Goal: Task Accomplishment & Management: Use online tool/utility

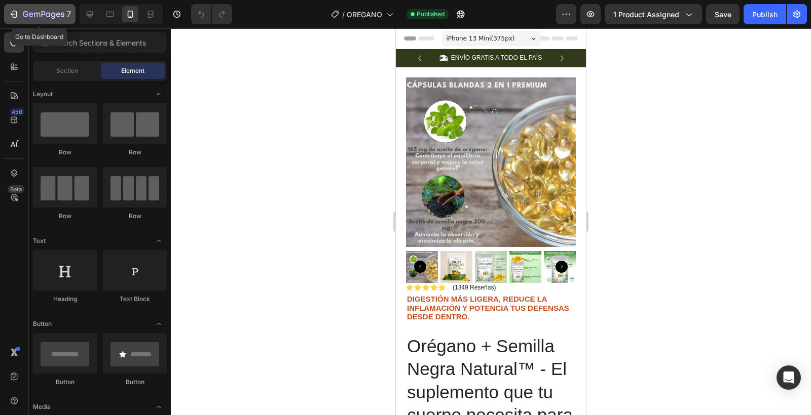
click at [13, 20] on div "7" at bounding box center [40, 14] width 62 height 12
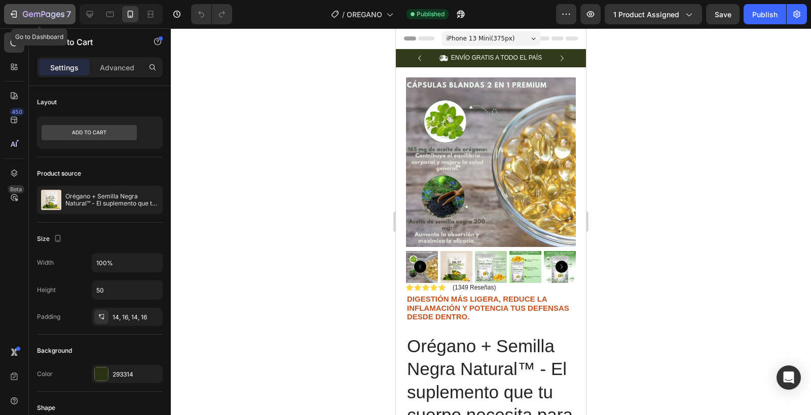
click at [14, 16] on icon "button" at bounding box center [14, 14] width 10 height 10
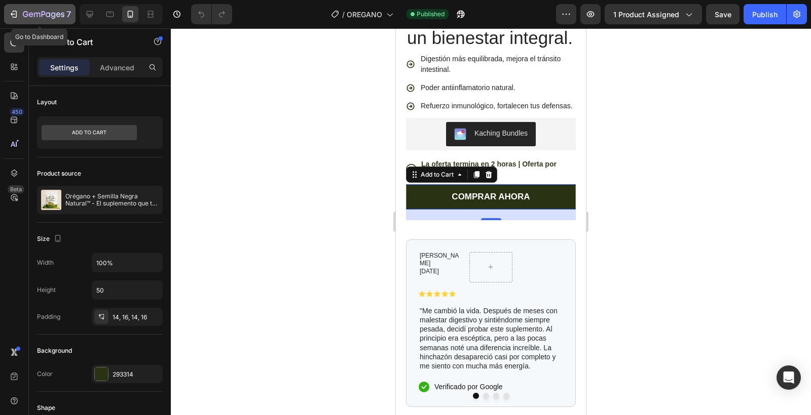
scroll to position [275, 0]
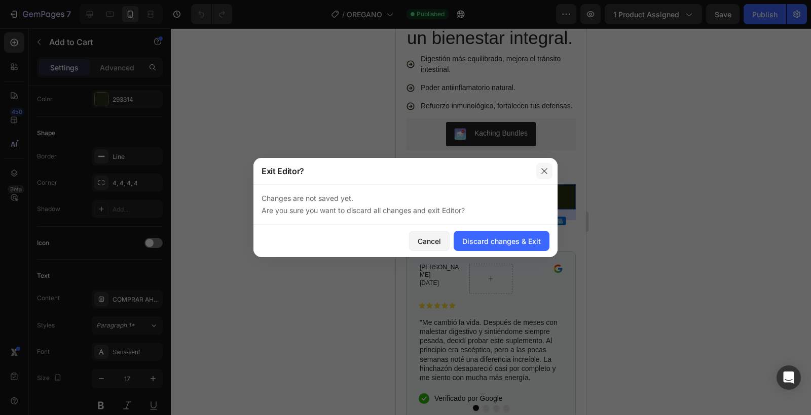
click at [546, 168] on icon "button" at bounding box center [544, 171] width 8 height 8
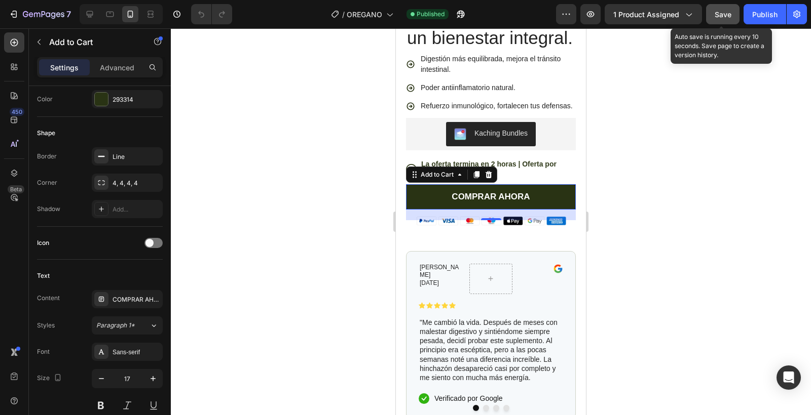
click at [713, 14] on button "Save" at bounding box center [722, 14] width 33 height 20
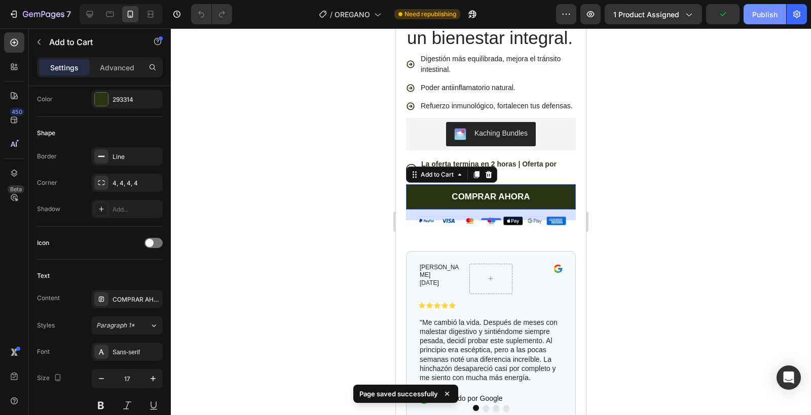
click at [762, 17] on div "Publish" at bounding box center [764, 14] width 25 height 11
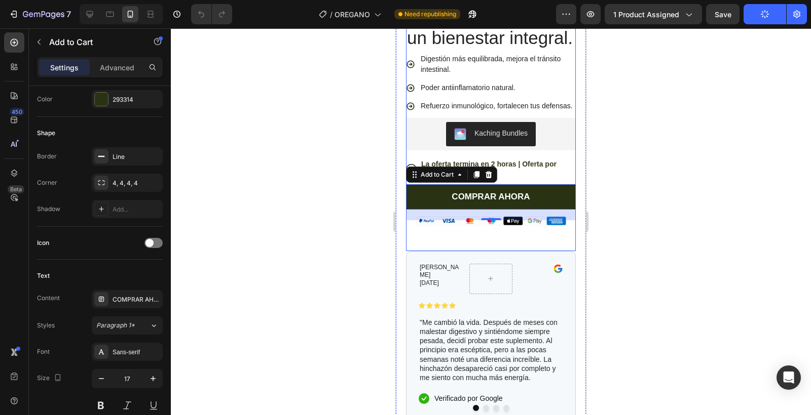
scroll to position [300, 0]
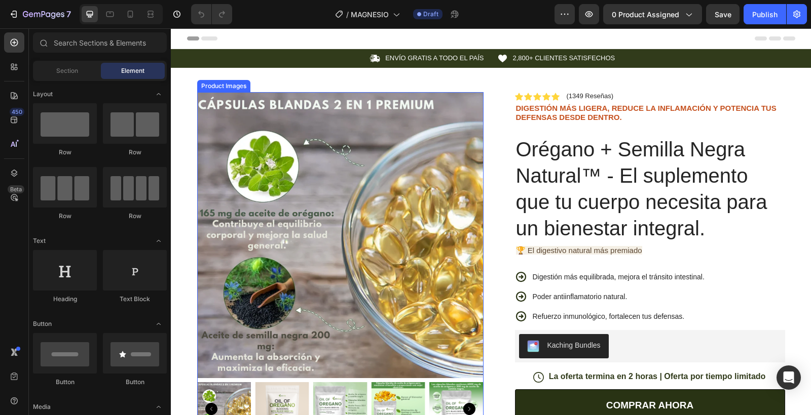
click at [279, 183] on img at bounding box center [340, 235] width 286 height 286
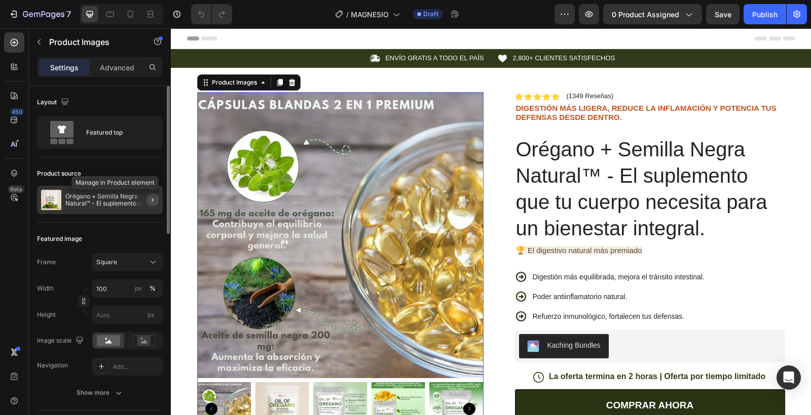
click at [150, 199] on icon "button" at bounding box center [152, 200] width 8 height 8
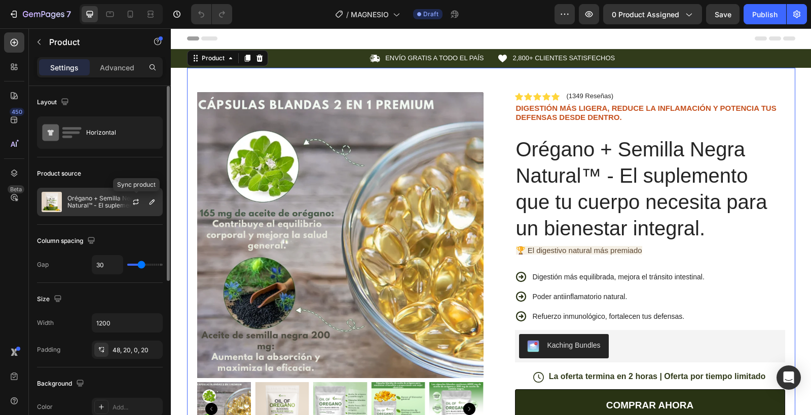
click at [146, 203] on div at bounding box center [152, 202] width 12 height 12
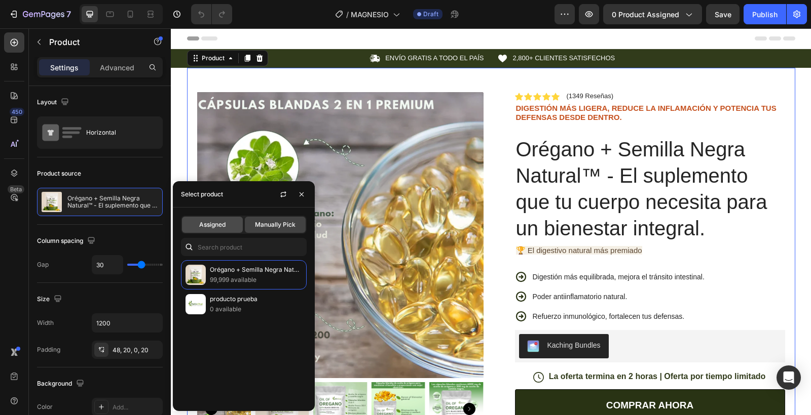
click at [192, 226] on div "Assigned" at bounding box center [212, 225] width 61 height 16
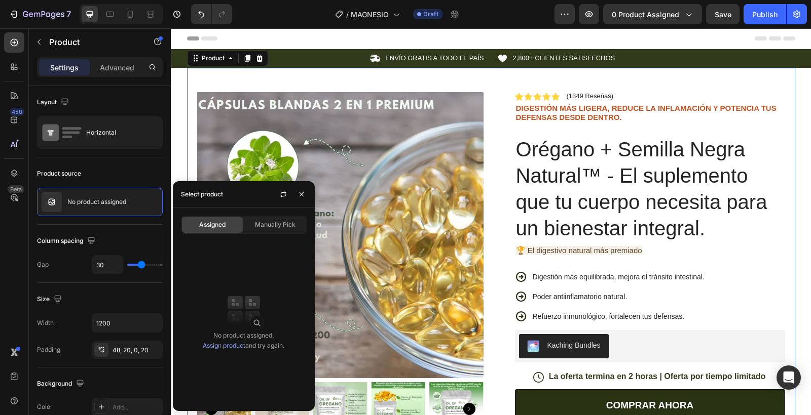
click at [226, 346] on link "Assign product" at bounding box center [224, 346] width 43 height 8
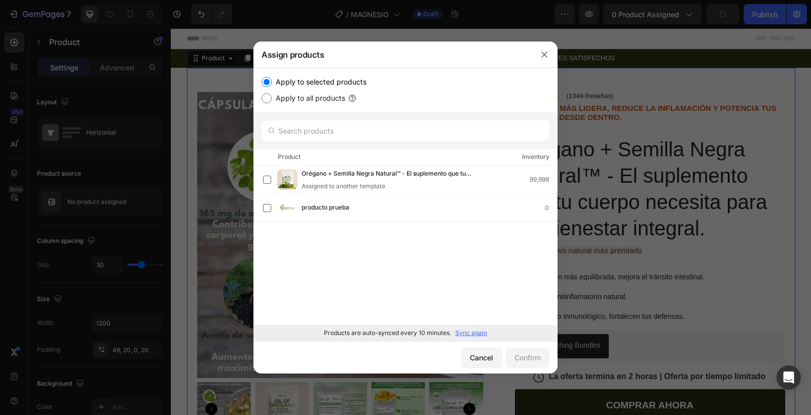
click at [472, 335] on p "Sync again" at bounding box center [471, 333] width 32 height 9
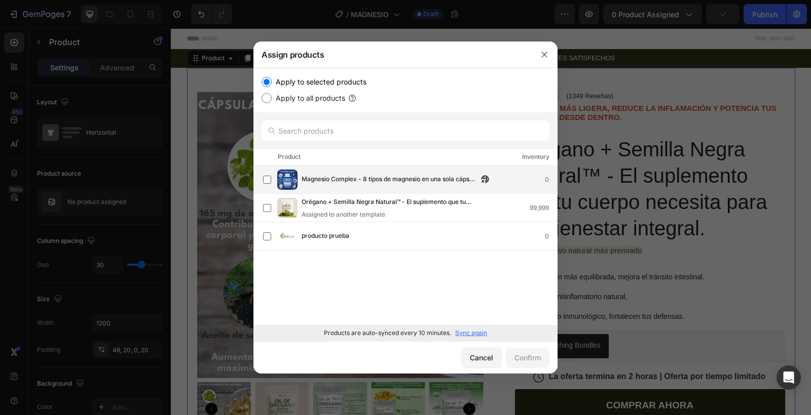
click at [400, 179] on span "Magnesio Complex - 8 tipos de magnesio en una sola cápsula para tu bienestar in…" at bounding box center [389, 179] width 176 height 11
click at [536, 358] on div "Confirm" at bounding box center [527, 358] width 26 height 11
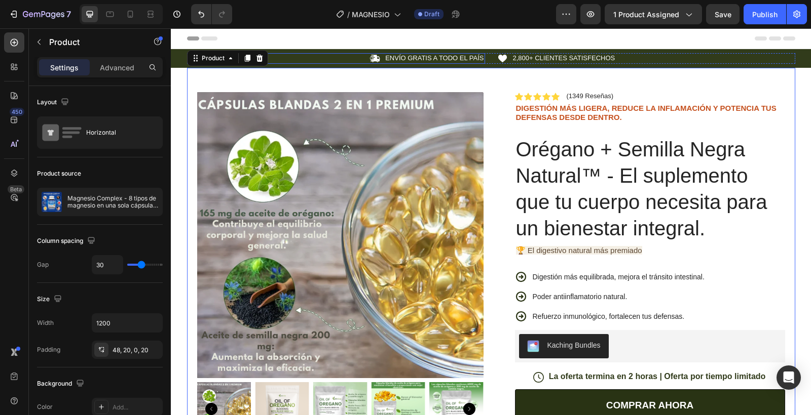
click at [305, 58] on div "Icon ENVÍO GRATIS A TODO EL PAÍS Text Block Row" at bounding box center [336, 58] width 298 height 11
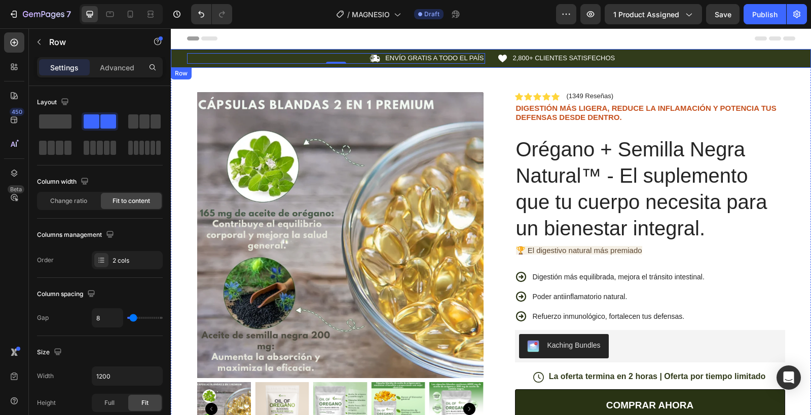
click at [177, 59] on div "Icon ENVÍO GRATIS A TODO EL PAÍS Text Block Row 0 Icon 2,800+ CLIENTES SATISFEC…" at bounding box center [491, 58] width 640 height 11
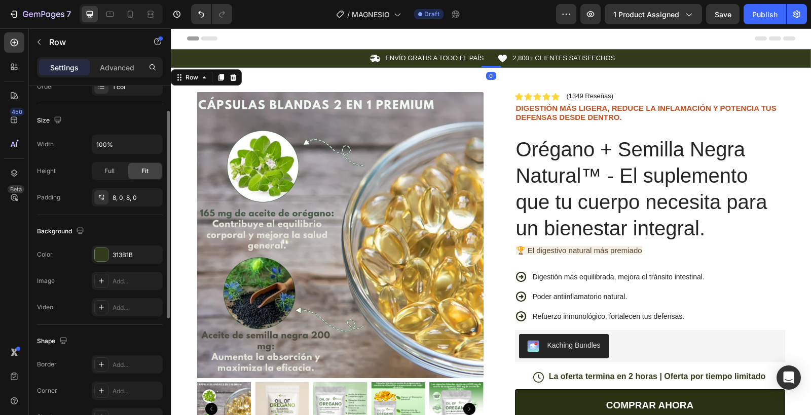
scroll to position [258, 0]
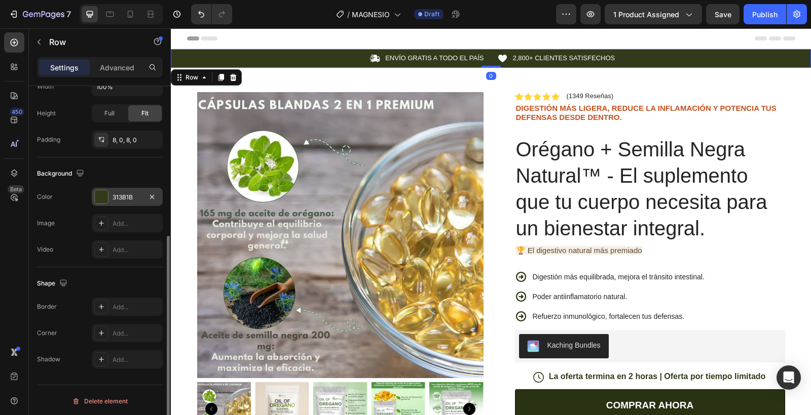
click at [124, 188] on div "313B1B" at bounding box center [127, 197] width 71 height 18
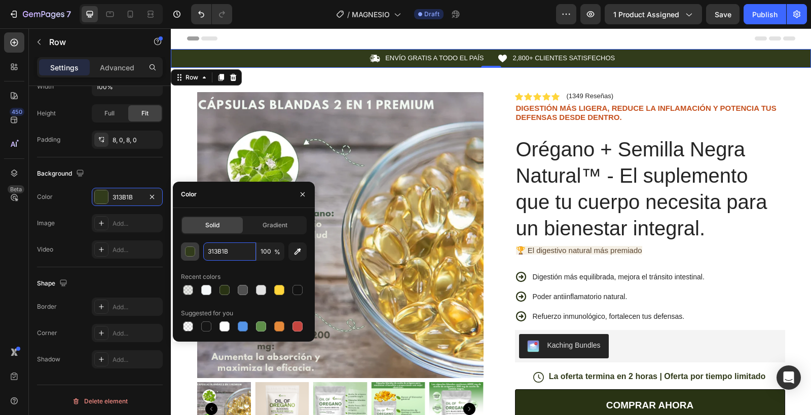
drag, startPoint x: 235, startPoint y: 252, endPoint x: 195, endPoint y: 251, distance: 39.5
click at [195, 251] on div "313B1B 100 %" at bounding box center [244, 252] width 126 height 18
paste input "#08214D"
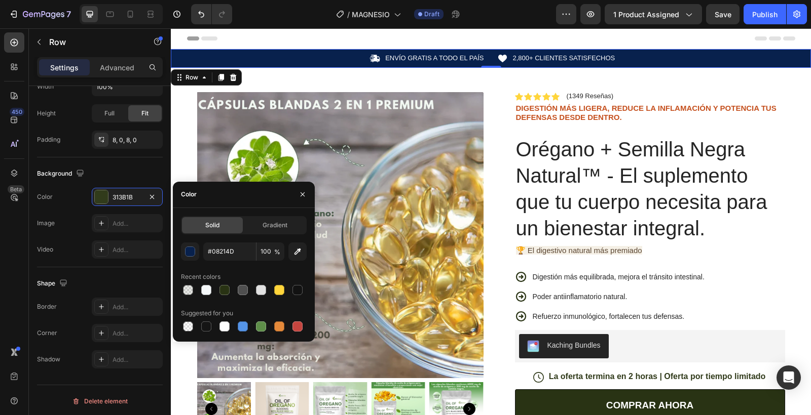
click at [236, 269] on div "Recent colors" at bounding box center [244, 277] width 126 height 16
type input "08214D"
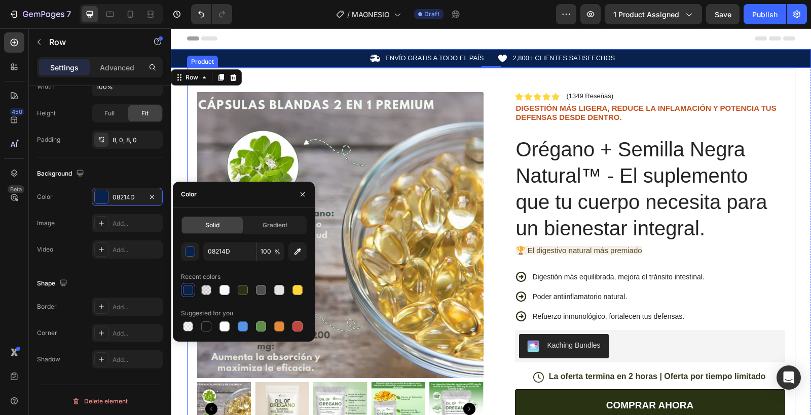
click at [495, 167] on div "Product Images Row Icon Icon Icon Icon Icon Icon List (1349 Reseñas) Text Block…" at bounding box center [491, 356] width 608 height 577
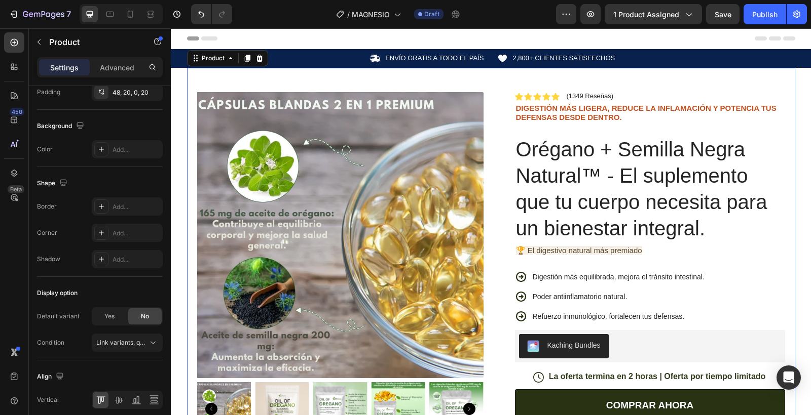
scroll to position [0, 0]
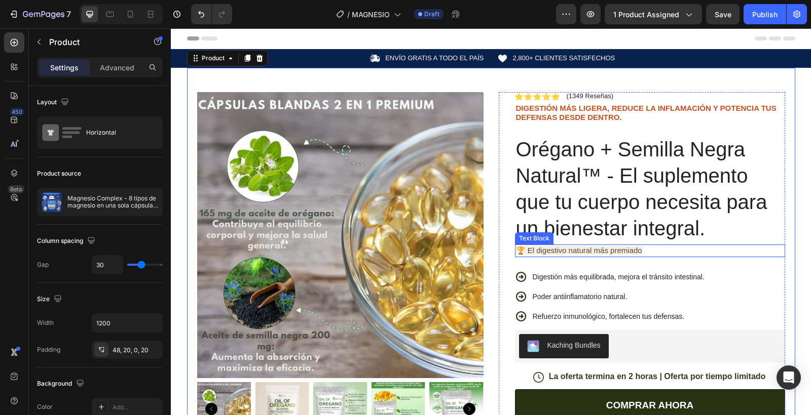
click at [556, 251] on span "🏆 El digestivo natural más premiado" at bounding box center [579, 250] width 126 height 9
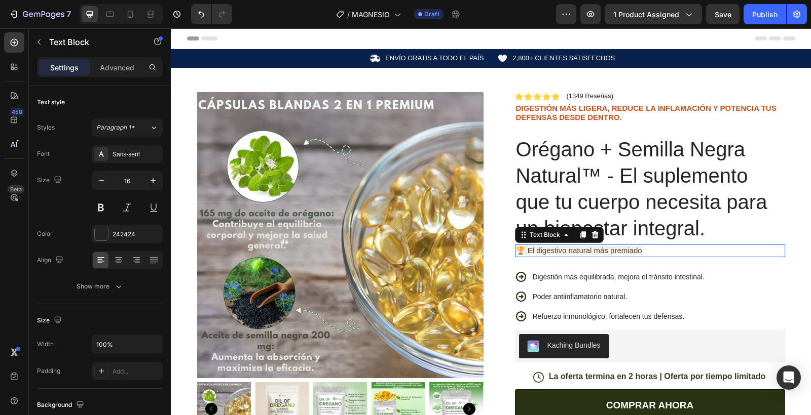
click at [556, 251] on span "🏆 El digestivo natural más premiado" at bounding box center [579, 250] width 126 height 9
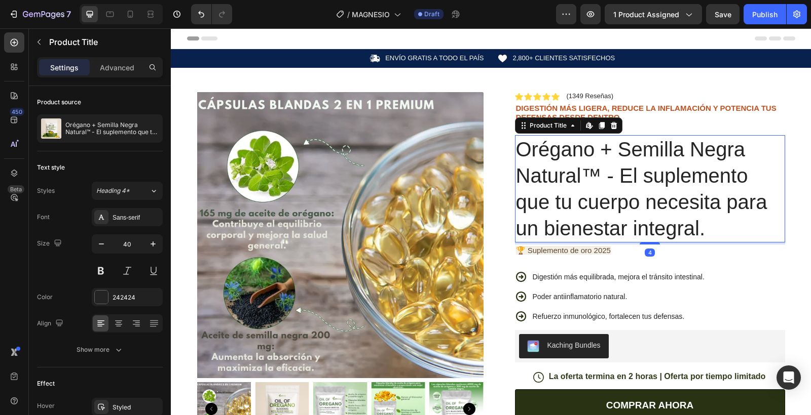
click at [521, 206] on h1 "Orégano + Semilla Negra Natural™ - El suplemento que tu cuerpo necesita para un…" at bounding box center [650, 188] width 270 height 107
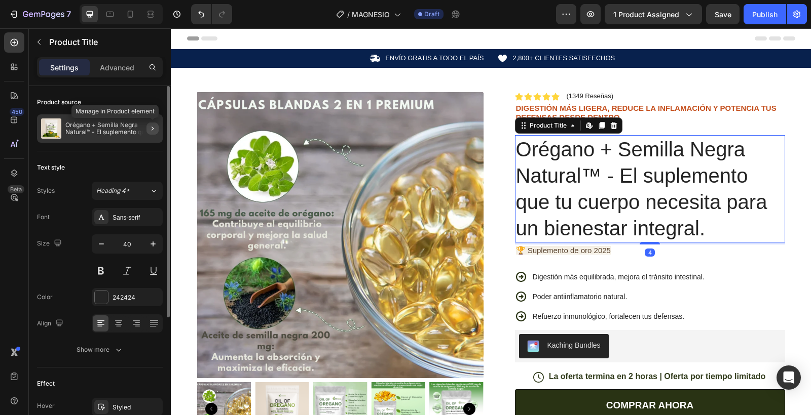
click at [153, 129] on icon "button" at bounding box center [152, 129] width 8 height 8
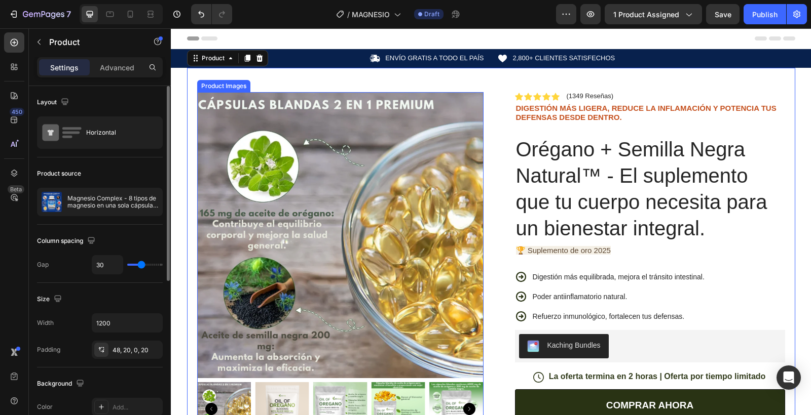
click at [257, 202] on img at bounding box center [340, 235] width 286 height 286
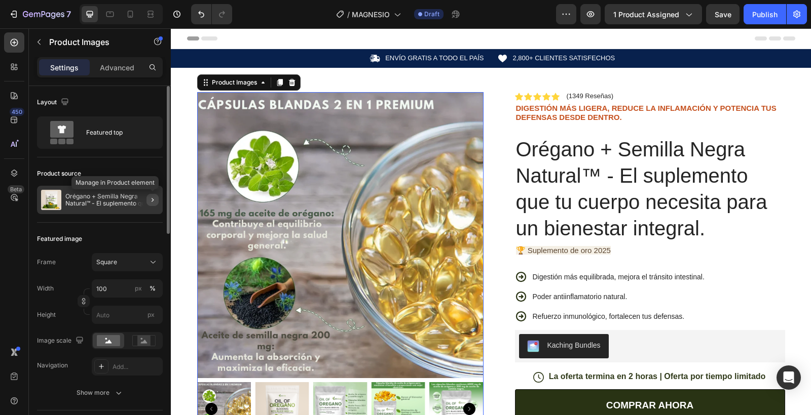
click at [152, 201] on icon "button" at bounding box center [152, 200] width 2 height 4
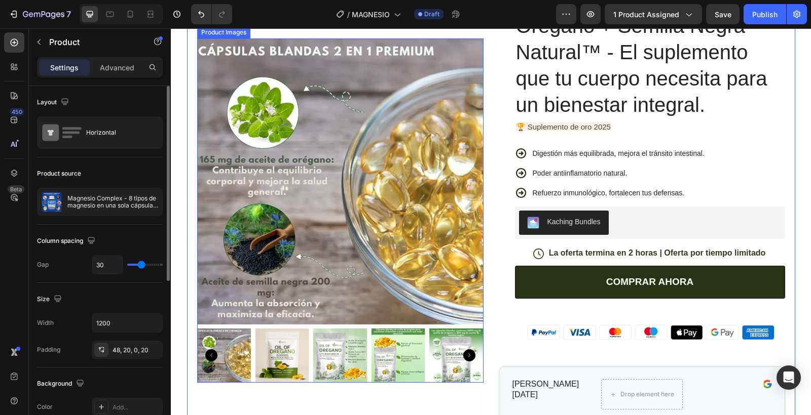
scroll to position [139, 0]
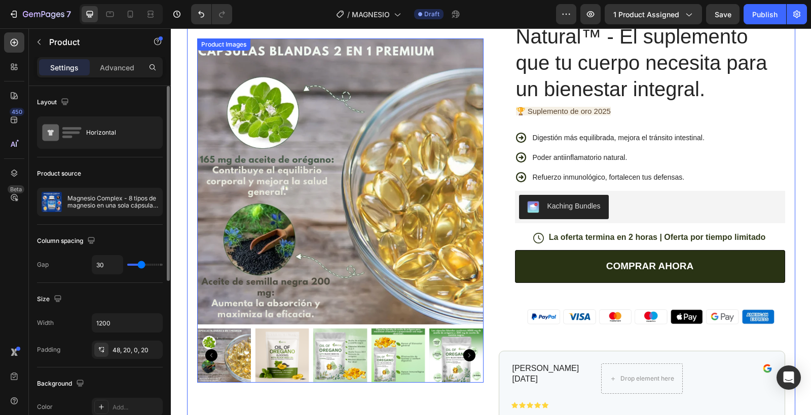
click at [420, 194] on img at bounding box center [340, 182] width 286 height 286
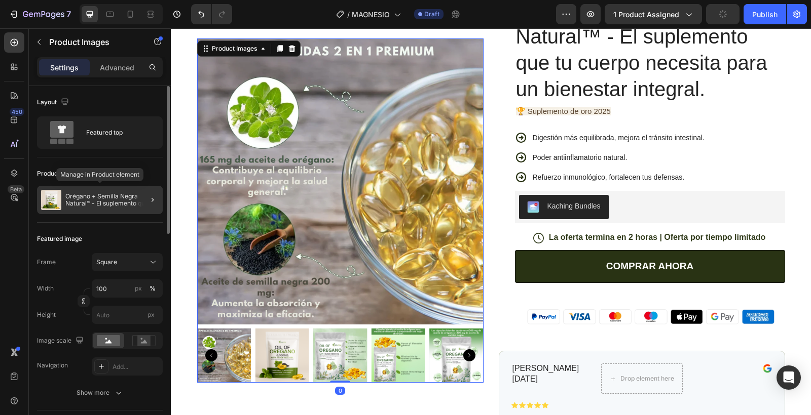
click at [114, 200] on p "Orégano + Semilla Negra Natural™ - El suplemento que tu cuerpo necesita para un…" at bounding box center [111, 200] width 93 height 14
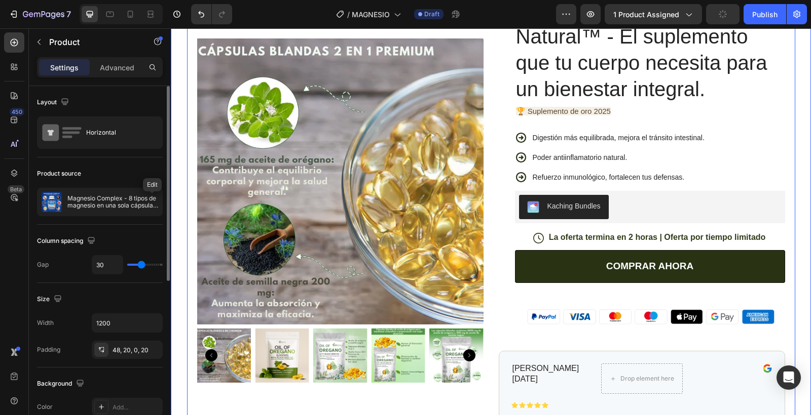
click at [231, 199] on img at bounding box center [340, 182] width 286 height 286
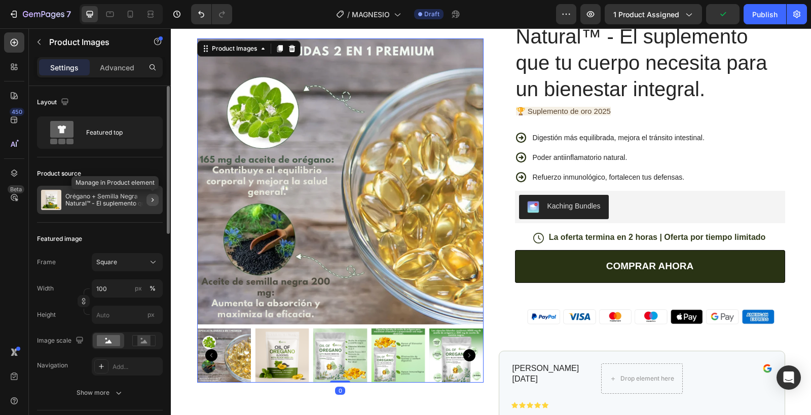
click at [153, 200] on icon "button" at bounding box center [152, 200] width 8 height 8
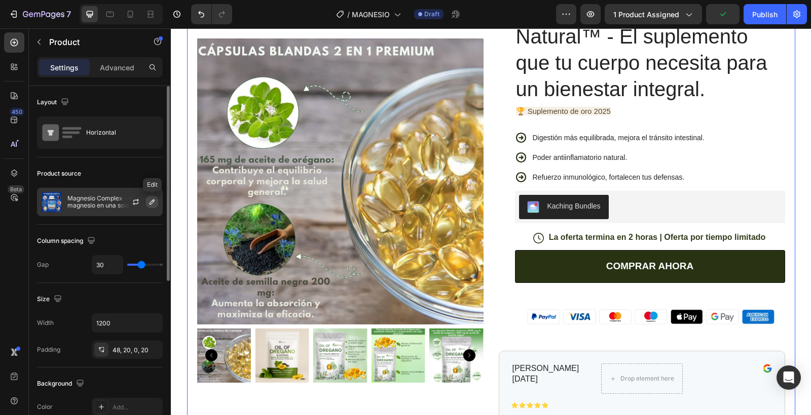
click at [152, 203] on icon "button" at bounding box center [152, 202] width 8 height 8
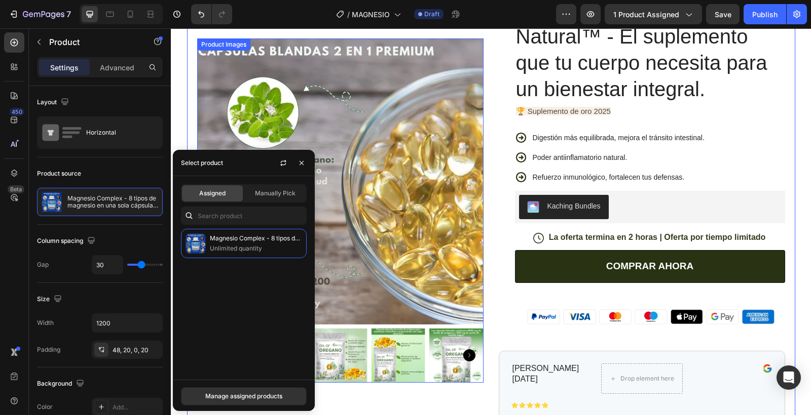
click at [394, 146] on img at bounding box center [340, 182] width 286 height 286
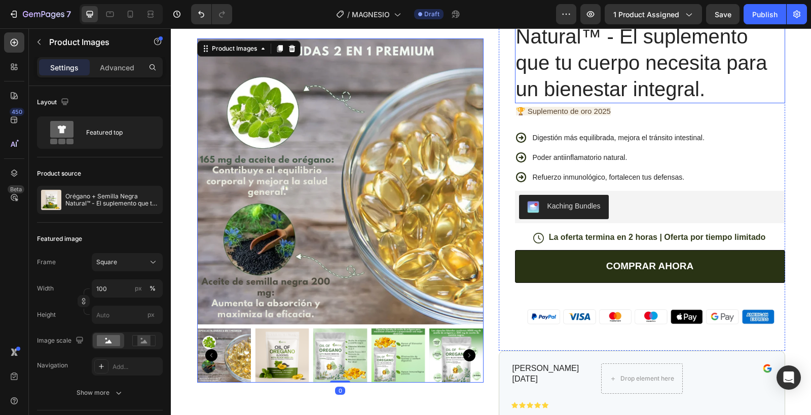
click at [560, 49] on h1 "Orégano + Semilla Negra Natural™ - El suplemento que tu cuerpo necesita para un…" at bounding box center [650, 49] width 270 height 107
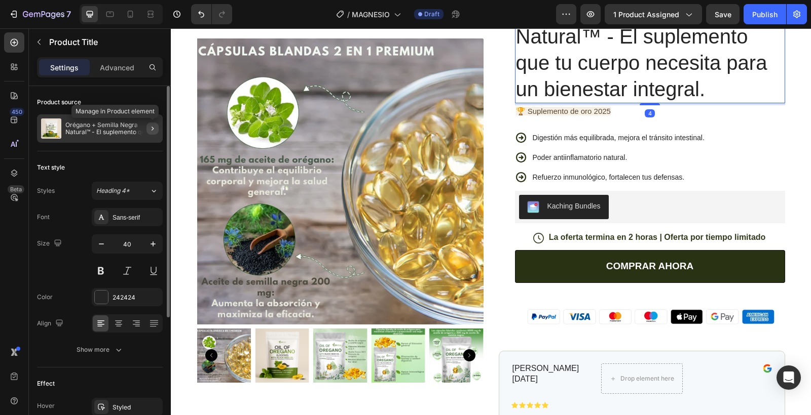
click at [156, 125] on icon "button" at bounding box center [152, 129] width 8 height 8
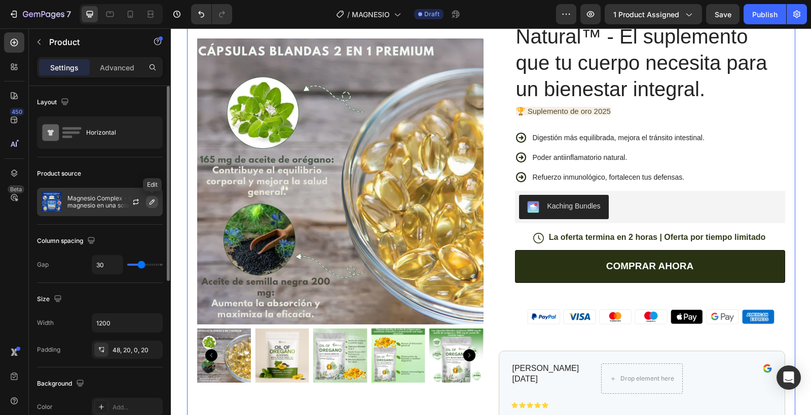
click at [149, 198] on icon "button" at bounding box center [152, 202] width 8 height 8
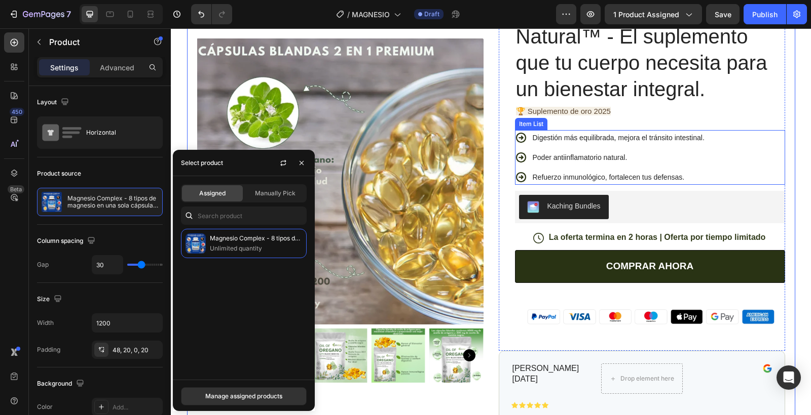
click at [572, 139] on span "Digestión más equilibrada, mejora el tránsito intestinal." at bounding box center [619, 138] width 172 height 8
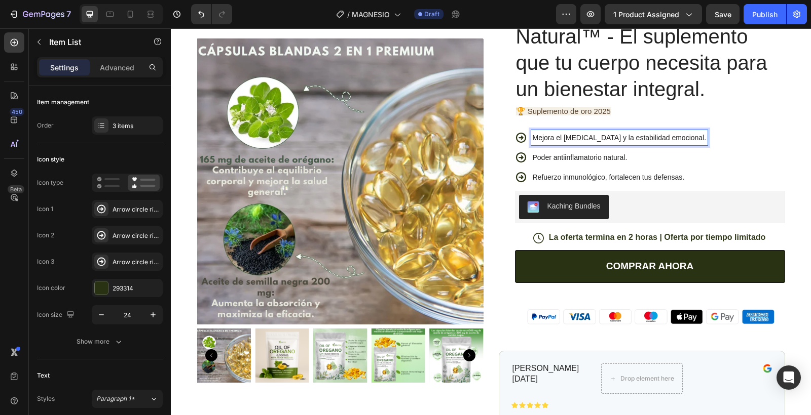
click at [568, 159] on span "Poder antiinflamatorio natural." at bounding box center [580, 158] width 95 height 8
click at [553, 176] on span "Refuerzo inmunológico, fortalecen tus defensas." at bounding box center [609, 177] width 152 height 8
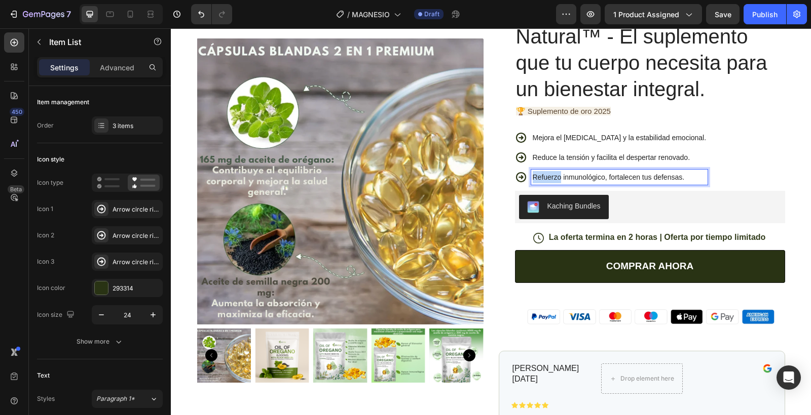
click at [553, 176] on span "Refuerzo inmunológico, fortalecen tus defensas." at bounding box center [609, 177] width 152 height 8
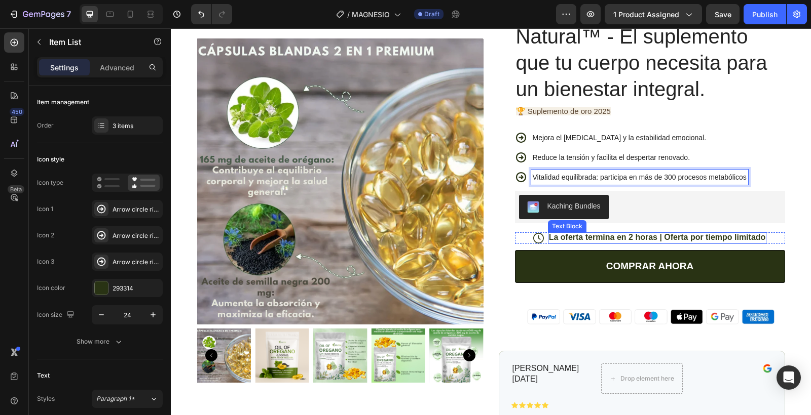
drag, startPoint x: 568, startPoint y: 238, endPoint x: 377, endPoint y: 236, distance: 191.0
click at [568, 238] on p "La oferta termina en 2 horas | Oferta por tiempo limitado" at bounding box center [657, 238] width 217 height 11
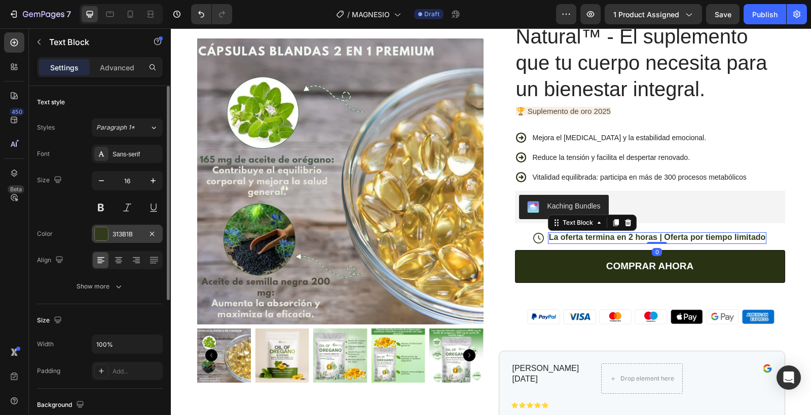
click at [102, 238] on div at bounding box center [101, 233] width 13 height 13
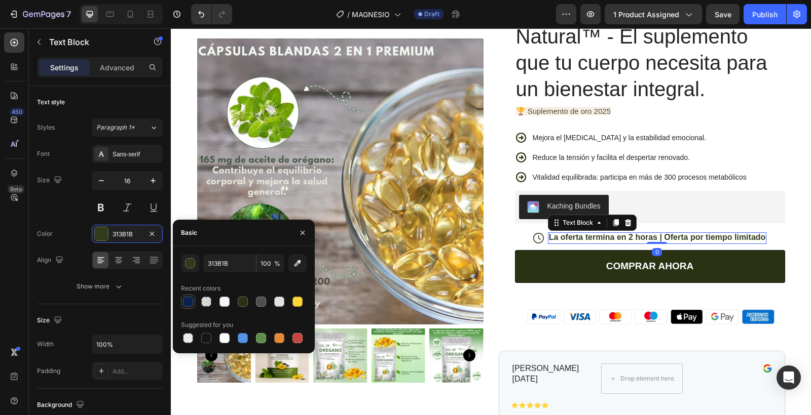
click at [186, 299] on div at bounding box center [188, 302] width 10 height 10
type input "08214D"
click at [539, 233] on icon at bounding box center [538, 238] width 11 height 11
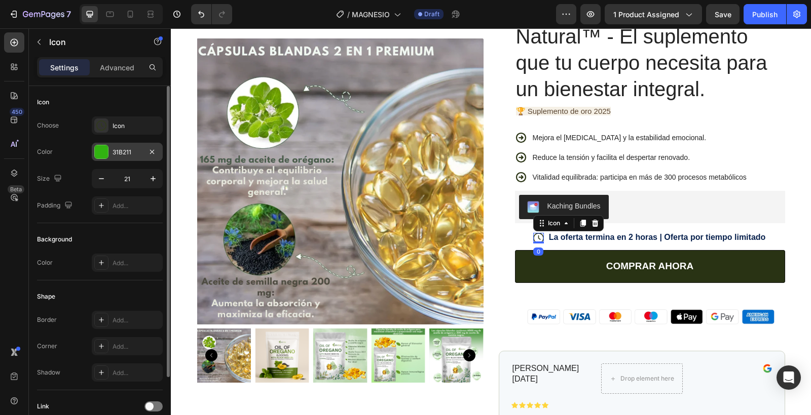
click at [100, 158] on div at bounding box center [101, 151] width 13 height 13
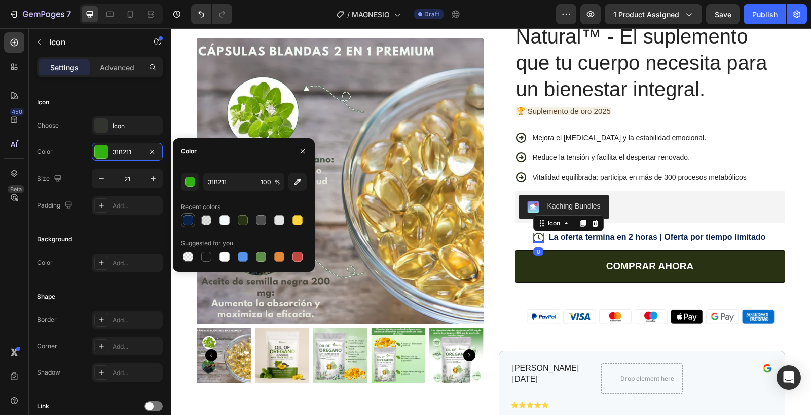
click at [183, 218] on div at bounding box center [188, 220] width 10 height 10
type input "08214D"
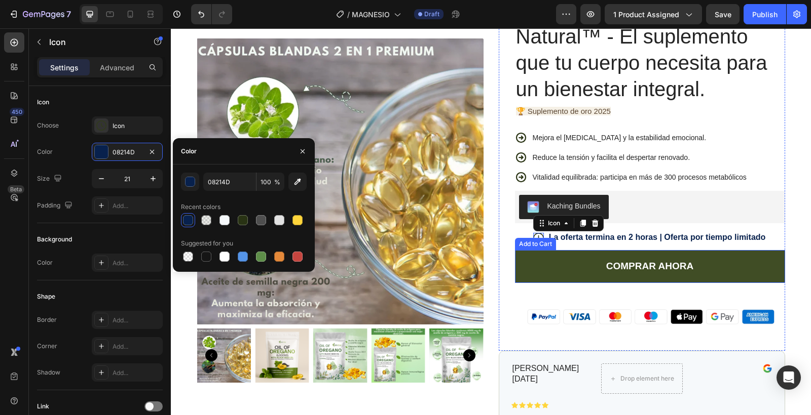
click at [528, 270] on button "COMPRAR AHORA" at bounding box center [650, 266] width 270 height 33
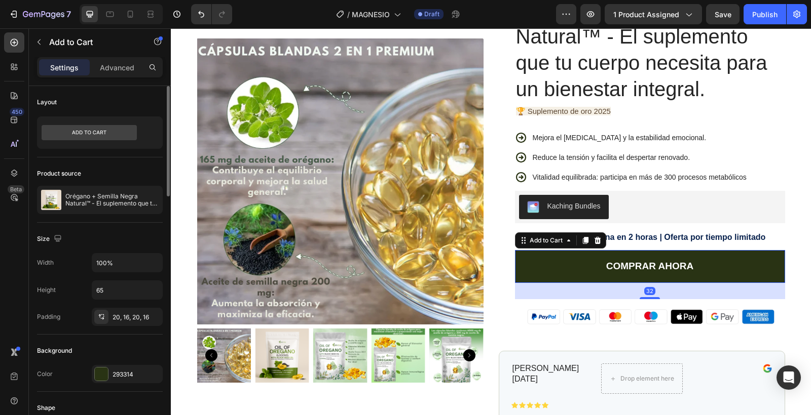
scroll to position [37, 0]
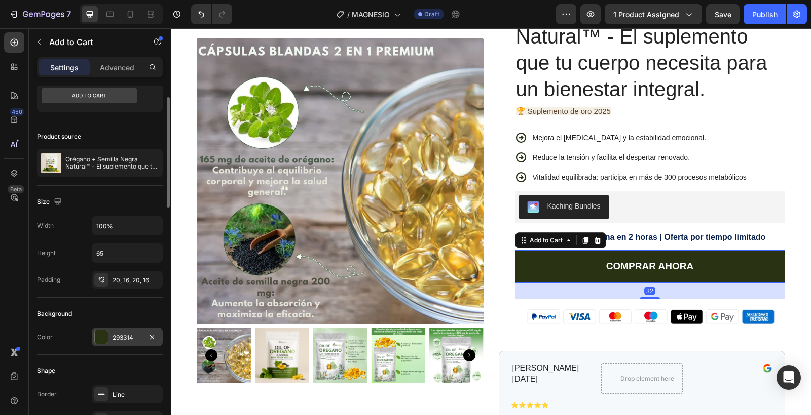
click at [97, 331] on div at bounding box center [101, 337] width 13 height 13
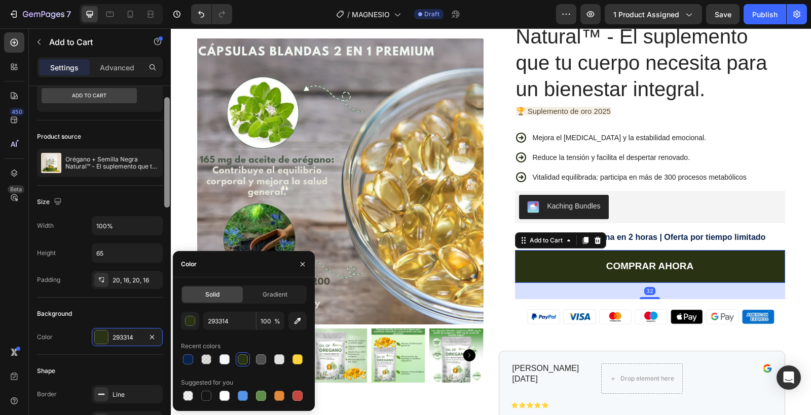
click at [187, 358] on div at bounding box center [188, 360] width 10 height 10
type input "08214D"
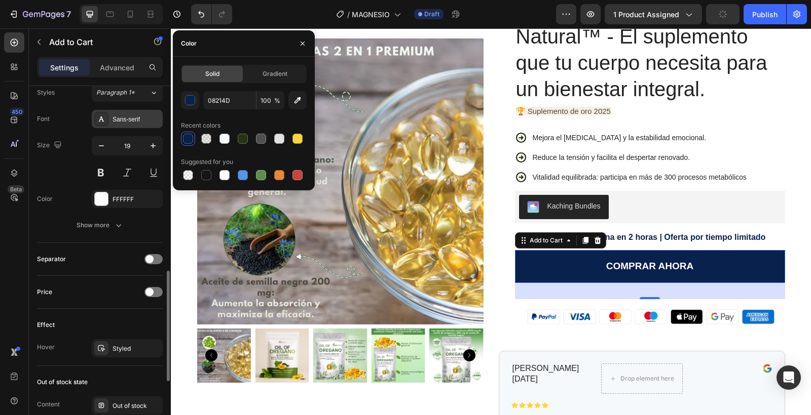
scroll to position [535, 0]
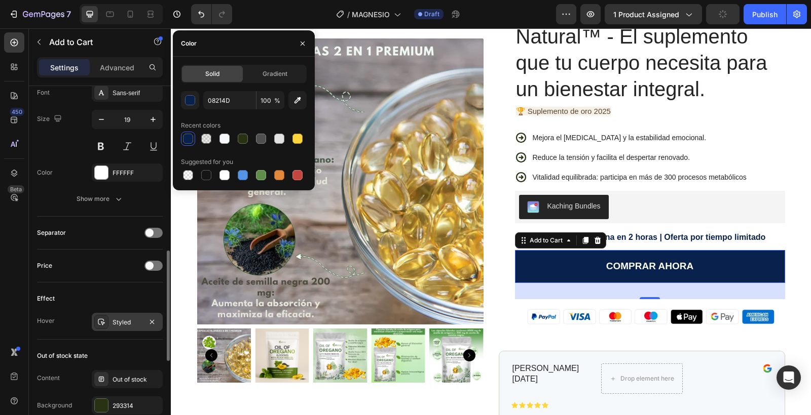
click at [135, 320] on div "Styled" at bounding box center [126, 322] width 29 height 9
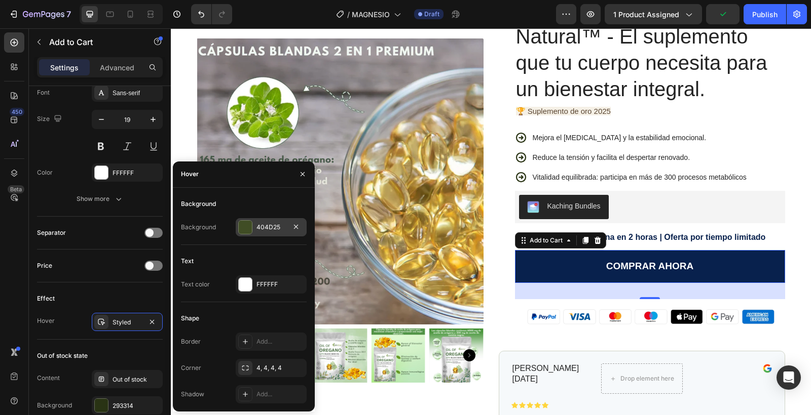
click at [246, 229] on div at bounding box center [245, 227] width 13 height 13
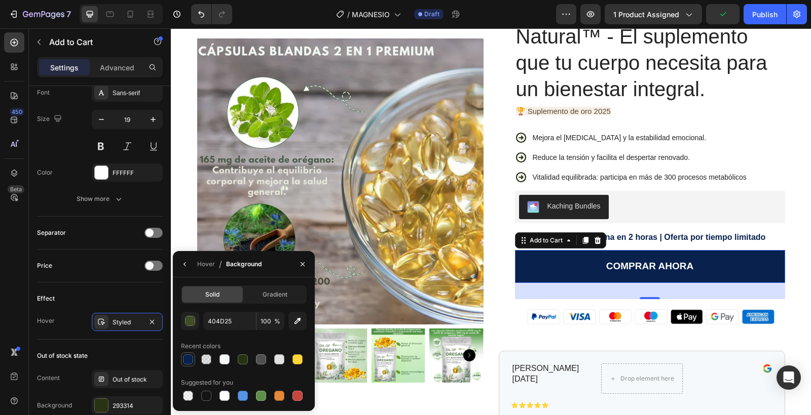
click at [192, 361] on div at bounding box center [188, 360] width 10 height 10
type input "08214D"
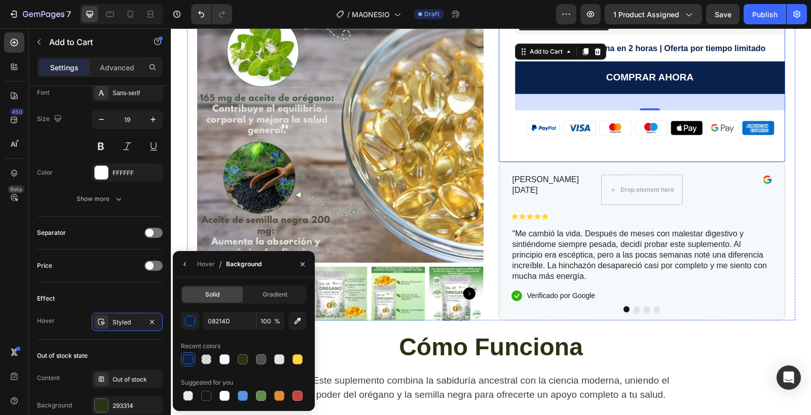
scroll to position [344, 0]
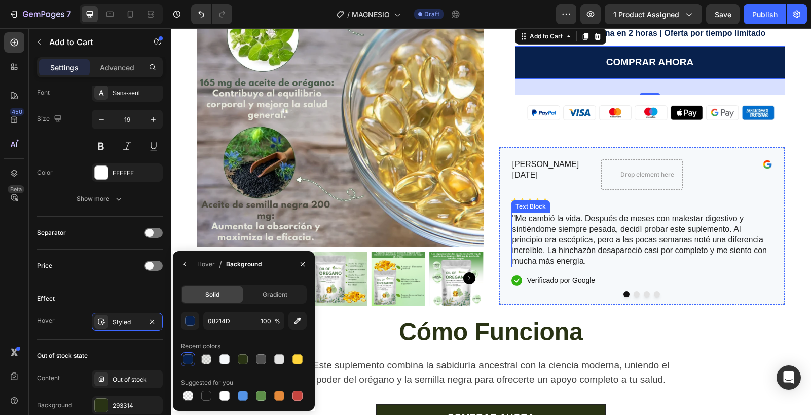
click at [543, 243] on p ""Me cambió la vida. Después de meses con malestar digestivo y sintiéndome siemp…" at bounding box center [641, 240] width 259 height 53
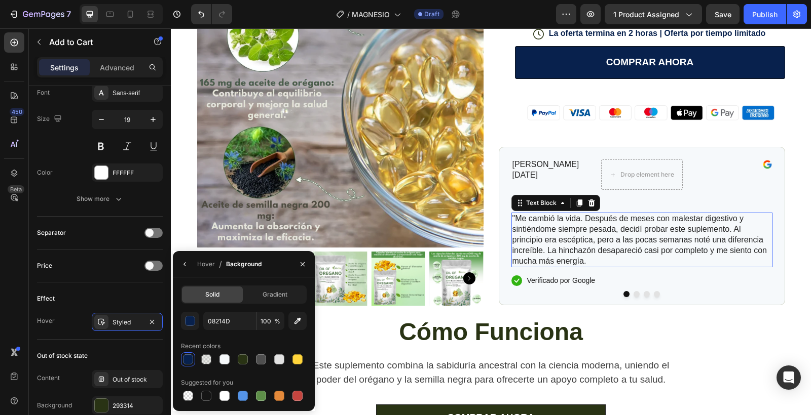
scroll to position [0, 0]
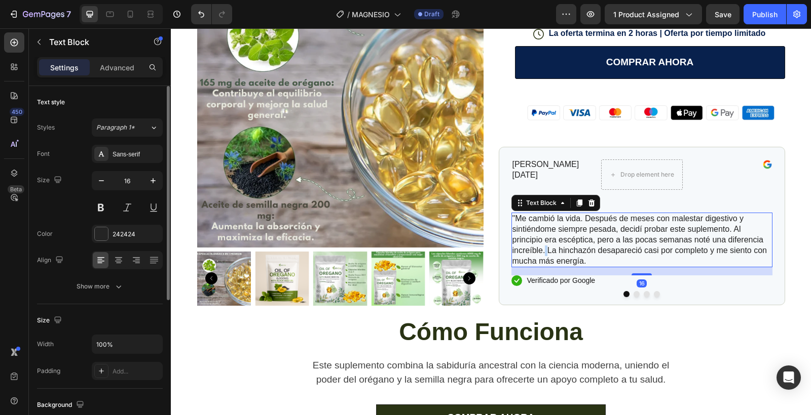
click at [543, 243] on p ""Me cambió la vida. Después de meses con malestar digestivo y sintiéndome siemp…" at bounding box center [641, 240] width 259 height 53
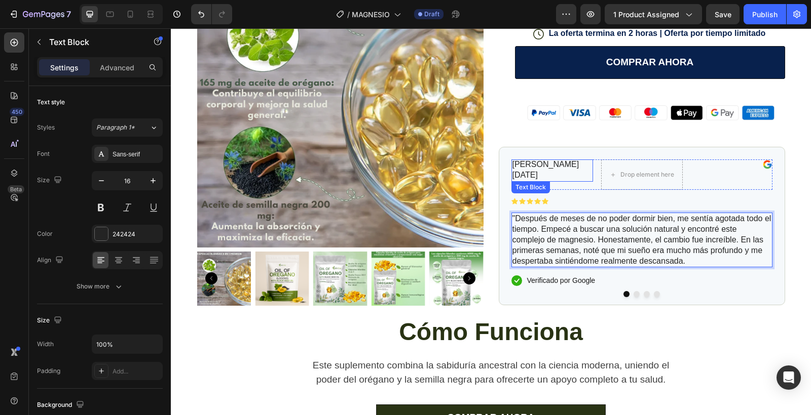
click at [533, 163] on p "[PERSON_NAME]" at bounding box center [552, 165] width 80 height 11
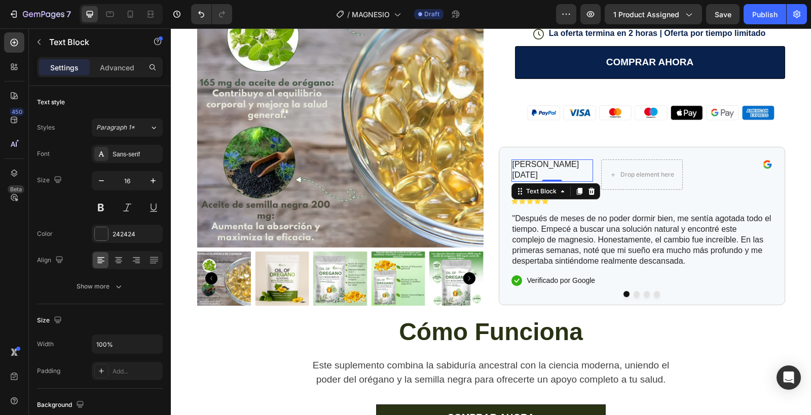
click at [538, 164] on p "[PERSON_NAME]" at bounding box center [552, 165] width 80 height 11
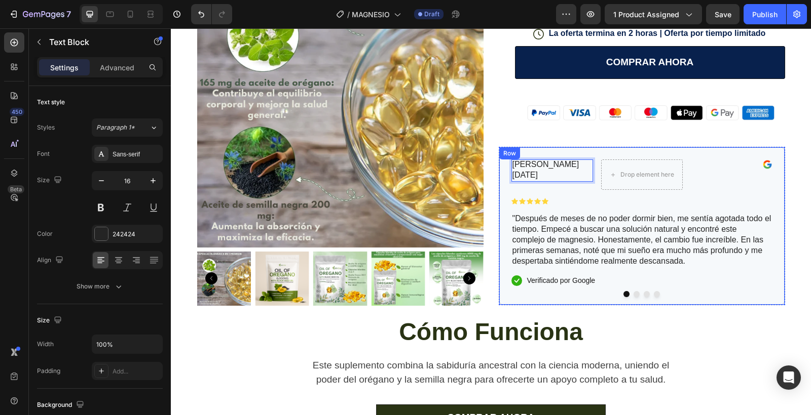
click at [634, 293] on button "Dot" at bounding box center [636, 294] width 6 height 6
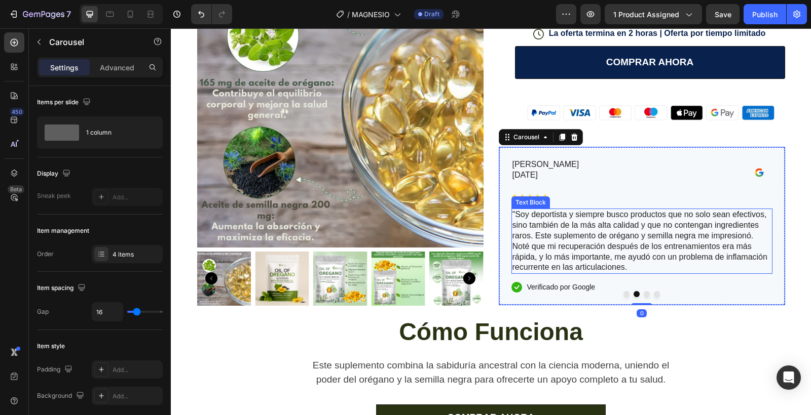
click at [579, 232] on p ""Soy deportista y siempre busco productos que no solo sean efectivos, sino tamb…" at bounding box center [641, 241] width 259 height 63
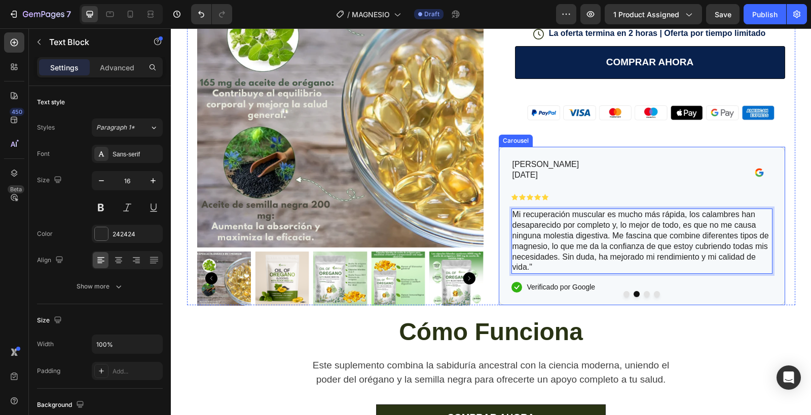
click at [646, 291] on button "Dot" at bounding box center [646, 294] width 6 height 6
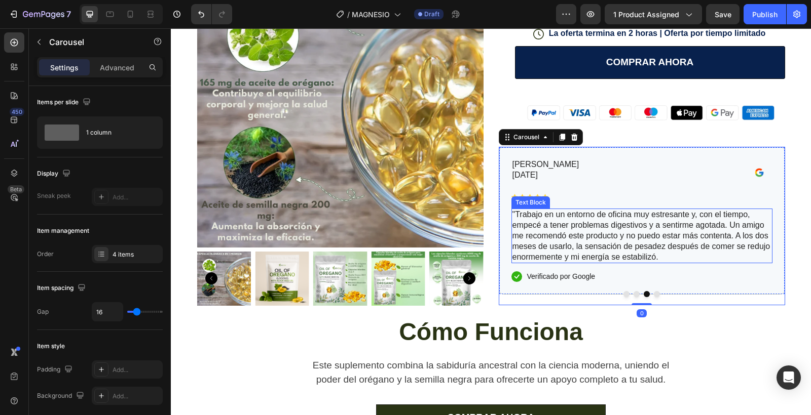
click at [593, 236] on p ""Trabajo en un entorno de oficina muy estresante y, con el tiempo, empecé a ten…" at bounding box center [641, 236] width 259 height 53
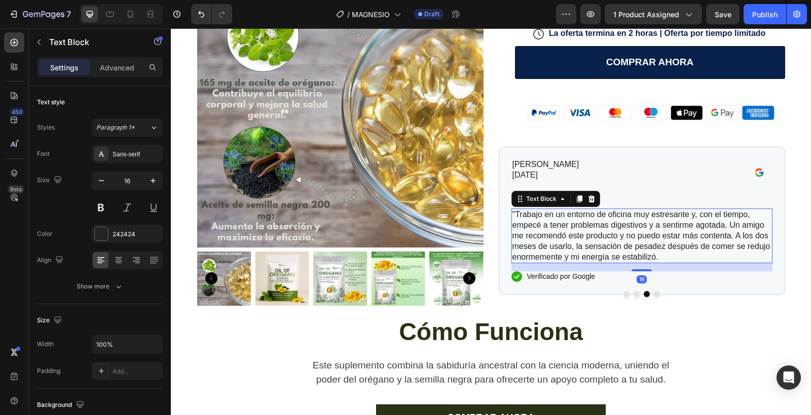
click at [593, 236] on p ""Trabajo en un entorno de oficina muy estresante y, con el tiempo, empecé a ten…" at bounding box center [641, 236] width 259 height 53
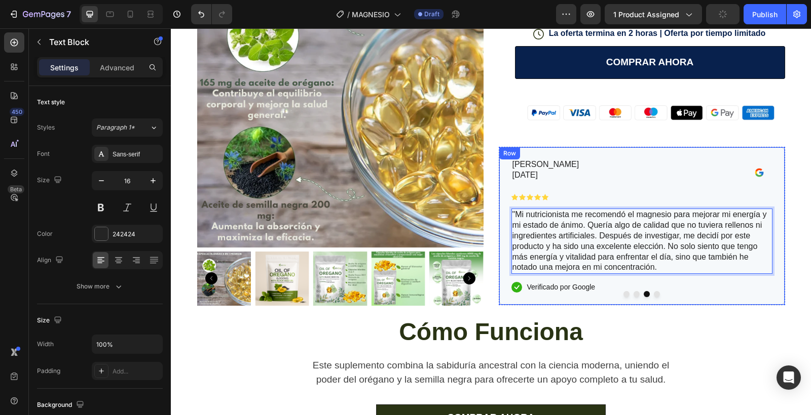
click at [657, 294] on button "Dot" at bounding box center [657, 294] width 6 height 6
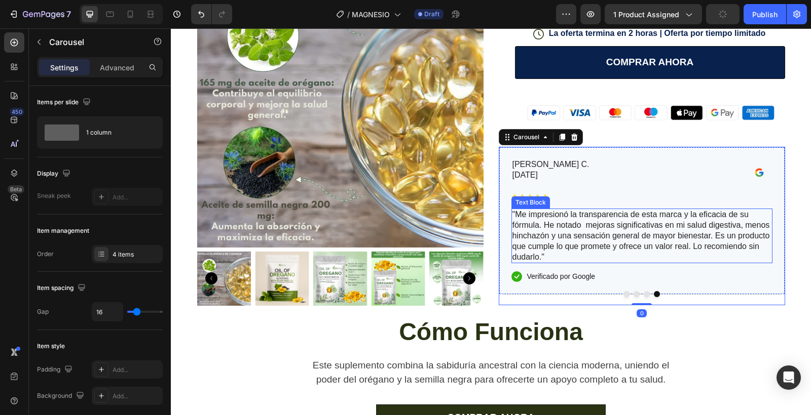
click at [628, 239] on p ""Me impresionó la transparencia de esta marca y la eficacia de su fórmula. He n…" at bounding box center [641, 236] width 259 height 53
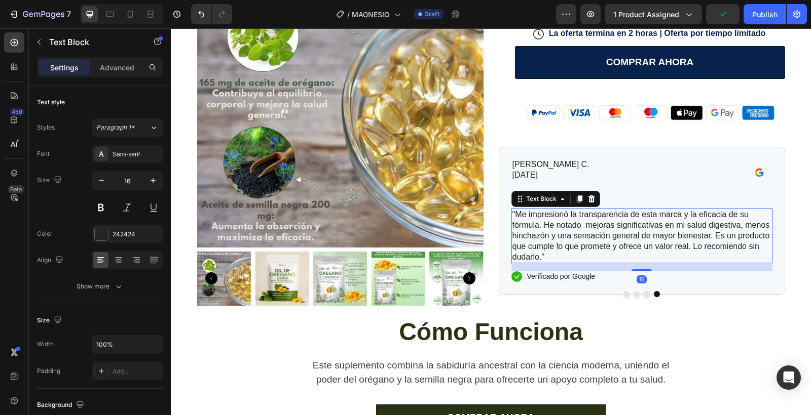
click at [628, 239] on p ""Me impresionó la transparencia de esta marca y la eficacia de su fórmula. He n…" at bounding box center [641, 236] width 259 height 53
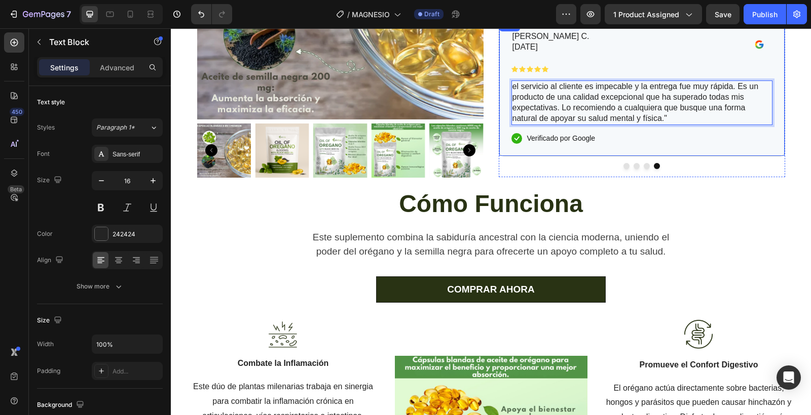
scroll to position [487, 0]
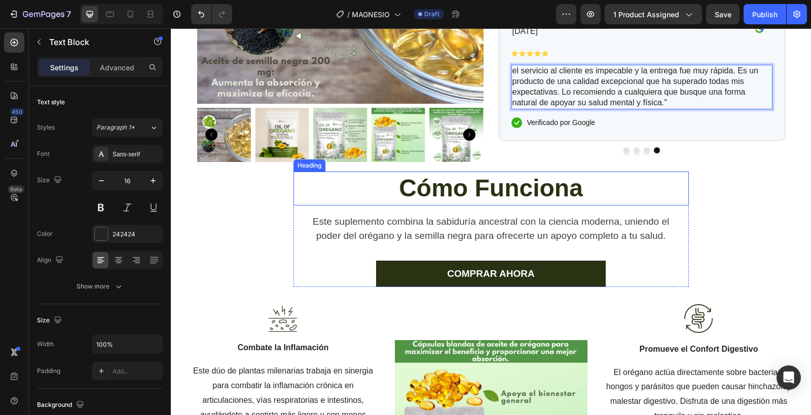
drag, startPoint x: 476, startPoint y: 186, endPoint x: 174, endPoint y: 240, distance: 306.8
click at [476, 186] on strong "Cómo Funciona" at bounding box center [491, 188] width 184 height 27
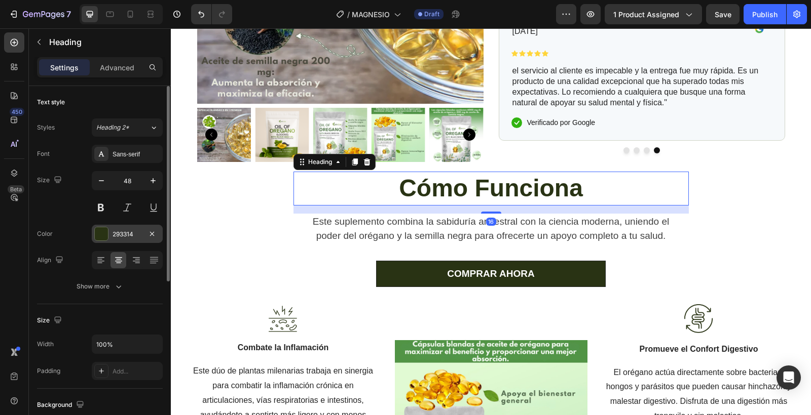
click at [101, 236] on div at bounding box center [101, 233] width 13 height 13
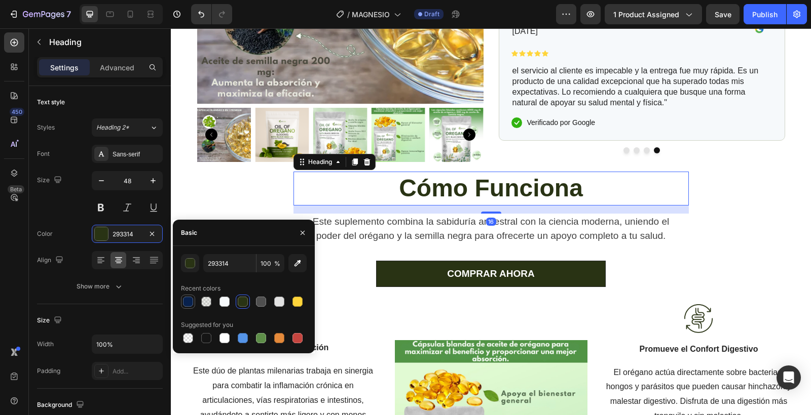
click at [188, 302] on div at bounding box center [188, 302] width 10 height 10
type input "08214D"
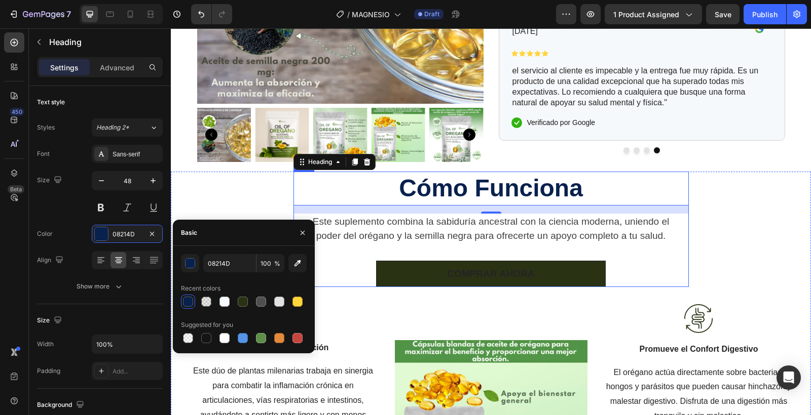
click at [399, 271] on link "COMPRAR AHORA" at bounding box center [490, 274] width 229 height 27
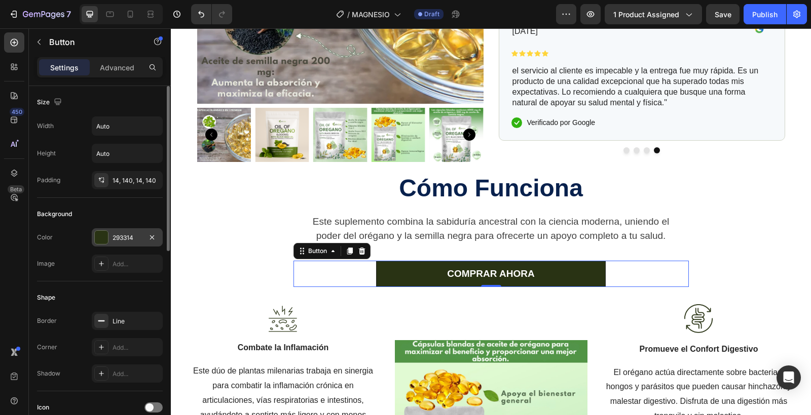
click at [104, 233] on div at bounding box center [101, 237] width 13 height 13
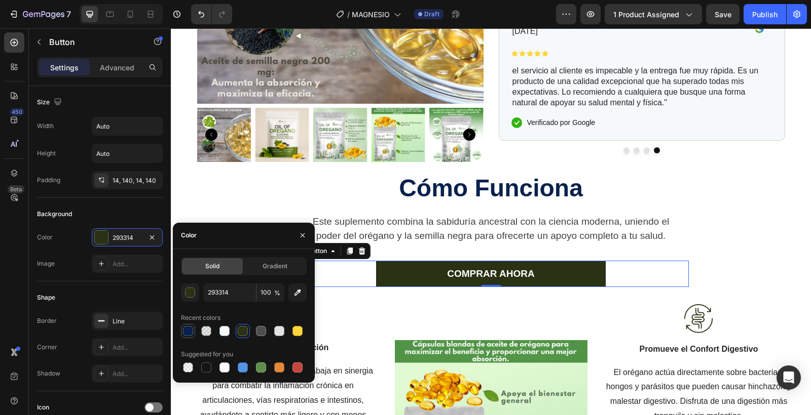
click at [186, 327] on div at bounding box center [188, 331] width 10 height 10
type input "08214D"
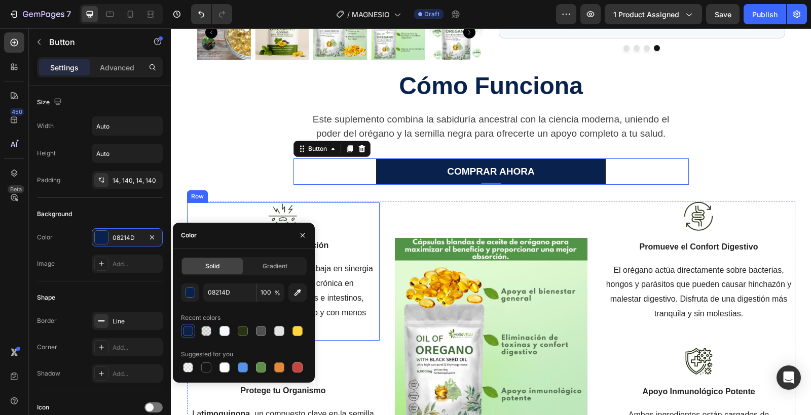
scroll to position [612, 0]
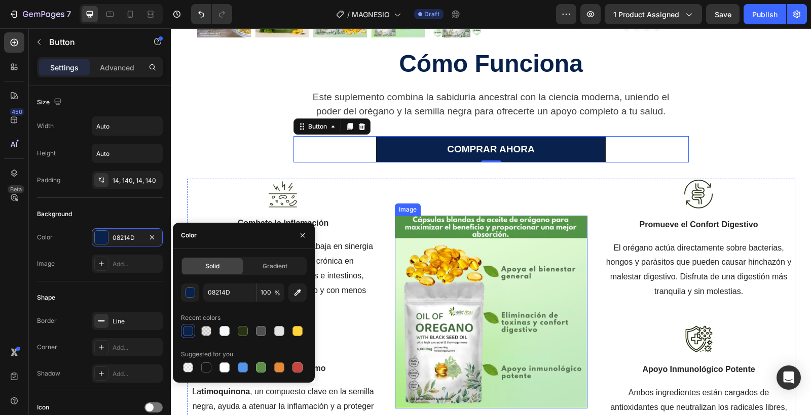
click at [417, 267] on img at bounding box center [491, 313] width 193 height 194
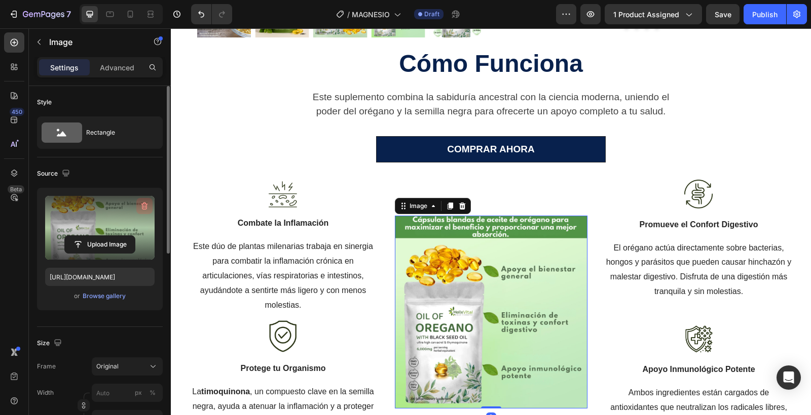
click at [148, 206] on icon "button" at bounding box center [144, 206] width 10 height 10
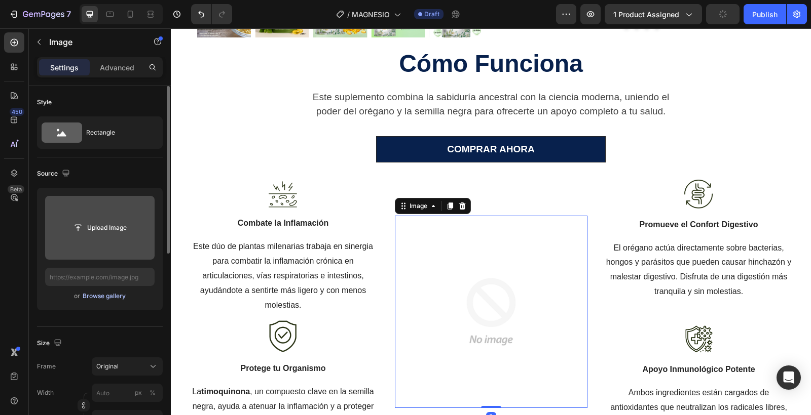
click at [116, 295] on div "Browse gallery" at bounding box center [104, 296] width 43 height 9
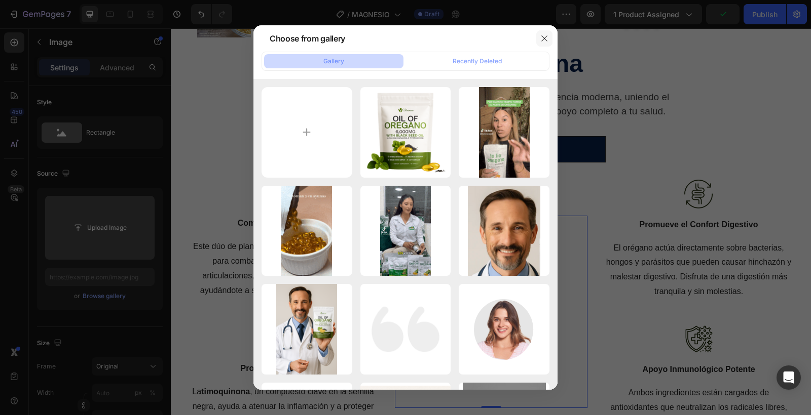
click at [547, 35] on icon "button" at bounding box center [544, 38] width 8 height 8
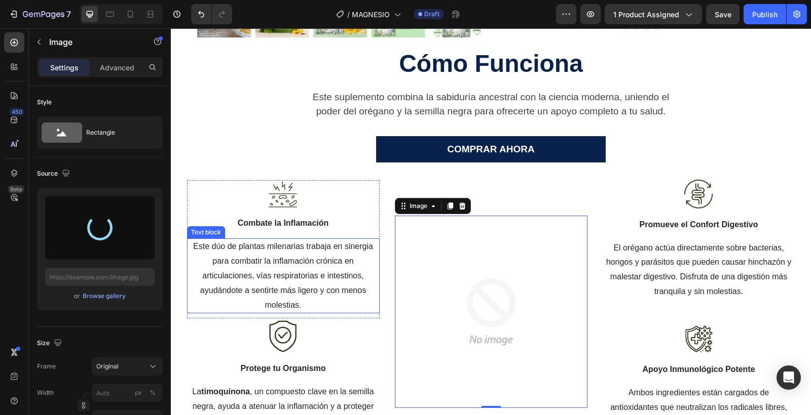
type input "https://cdn.shopify.com/s/files/1/0955/1013/5114/files/gempages_581833836267045…"
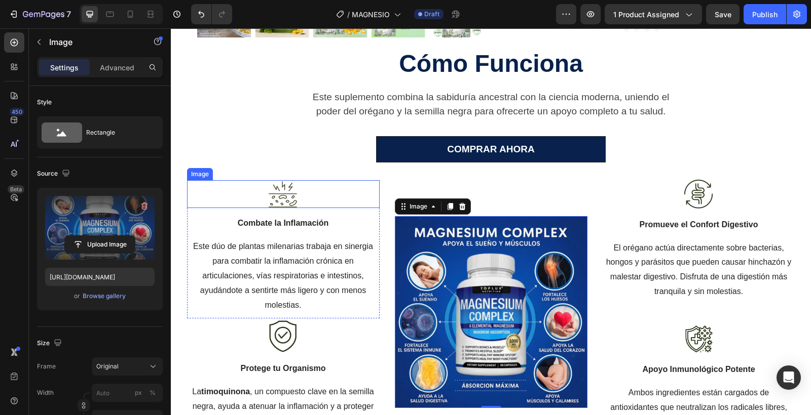
click at [279, 197] on img at bounding box center [283, 194] width 30 height 28
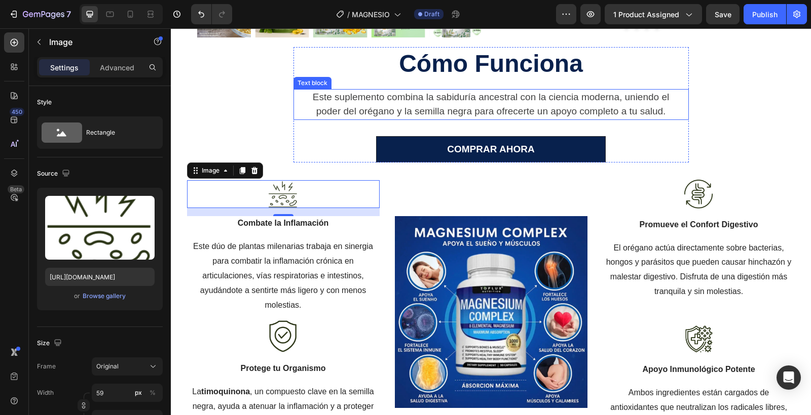
click at [390, 98] on p "Este suplemento combina la sabiduría ancestral con la ciencia moderna, uniendo …" at bounding box center [490, 104] width 377 height 29
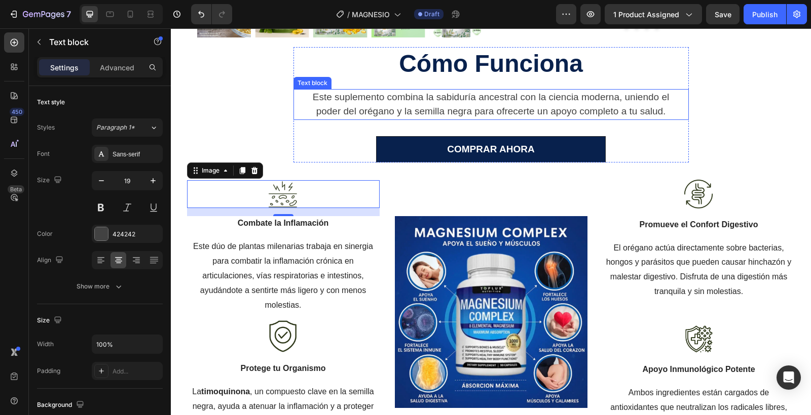
click at [390, 98] on p "Este suplemento combina la sabiduría ancestral con la ciencia moderna, uniendo …" at bounding box center [490, 104] width 377 height 29
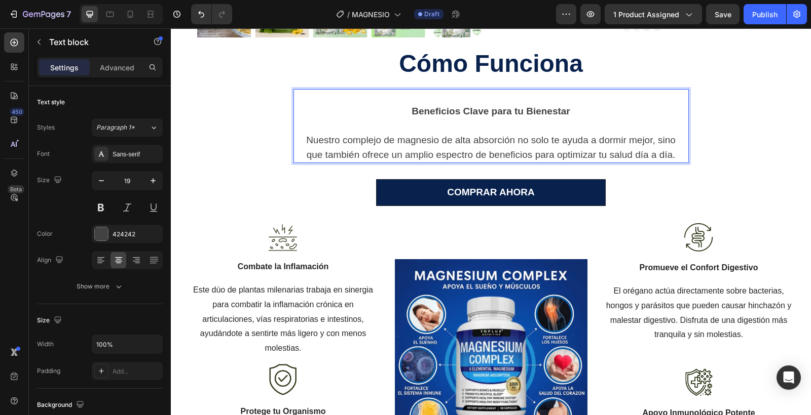
drag, startPoint x: 397, startPoint y: 107, endPoint x: 591, endPoint y: 108, distance: 193.6
click at [591, 108] on p "Beneficios Clave para tu Bienestar" at bounding box center [490, 111] width 377 height 15
drag, startPoint x: 591, startPoint y: 108, endPoint x: 392, endPoint y: 109, distance: 198.6
click at [392, 109] on p "Beneficios Clave para tu Bienestar" at bounding box center [490, 111] width 377 height 15
click at [305, 137] on p "Nuestro complejo de magnesio de alta absorción no solo te ayuda a dormir mejor,…" at bounding box center [490, 147] width 377 height 29
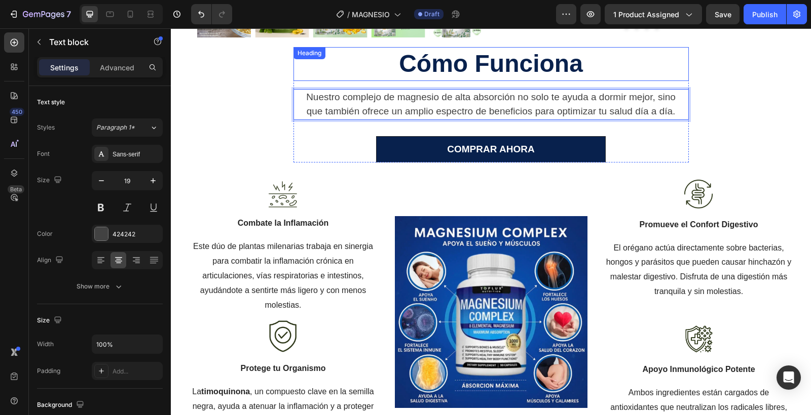
click at [461, 62] on strong "Cómo Funciona" at bounding box center [491, 63] width 184 height 27
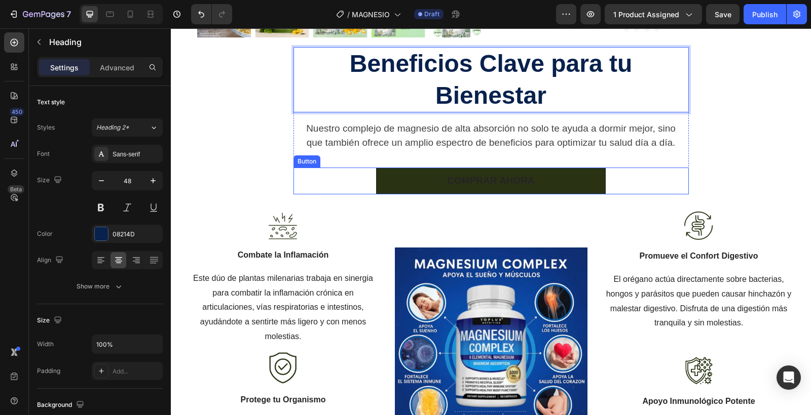
click at [399, 184] on link "COMPRAR AHORA" at bounding box center [490, 181] width 229 height 27
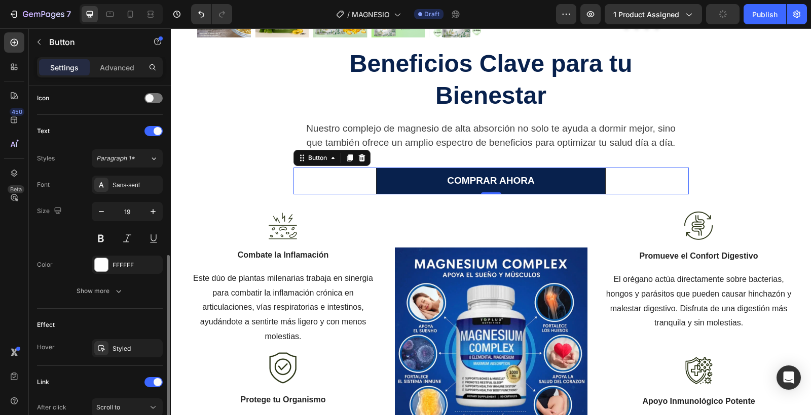
scroll to position [396, 0]
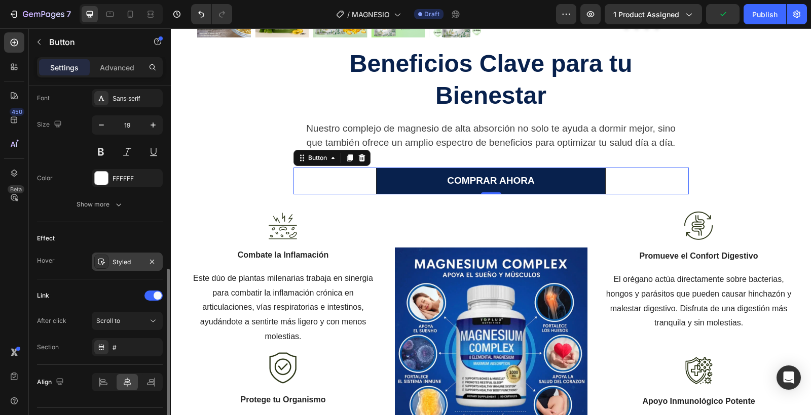
click at [128, 263] on div "Styled" at bounding box center [126, 262] width 29 height 9
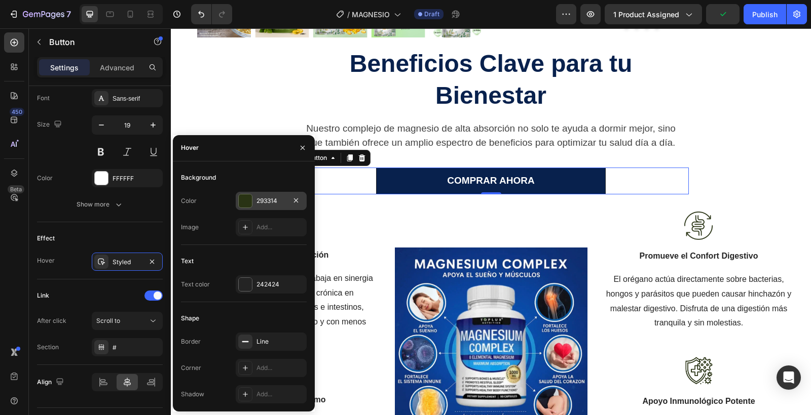
click at [242, 203] on div at bounding box center [245, 201] width 13 height 13
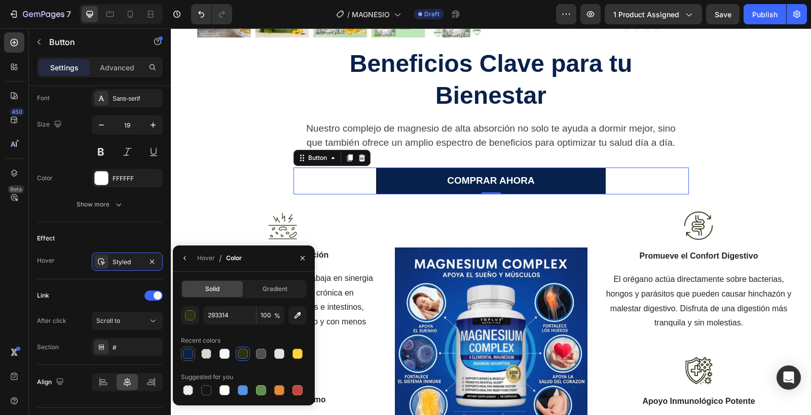
click at [192, 353] on div at bounding box center [188, 354] width 10 height 10
type input "08214D"
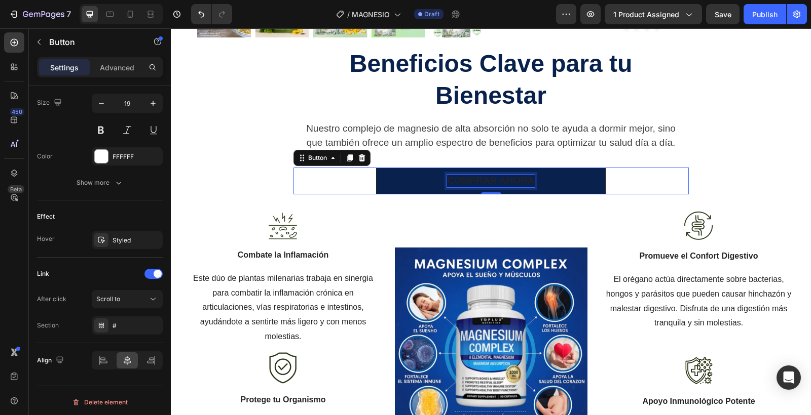
click at [462, 179] on p "COMPRAR AHORA" at bounding box center [490, 181] width 87 height 13
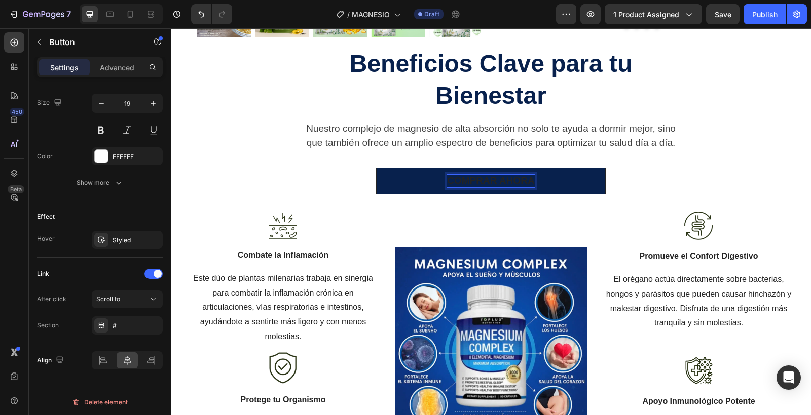
click at [462, 179] on p "COMPRAR AHORA" at bounding box center [490, 181] width 87 height 13
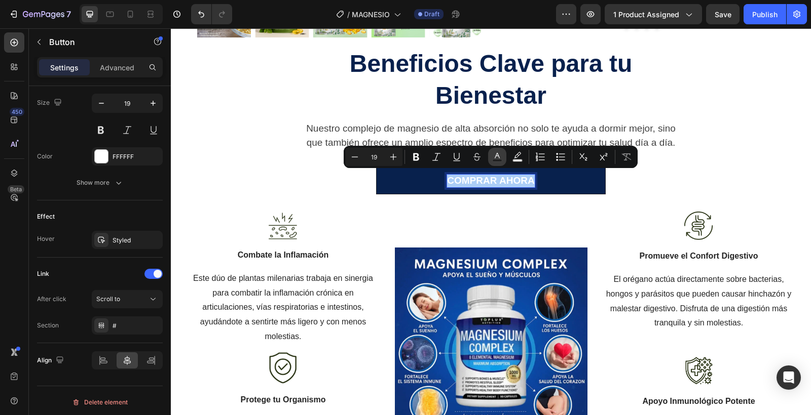
click at [495, 157] on icon "Editor contextual toolbar" at bounding box center [497, 156] width 5 height 6
type input "FFFFFF"
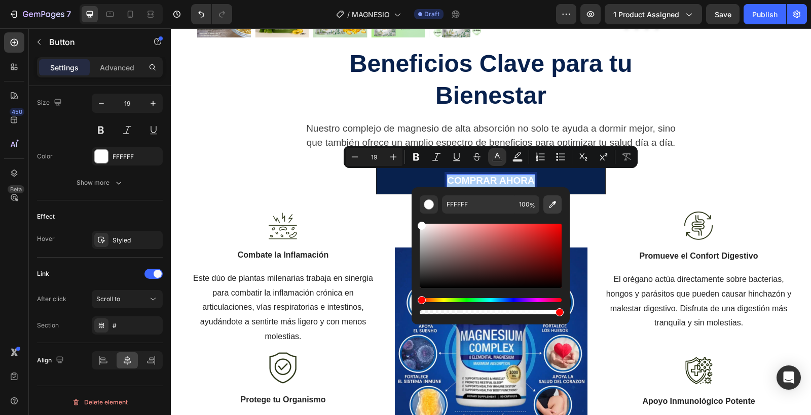
click at [554, 206] on icon "Editor contextual toolbar" at bounding box center [552, 205] width 10 height 10
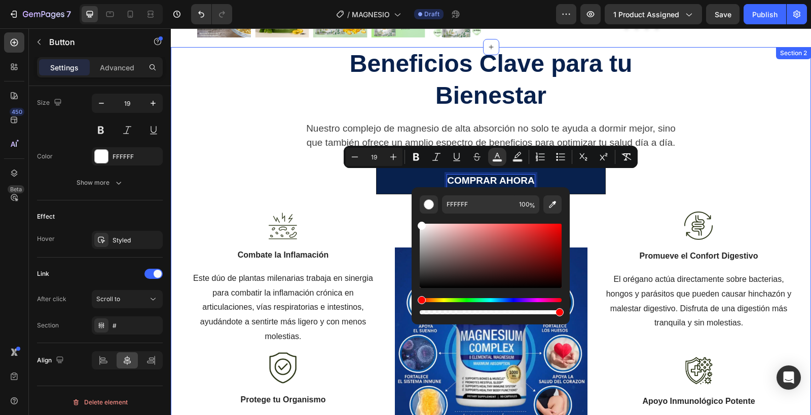
click at [285, 124] on div "⁠⁠⁠⁠⁠⁠⁠ Beneficios Clave para tu Bienestar Heading Nuestro complejo de magnesio…" at bounding box center [490, 262] width 625 height 430
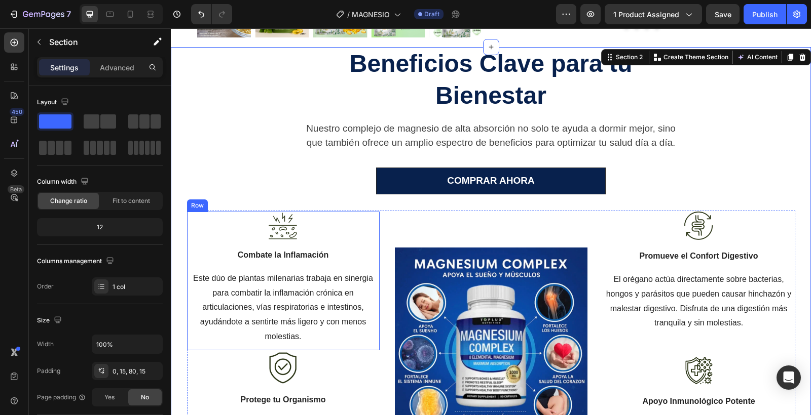
click at [261, 273] on p "Este dúo de plantas milenarias trabaja en sinergia para combatir la inflamación…" at bounding box center [283, 308] width 191 height 73
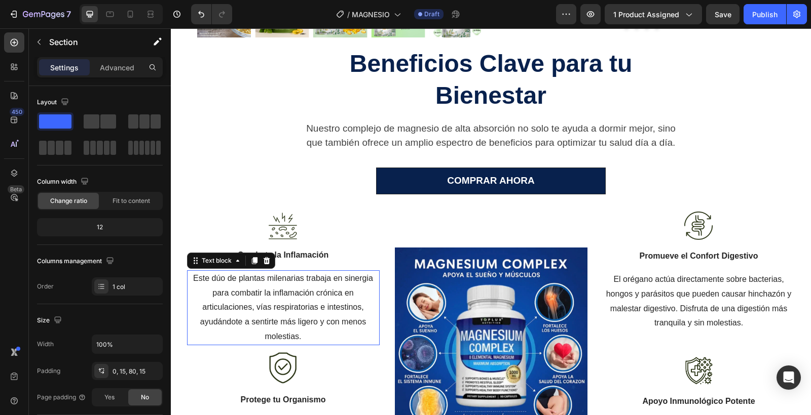
click at [261, 273] on p "Este dúo de plantas milenarias trabaja en sinergia para combatir la inflamación…" at bounding box center [283, 308] width 191 height 73
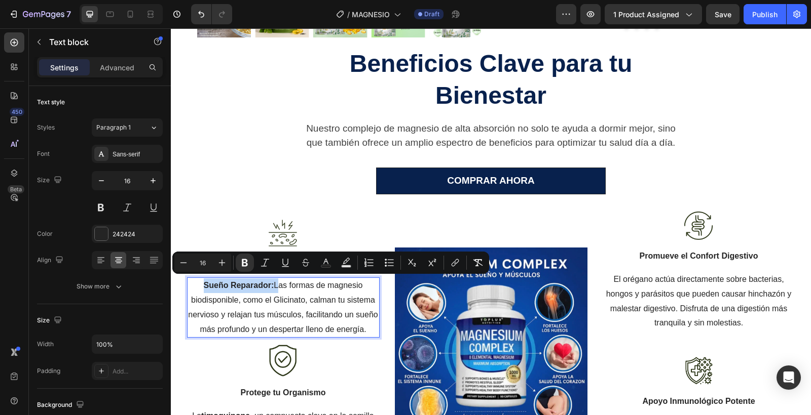
drag, startPoint x: 275, startPoint y: 284, endPoint x: 203, endPoint y: 281, distance: 72.0
click at [203, 281] on p "Sueño Reparador: Las formas de magnesio biodisponible, como el Glicinato, calma…" at bounding box center [283, 308] width 191 height 58
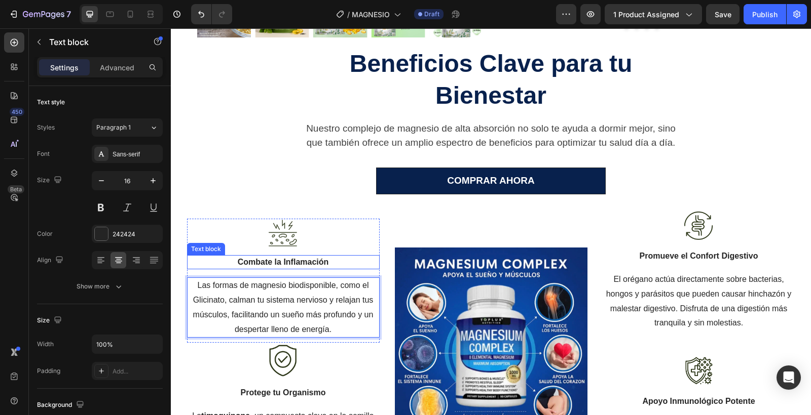
click at [272, 261] on strong "Combate la Inflamación" at bounding box center [283, 262] width 91 height 9
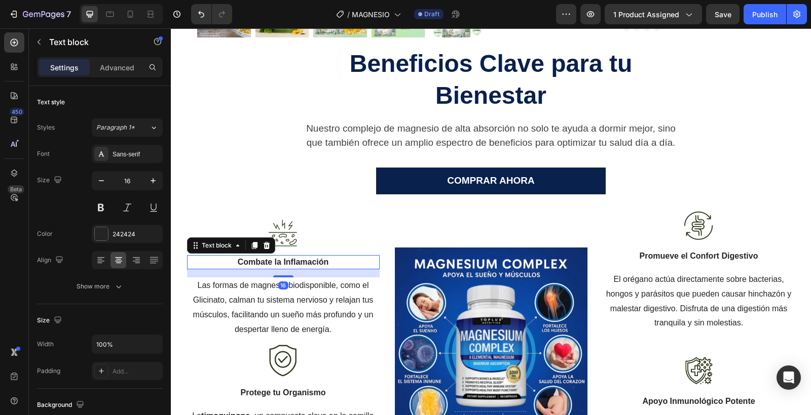
click at [272, 261] on strong "Combate la Inflamación" at bounding box center [283, 262] width 91 height 9
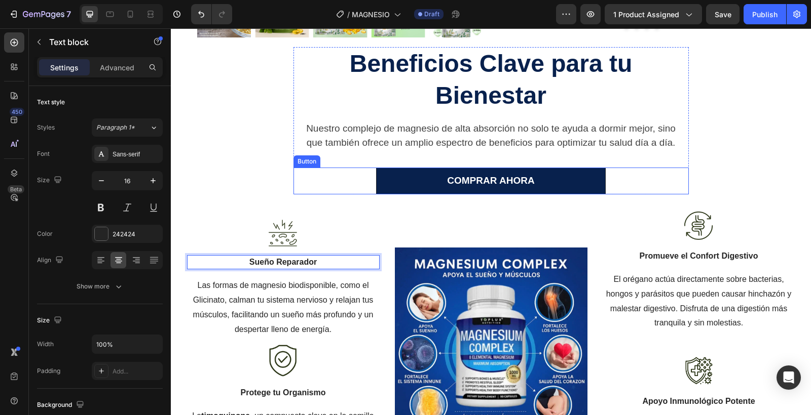
click at [574, 169] on link "COMPRAR AHORA" at bounding box center [490, 181] width 229 height 27
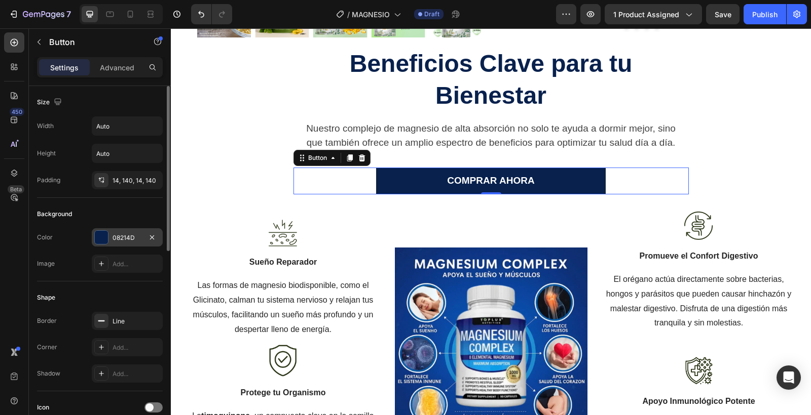
click at [127, 239] on div "08214D" at bounding box center [126, 238] width 29 height 9
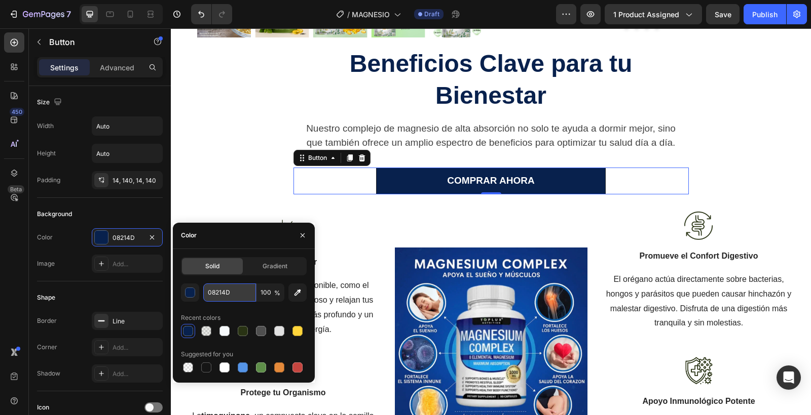
click at [243, 294] on input "08214D" at bounding box center [229, 293] width 53 height 18
click at [341, 246] on div "Image Sueño Reparador Text block Las formas de magnesio biodisponible, como el …" at bounding box center [283, 278] width 193 height 119
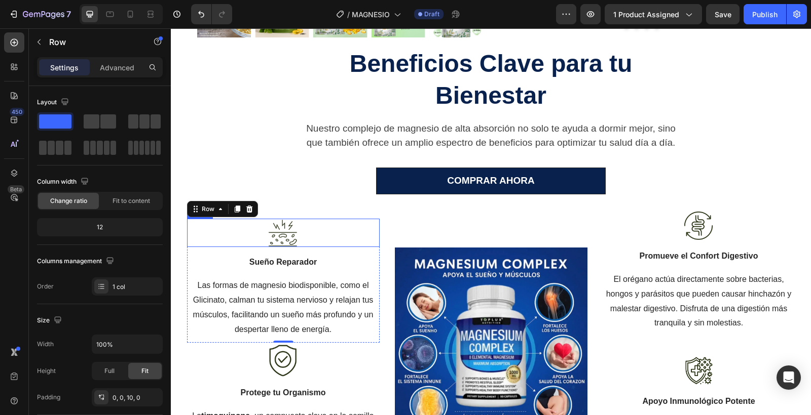
click at [289, 233] on img at bounding box center [283, 233] width 30 height 28
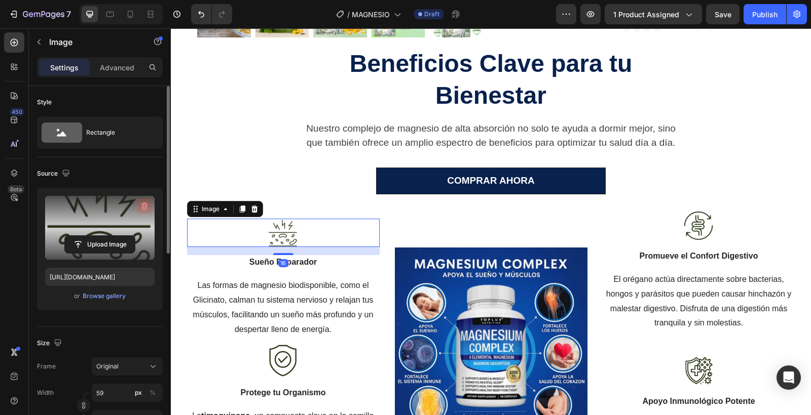
click at [141, 207] on icon "button" at bounding box center [144, 206] width 10 height 10
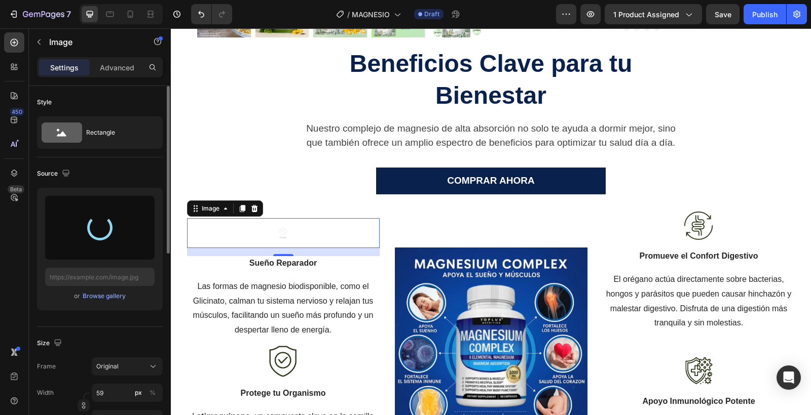
type input "https://cdn.shopify.com/s/files/1/0955/1013/5114/files/gempages_581833836267045…"
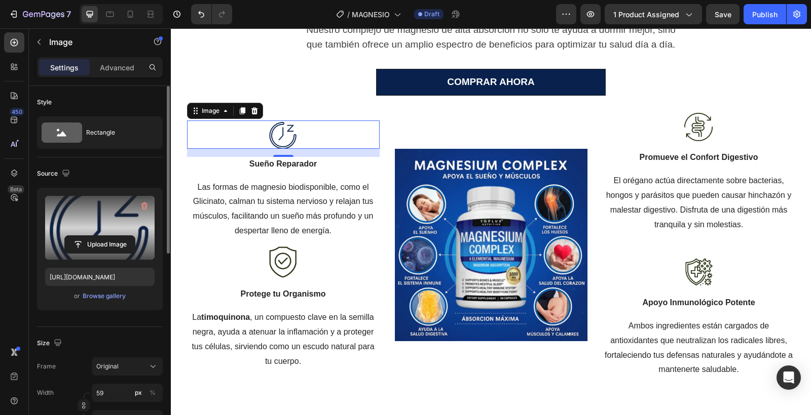
scroll to position [737, 0]
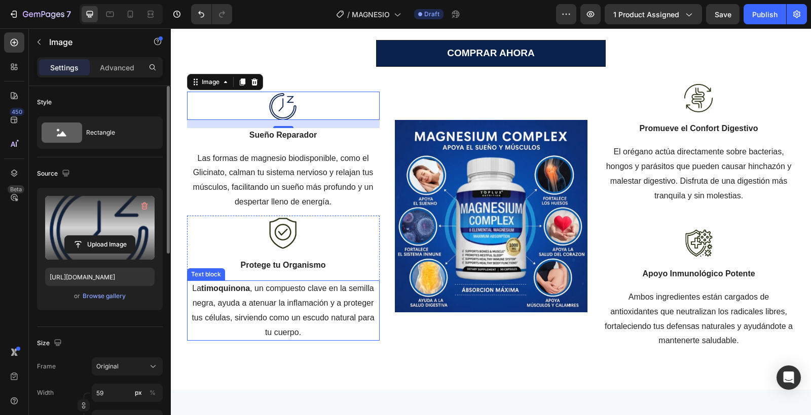
click at [274, 303] on p "La timoquinona , un compuesto clave en la semilla negra, ayuda a atenuar la inf…" at bounding box center [283, 311] width 191 height 58
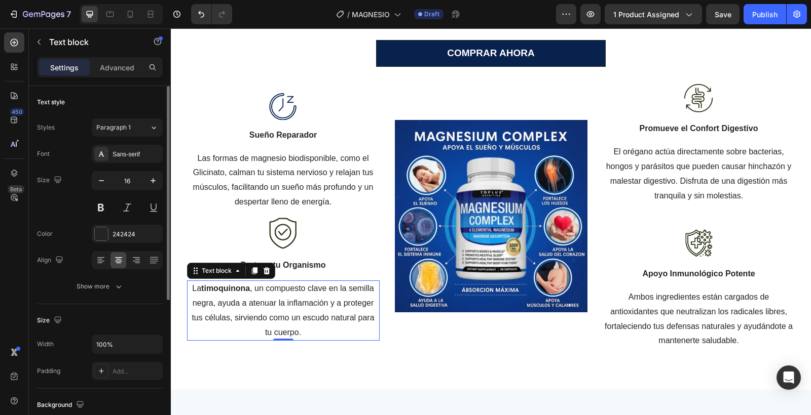
click at [274, 303] on p "La timoquinona , un compuesto clave en la semilla negra, ayuda a atenuar la inf…" at bounding box center [283, 311] width 191 height 58
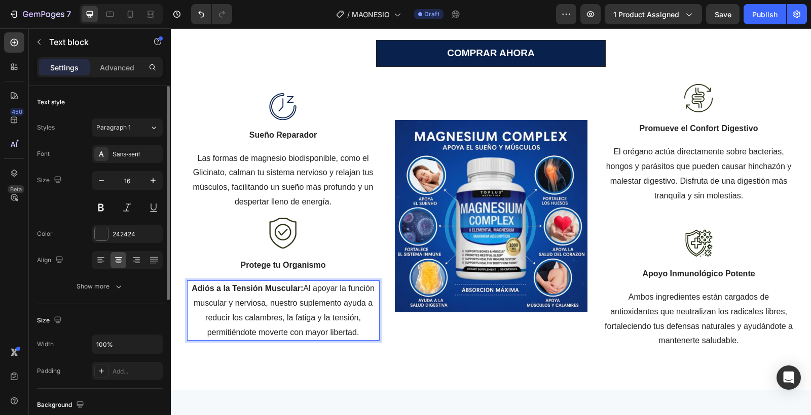
click at [300, 290] on strong "Adiós a la Tensión Muscular:" at bounding box center [247, 288] width 111 height 9
drag, startPoint x: 302, startPoint y: 290, endPoint x: 189, endPoint y: 288, distance: 112.5
click at [189, 288] on p "Adiós a la Tensión Muscular: Al apoyar la función muscular y nerviosa, nuestro …" at bounding box center [283, 311] width 191 height 58
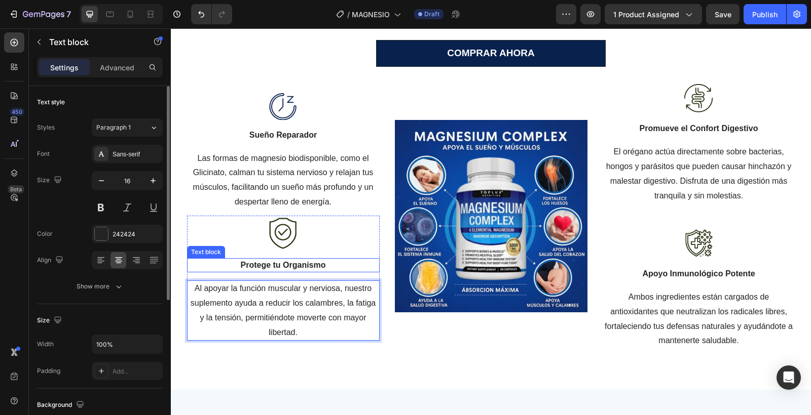
click at [261, 269] on strong "Protege tu Organismo" at bounding box center [282, 265] width 85 height 9
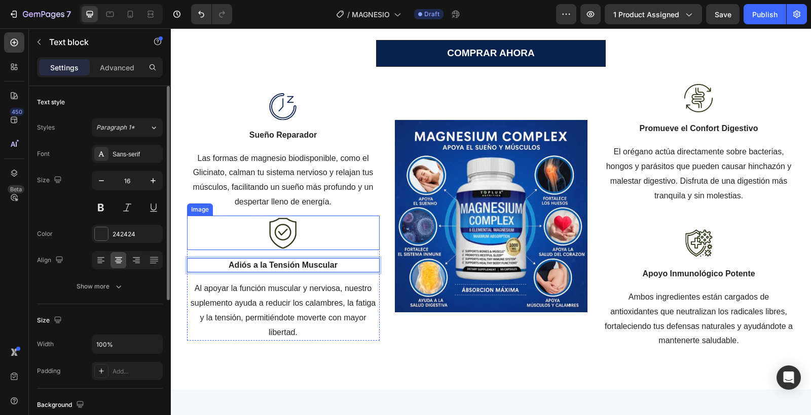
click at [286, 238] on img at bounding box center [283, 233] width 30 height 34
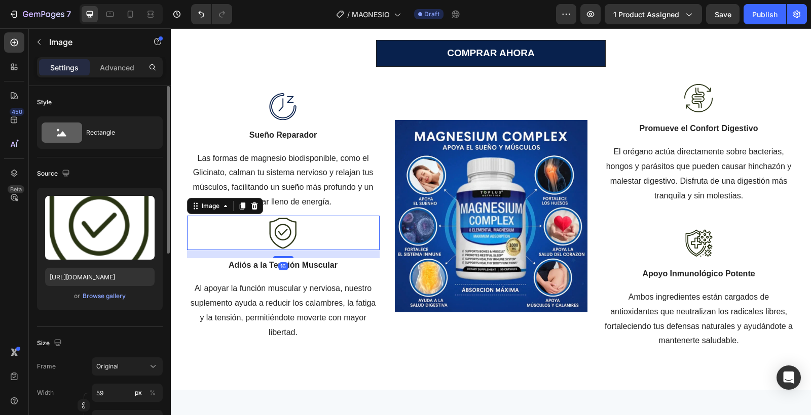
click at [148, 201] on icon "button" at bounding box center [144, 206] width 10 height 10
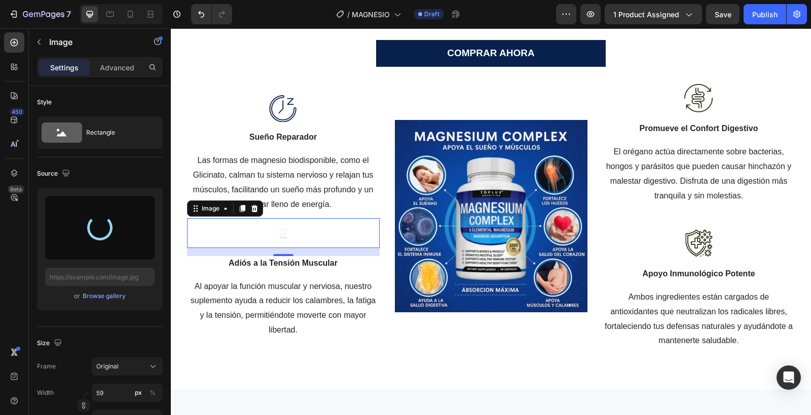
type input "https://cdn.shopify.com/s/files/1/0955/1013/5114/files/gempages_581833836267045…"
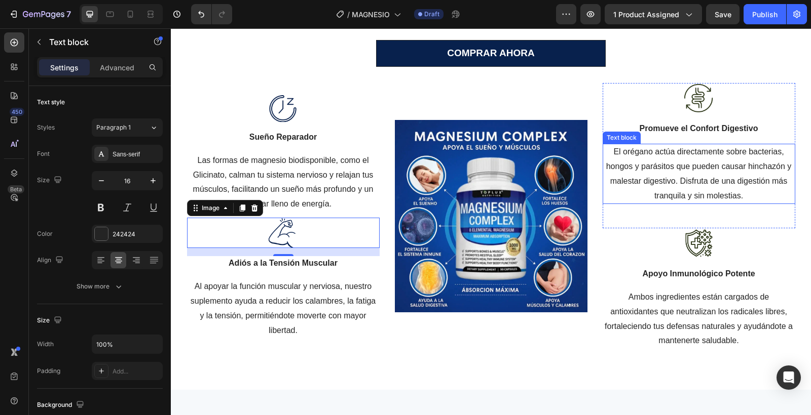
click at [679, 157] on p "El orégano actúa directamente sobre bacterias, hongos y parásitos que pueden ca…" at bounding box center [698, 174] width 191 height 58
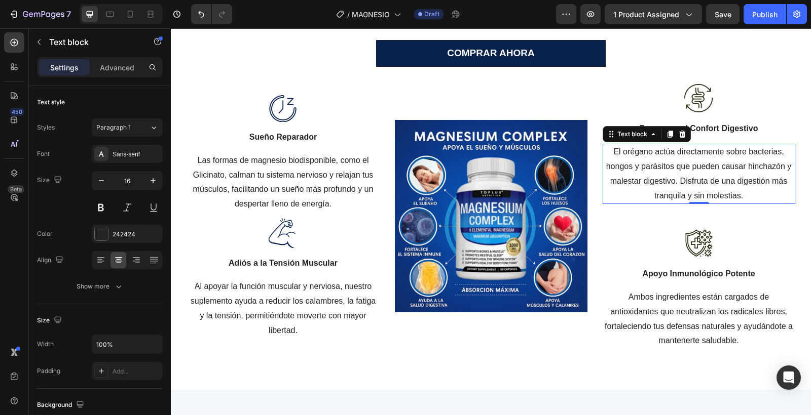
click at [679, 157] on p "El orégano actúa directamente sobre bacterias, hongos y parásitos que pueden ca…" at bounding box center [698, 174] width 191 height 58
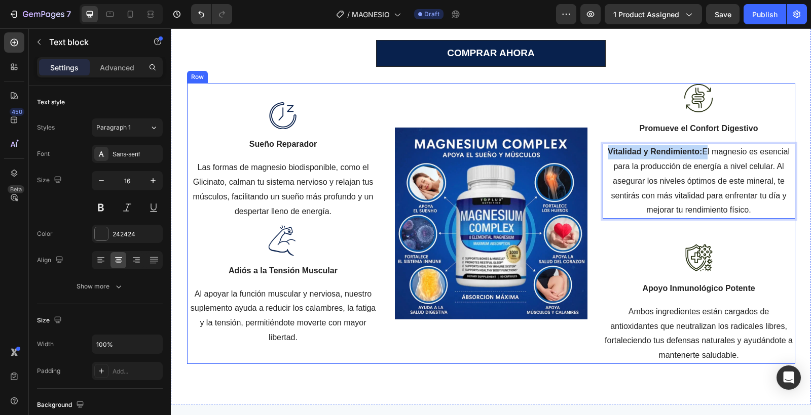
drag, startPoint x: 703, startPoint y: 155, endPoint x: 599, endPoint y: 146, distance: 104.3
click at [599, 146] on div "Image Sueño Reparador Text block Las formas de magnesio biodisponible, como el …" at bounding box center [491, 223] width 608 height 281
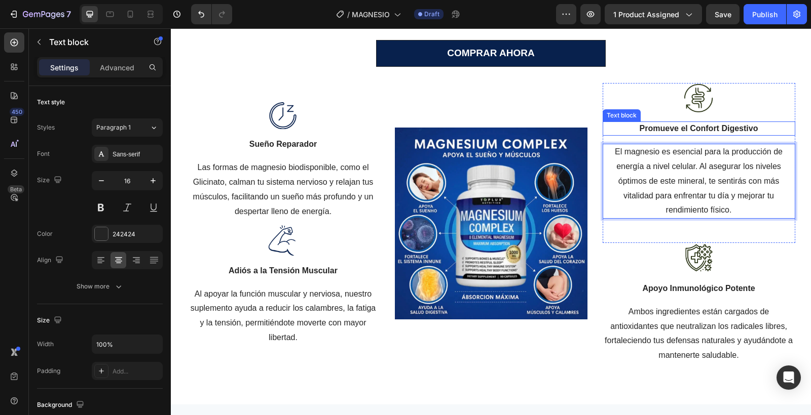
click at [687, 131] on strong "Promueve el Confort Digestivo" at bounding box center [698, 128] width 119 height 9
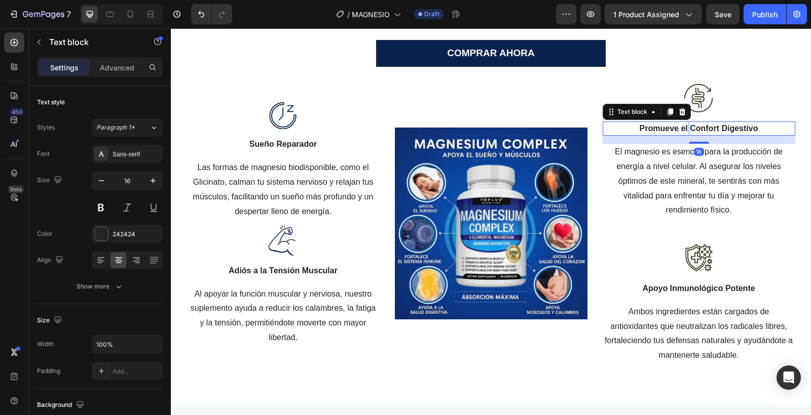
click at [687, 131] on strong "Promueve el Confort Digestivo" at bounding box center [698, 128] width 119 height 9
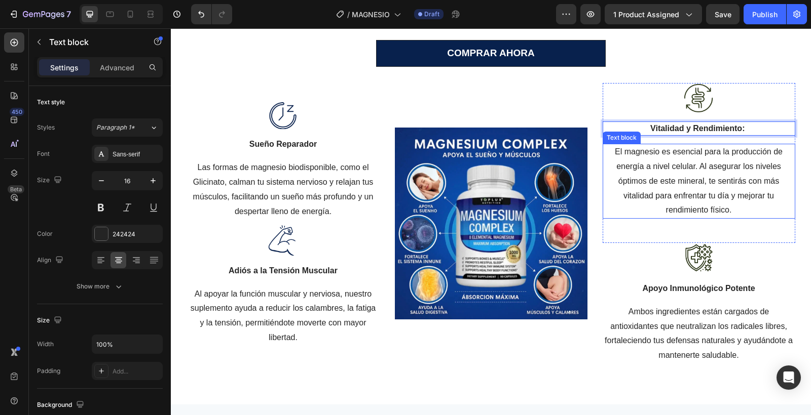
click at [698, 210] on p "El magnesio es esencial para la producción de energía a nivel celular. Al asegu…" at bounding box center [698, 181] width 191 height 73
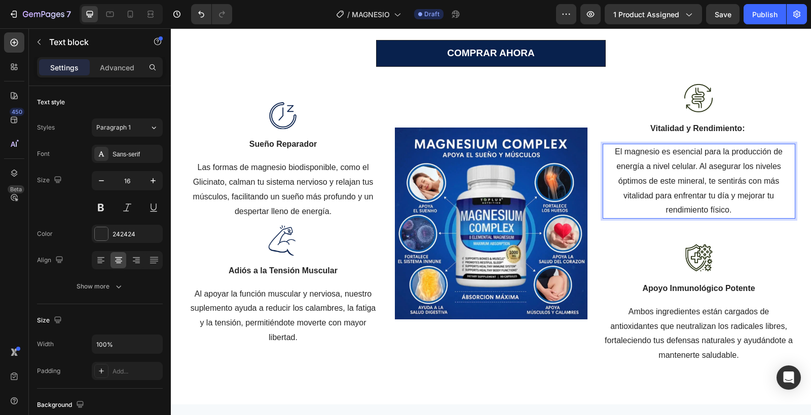
drag, startPoint x: 675, startPoint y: 154, endPoint x: 616, endPoint y: 150, distance: 58.9
click at [677, 153] on p "El magnesio es esencial para la producción de energía a nivel celular. Al asegu…" at bounding box center [698, 181] width 191 height 73
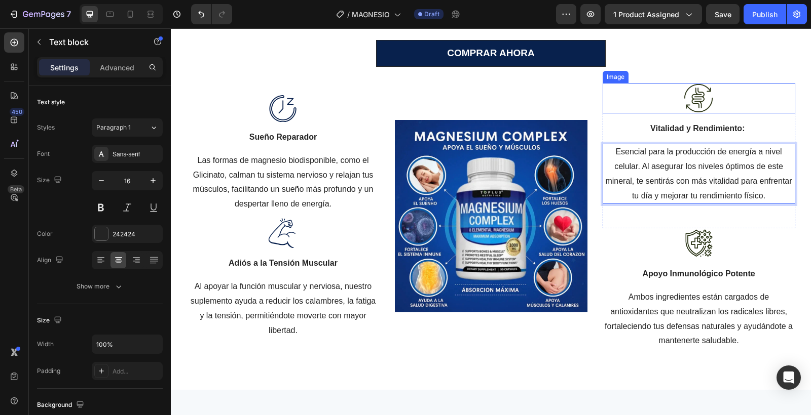
click at [691, 98] on img at bounding box center [699, 98] width 30 height 30
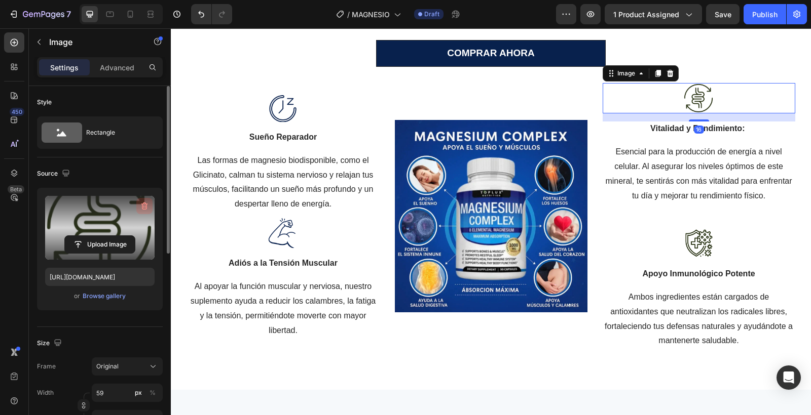
click at [145, 206] on icon "button" at bounding box center [145, 206] width 1 height 3
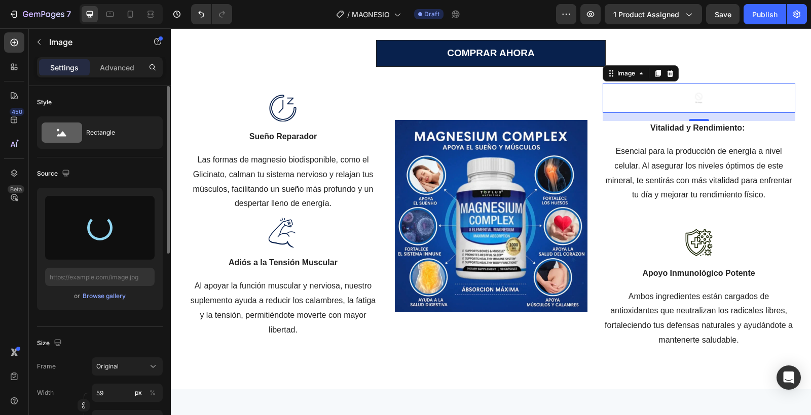
type input "https://cdn.shopify.com/s/files/1/0955/1013/5114/files/gempages_581833836267045…"
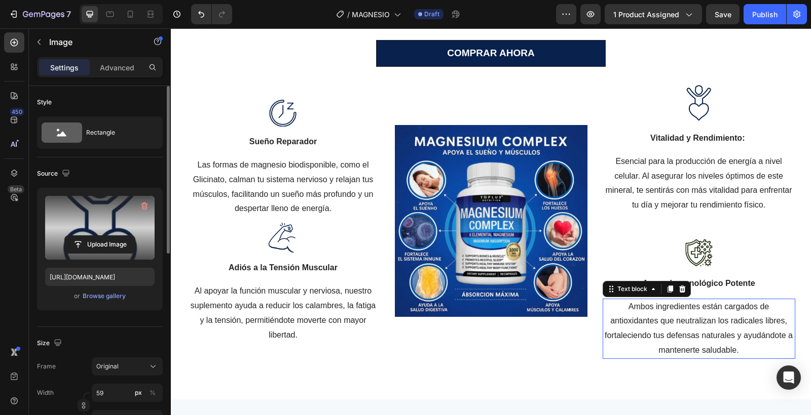
click at [661, 322] on p "Ambos ingredientes están cargados de antioxidantes que neutralizan los radicale…" at bounding box center [698, 329] width 191 height 58
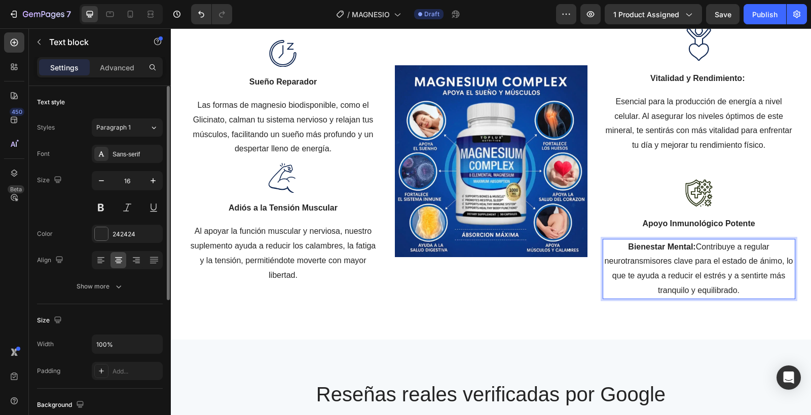
scroll to position [794, 0]
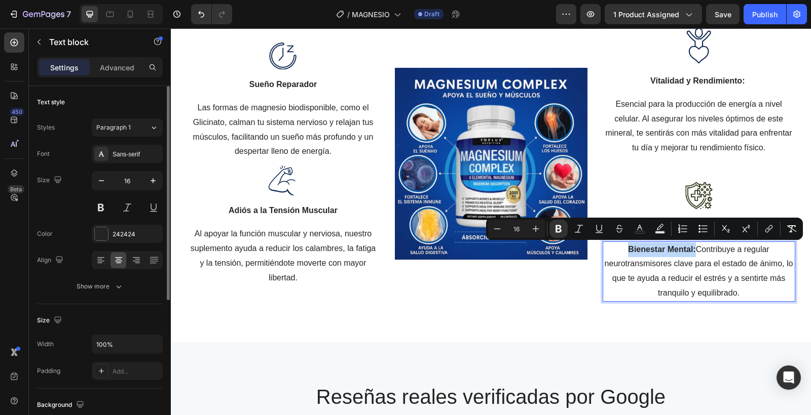
drag, startPoint x: 695, startPoint y: 248, endPoint x: 614, endPoint y: 247, distance: 81.1
click at [614, 247] on p "Bienestar Mental: Contribuye a regular neurotransmisores clave para el estado d…" at bounding box center [698, 272] width 191 height 58
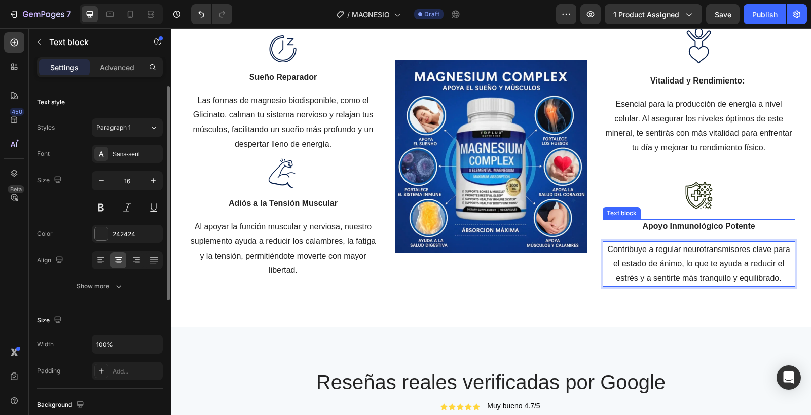
click at [673, 220] on p "Apoyo Inmunológico Potente" at bounding box center [698, 226] width 191 height 12
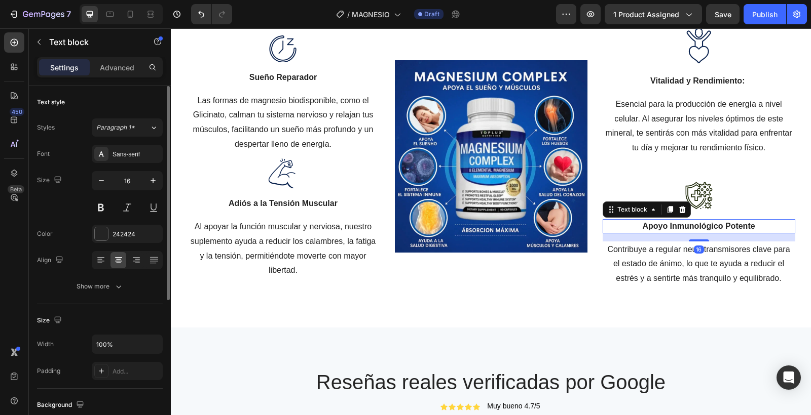
click at [673, 220] on p "Apoyo Inmunológico Potente" at bounding box center [698, 226] width 191 height 12
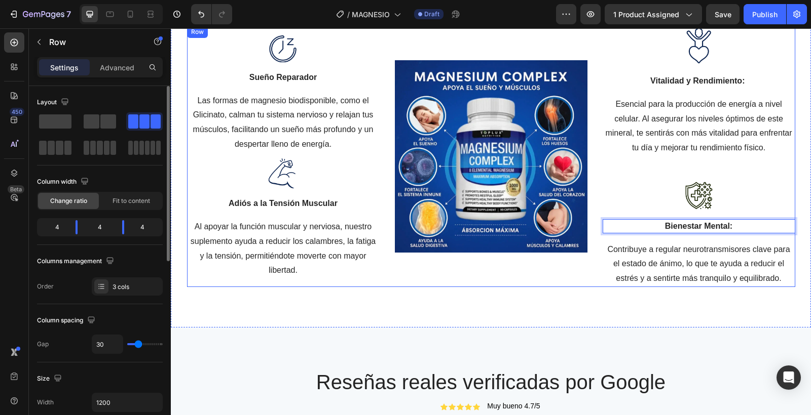
click at [567, 267] on div "Image" at bounding box center [491, 156] width 193 height 261
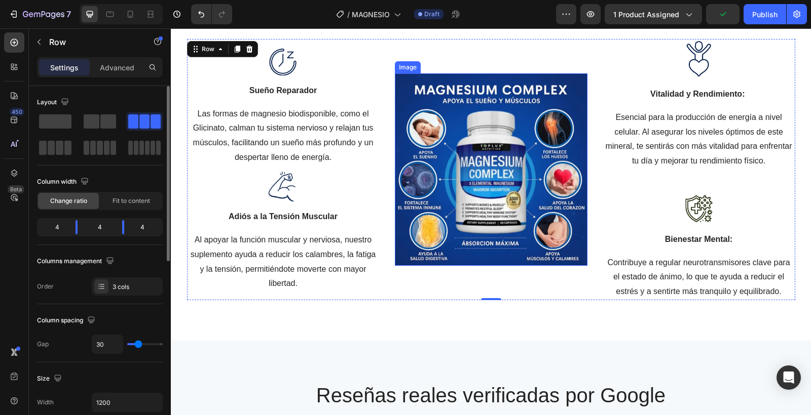
scroll to position [786, 0]
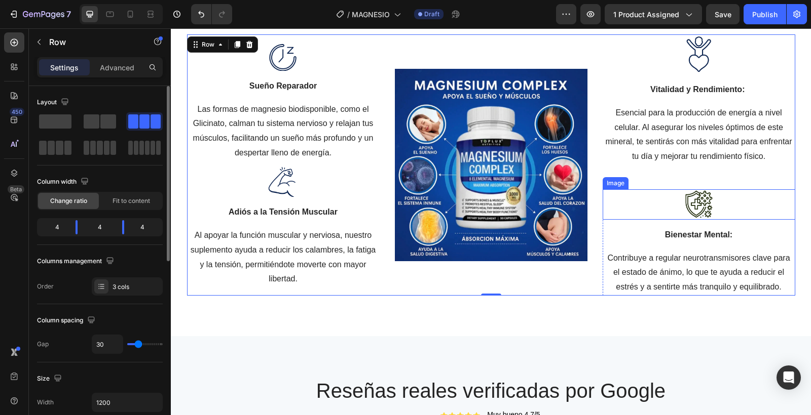
click at [682, 206] on div at bounding box center [698, 204] width 193 height 30
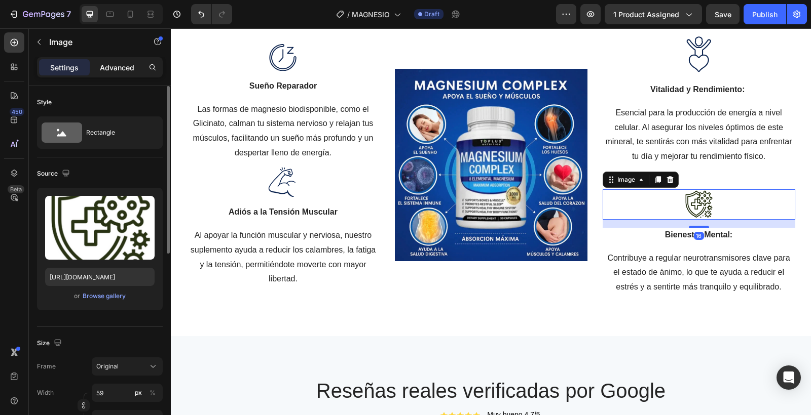
click at [124, 62] on p "Advanced" at bounding box center [117, 67] width 34 height 11
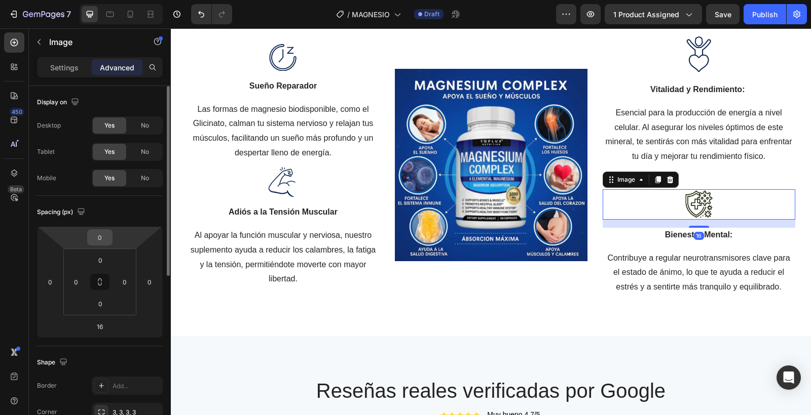
click at [111, 235] on div "0" at bounding box center [99, 238] width 25 height 16
click at [104, 237] on input "0" at bounding box center [100, 237] width 20 height 15
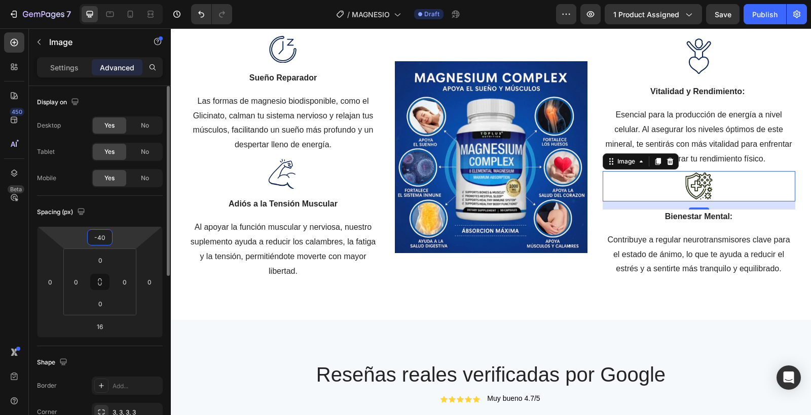
type input "-4"
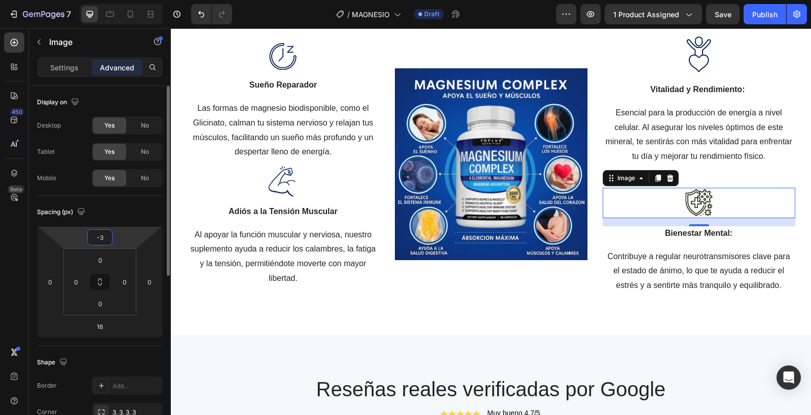
type input "-30"
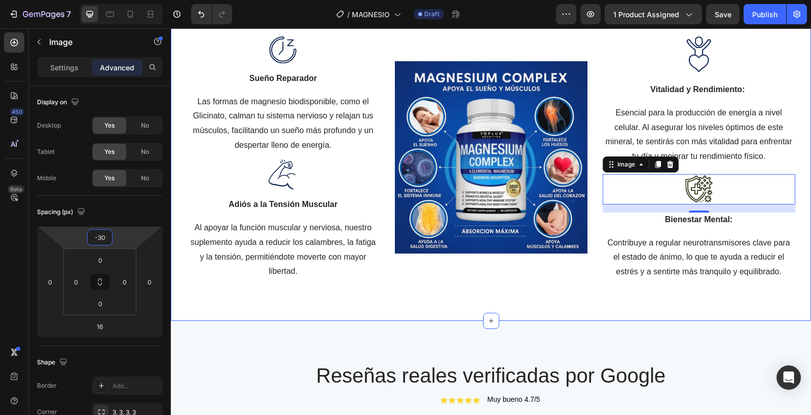
click at [359, 288] on div "⁠⁠⁠⁠⁠⁠⁠ Beneficios Clave para tu Bienestar Heading Nuestro complejo de magnesio…" at bounding box center [491, 96] width 640 height 450
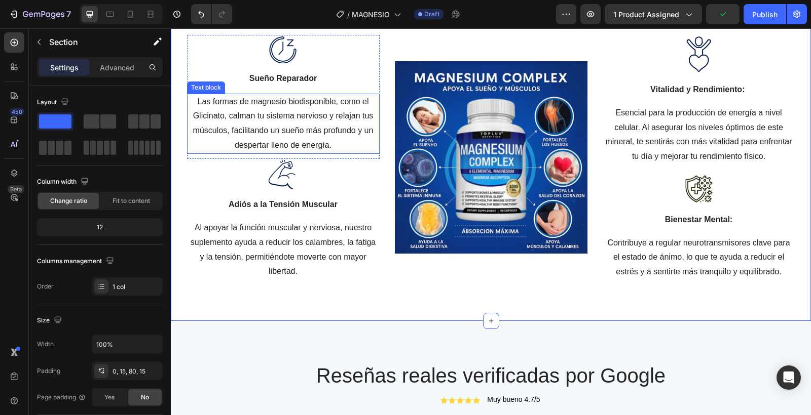
click at [330, 146] on p "Las formas de magnesio biodisponible, como el Glicinato, calman tu sistema nerv…" at bounding box center [283, 124] width 191 height 58
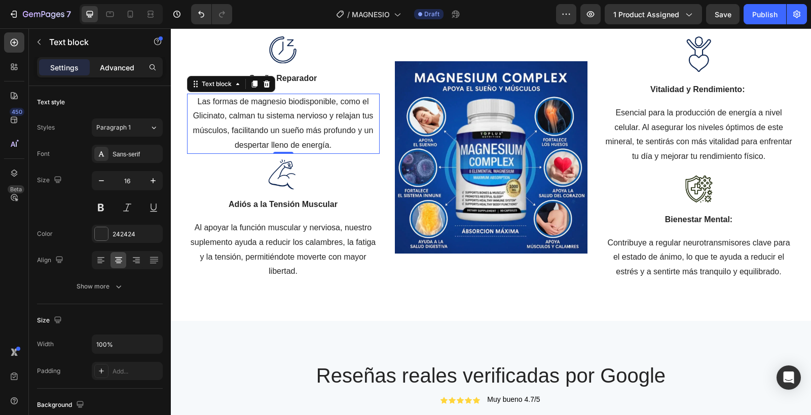
click at [117, 71] on p "Advanced" at bounding box center [117, 67] width 34 height 11
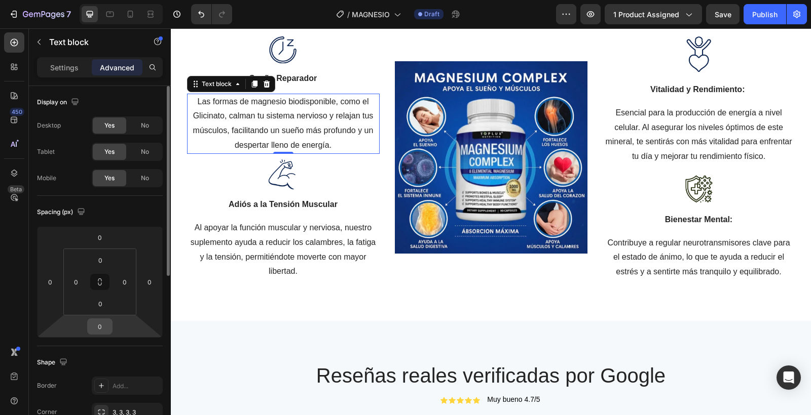
click at [101, 323] on input "0" at bounding box center [100, 326] width 20 height 15
type input "5"
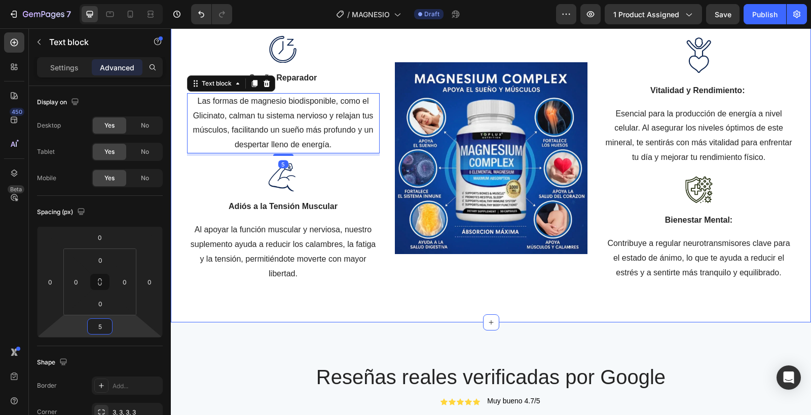
click at [323, 299] on div "⁠⁠⁠⁠⁠⁠⁠ Beneficios Clave para tu Bienestar Heading Nuestro complejo de magnesio…" at bounding box center [491, 97] width 640 height 452
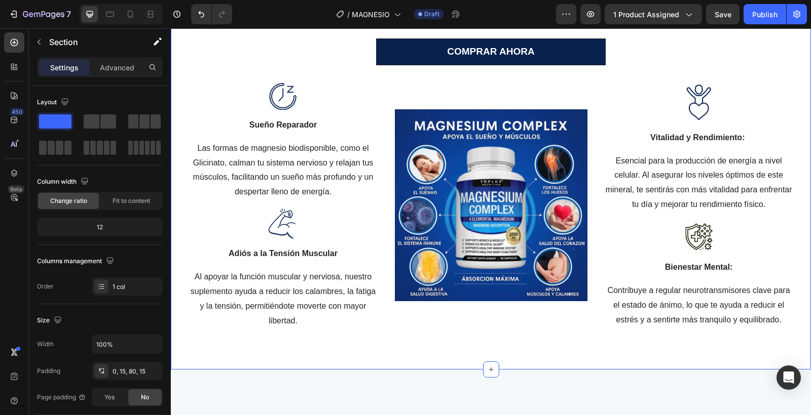
scroll to position [740, 0]
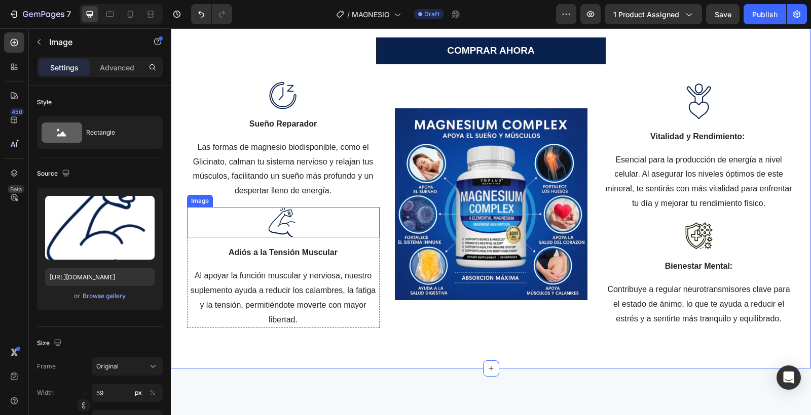
click at [318, 224] on div at bounding box center [283, 222] width 193 height 30
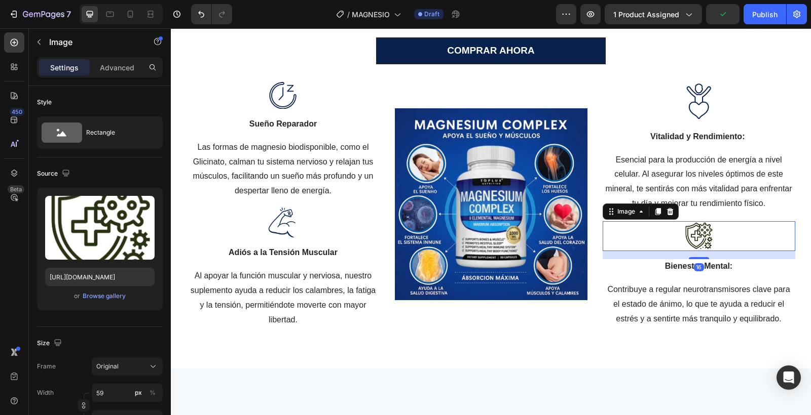
click at [631, 230] on div at bounding box center [698, 236] width 193 height 30
click at [123, 69] on p "Advanced" at bounding box center [117, 67] width 34 height 11
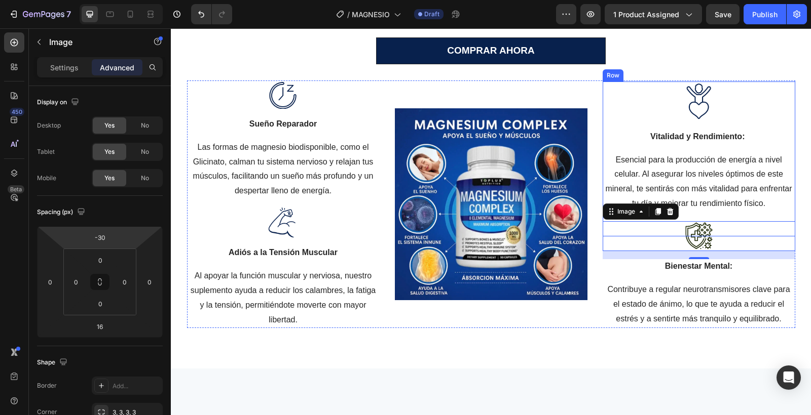
click at [691, 97] on img at bounding box center [699, 102] width 30 height 40
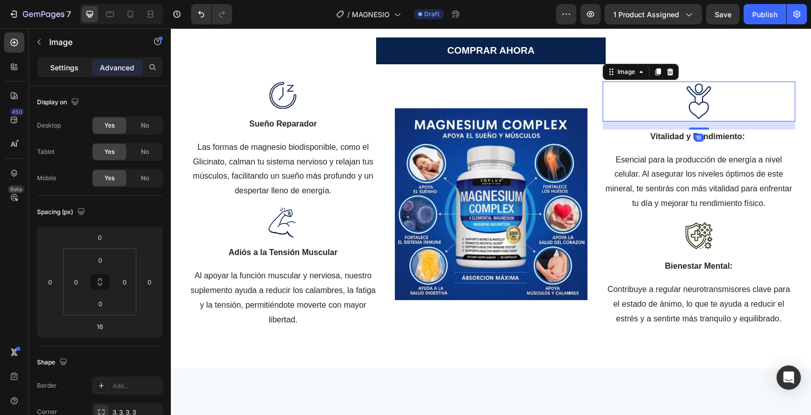
click at [68, 69] on p "Settings" at bounding box center [64, 67] width 28 height 11
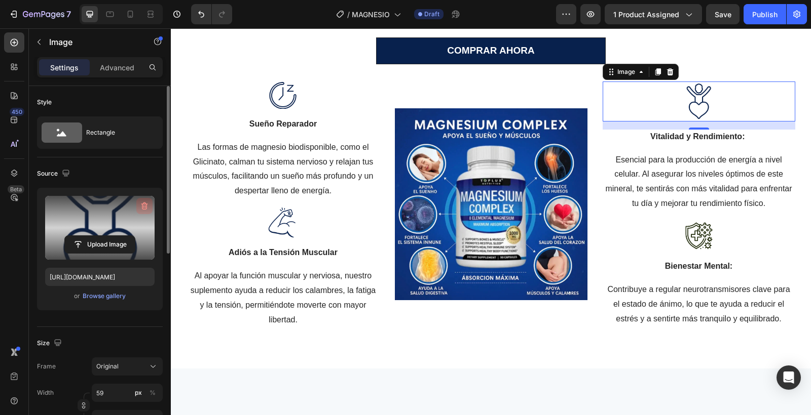
click at [142, 203] on icon "button" at bounding box center [144, 207] width 7 height 8
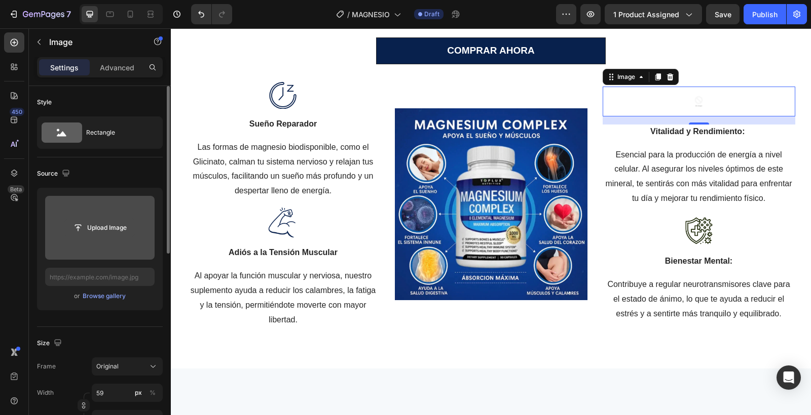
click at [125, 230] on input "file" at bounding box center [100, 227] width 70 height 17
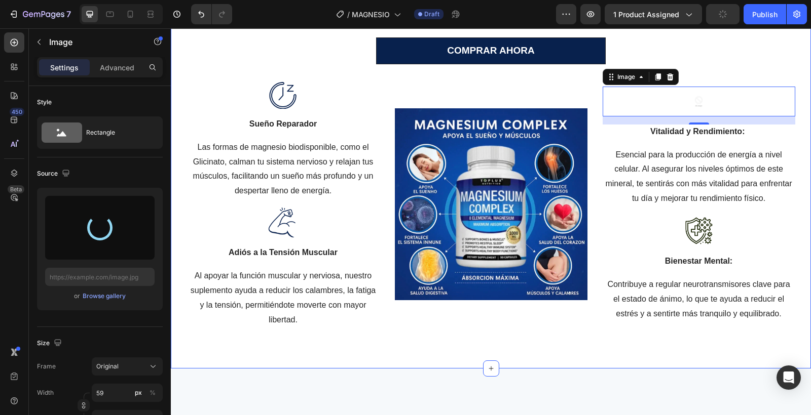
type input "https://cdn.shopify.com/s/files/1/0955/1013/5114/files/gempages_581833836267045…"
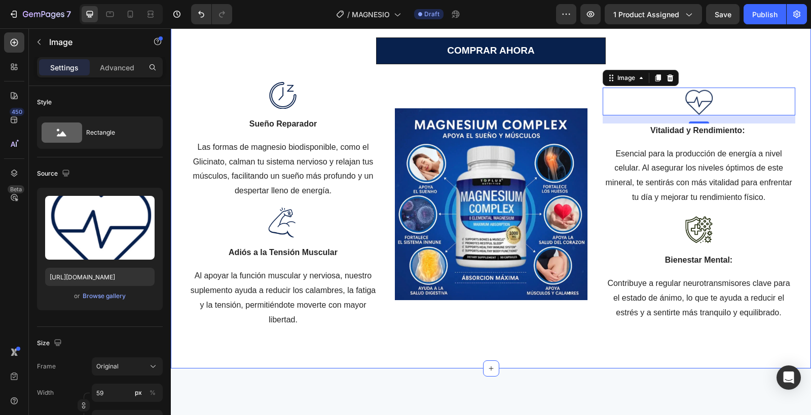
click at [565, 358] on div "⁠⁠⁠⁠⁠⁠⁠ Beneficios Clave para tu Bienestar Heading Nuestro complejo de magnesio…" at bounding box center [491, 143] width 640 height 452
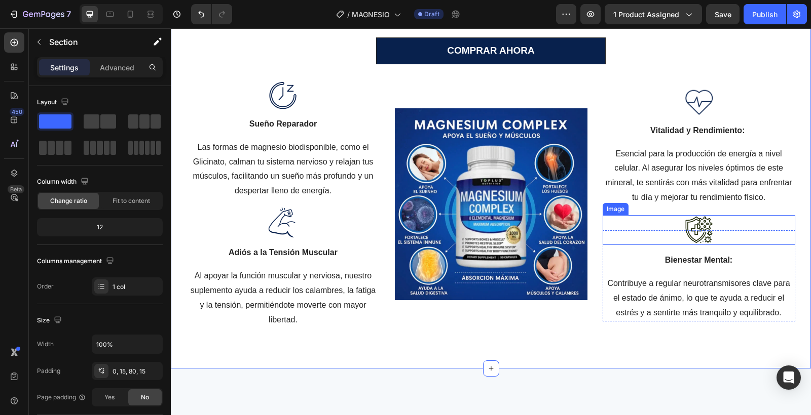
click at [693, 226] on img at bounding box center [699, 230] width 30 height 30
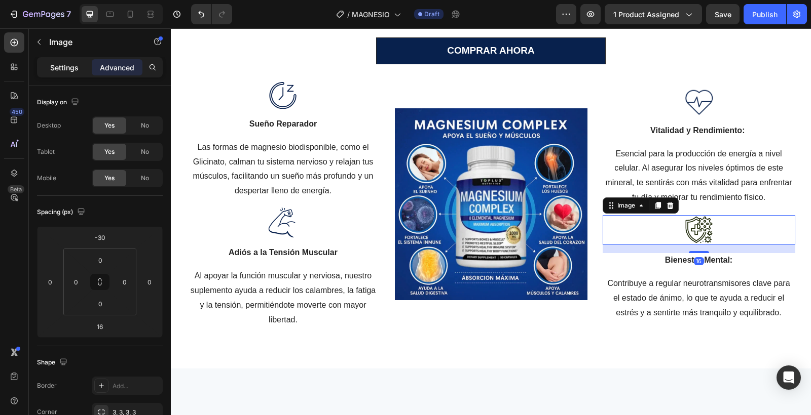
click at [60, 69] on p "Settings" at bounding box center [64, 67] width 28 height 11
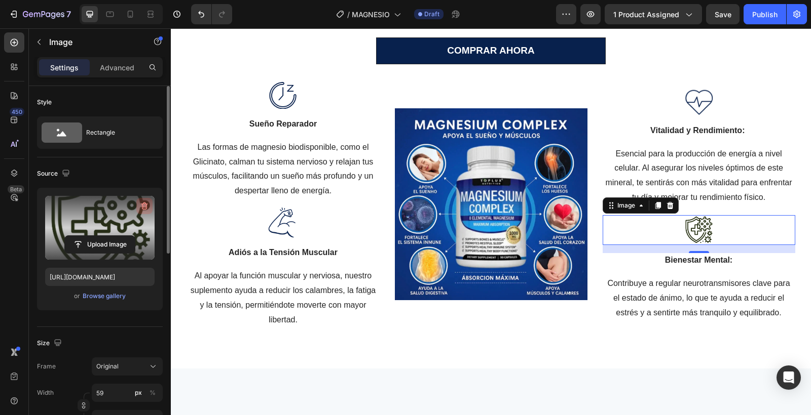
click at [141, 207] on icon "button" at bounding box center [144, 206] width 10 height 10
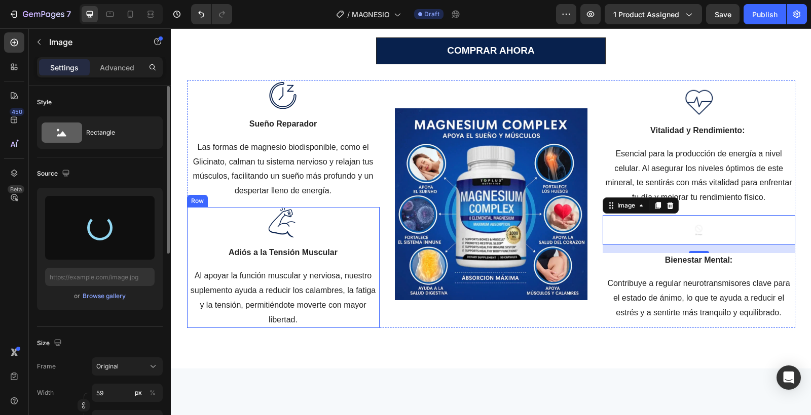
type input "https://cdn.shopify.com/s/files/1/0955/1013/5114/files/gempages_581833836267045…"
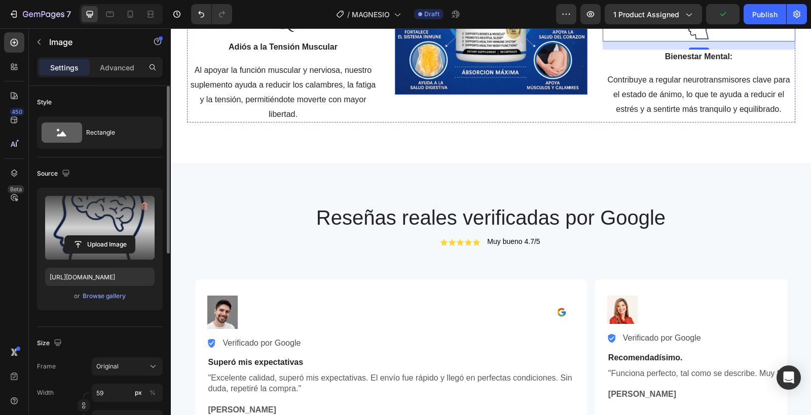
scroll to position [1036, 0]
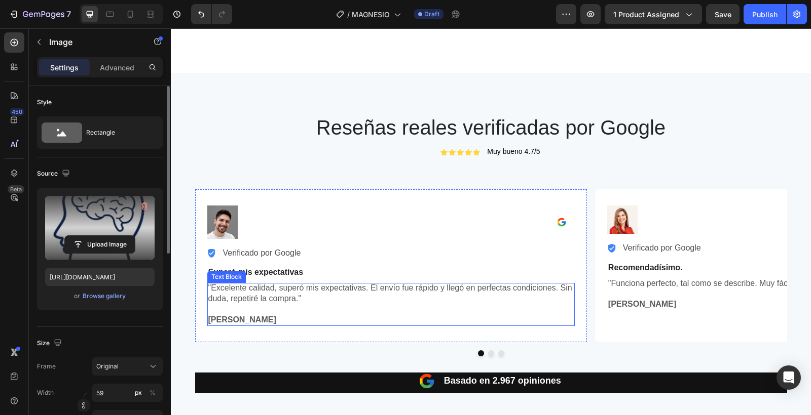
click at [297, 296] on p ""Excelente calidad, superó mis expectativas. El envío fue rápido y llegó en per…" at bounding box center [390, 293] width 365 height 21
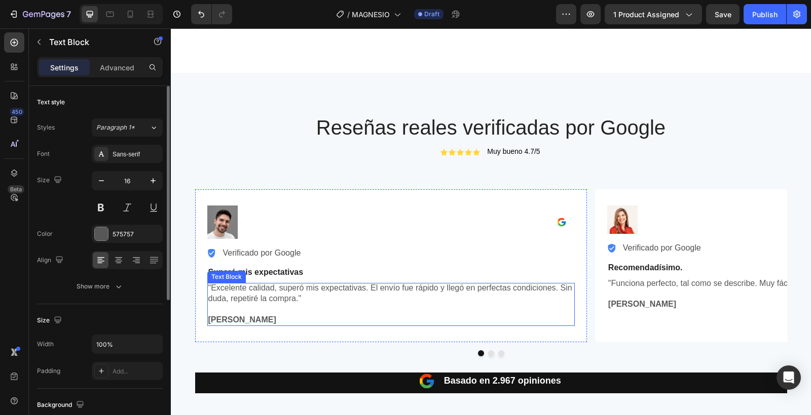
click at [297, 296] on p ""Excelente calidad, superó mis expectativas. El envío fue rápido y llegó en per…" at bounding box center [390, 293] width 365 height 21
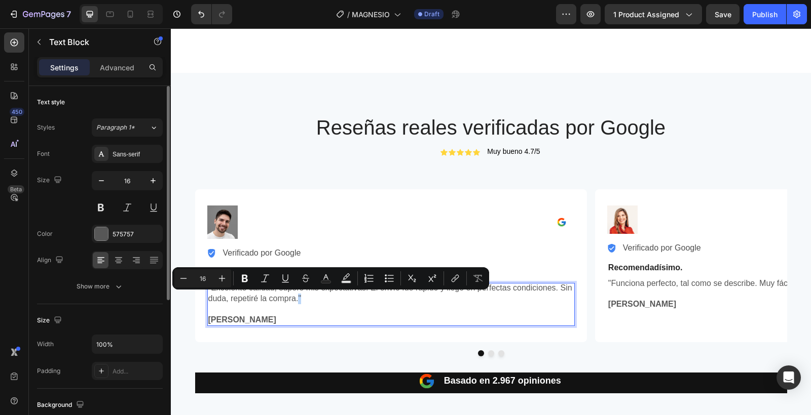
click at [300, 297] on p ""Excelente calidad, superó mis expectativas. El envío fue rápido y llegó en per…" at bounding box center [390, 293] width 365 height 21
click at [305, 299] on p ""Excelente calidad, superó mis expectativas. El envío fue rápido y llegó en per…" at bounding box center [390, 293] width 365 height 21
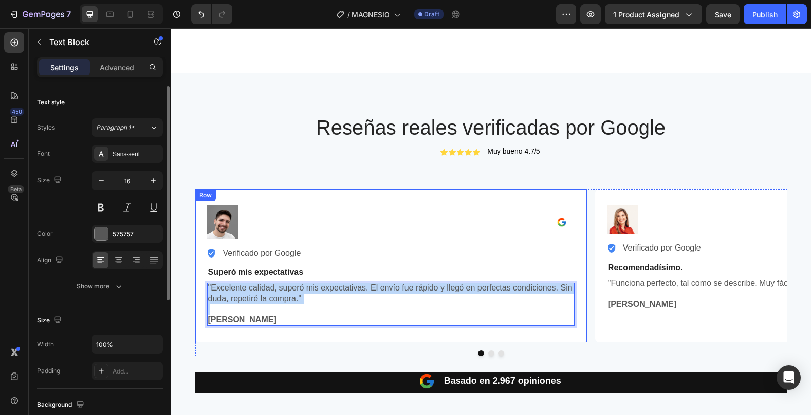
drag, startPoint x: 305, startPoint y: 299, endPoint x: 196, endPoint y: 291, distance: 109.2
click at [196, 291] on div "Image Image Row Row Image Verificado por Google Text Block Advanced List Row Su…" at bounding box center [391, 265] width 392 height 153
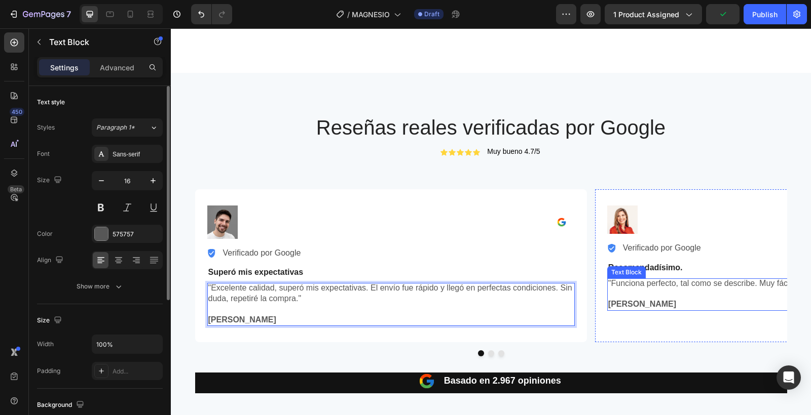
click at [642, 286] on p ""Funciona perfecto, tal como se describe. Muy fácil de usar y la atención al cl…" at bounding box center [790, 284] width 365 height 11
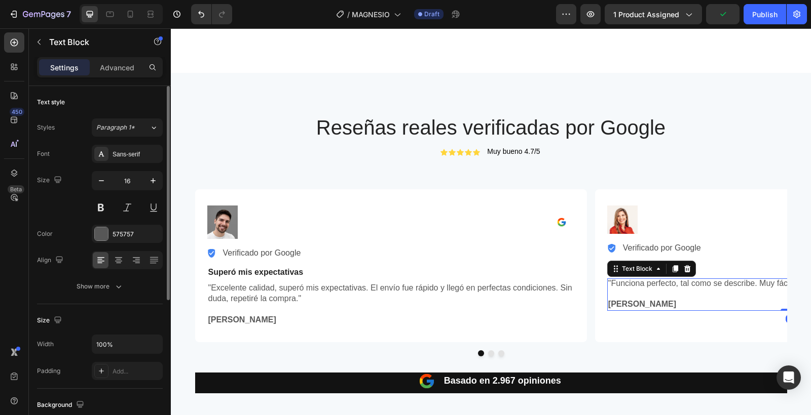
click at [642, 286] on p ""Funciona perfecto, tal como se describe. Muy fácil de usar y la atención al cl…" at bounding box center [790, 284] width 365 height 11
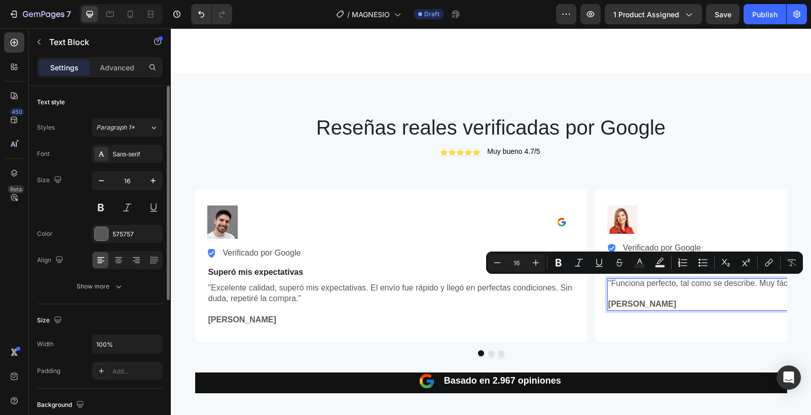
click at [743, 306] on p "[PERSON_NAME]" at bounding box center [790, 304] width 365 height 11
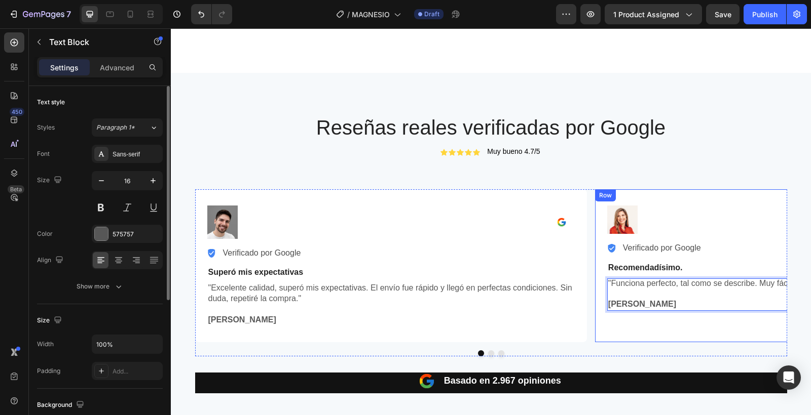
click at [765, 321] on div "Image Image Row Row Image Verificado por Google Text Block Advanced List Row Re…" at bounding box center [790, 266] width 367 height 121
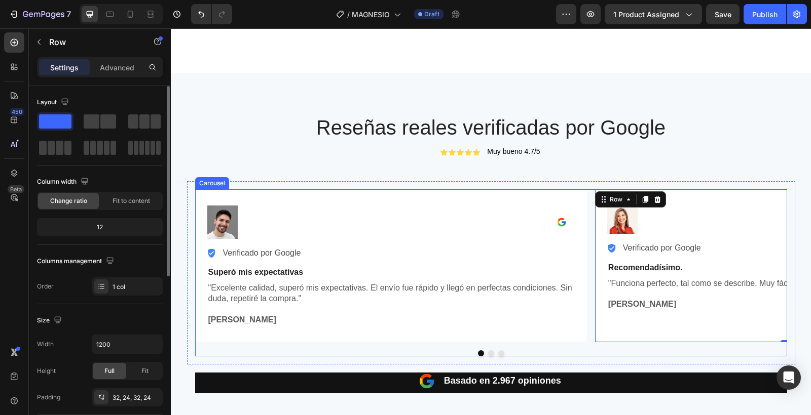
click at [491, 353] on button "Dot" at bounding box center [491, 354] width 6 height 6
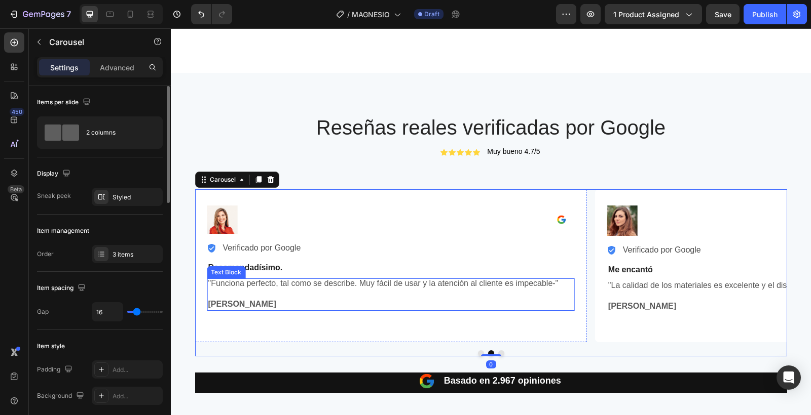
click at [390, 290] on p "Rich Text Editor. Editing area: main" at bounding box center [390, 294] width 365 height 11
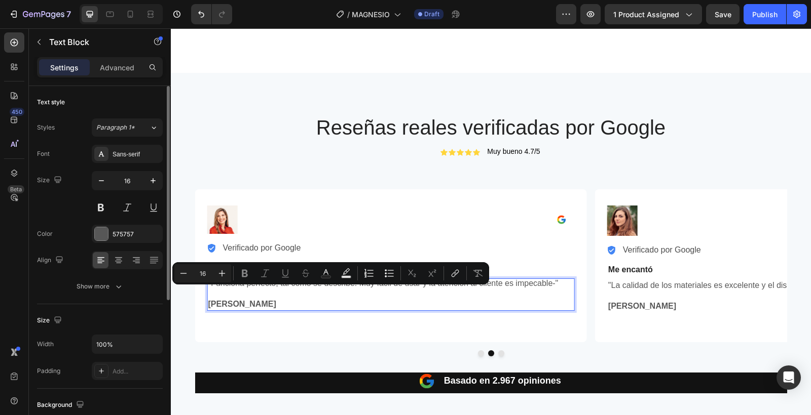
click at [464, 300] on p "[PERSON_NAME]" at bounding box center [390, 304] width 365 height 11
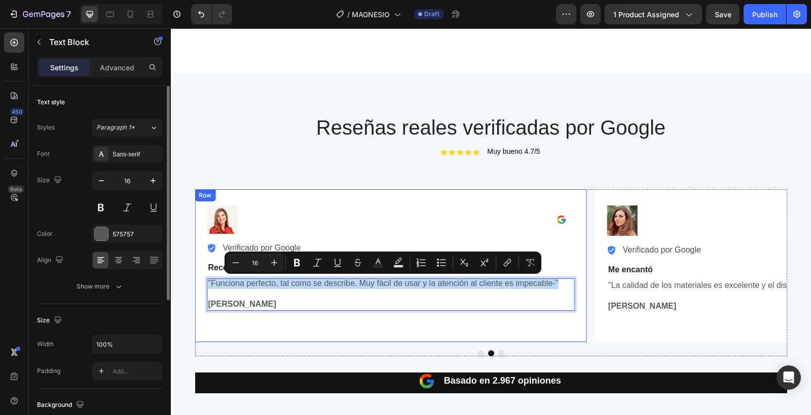
drag, startPoint x: 559, startPoint y: 282, endPoint x: 204, endPoint y: 269, distance: 354.9
click at [204, 269] on div "Image Image Row Row Image Verificado por Google Text Block Advanced List Row Re…" at bounding box center [391, 265] width 392 height 153
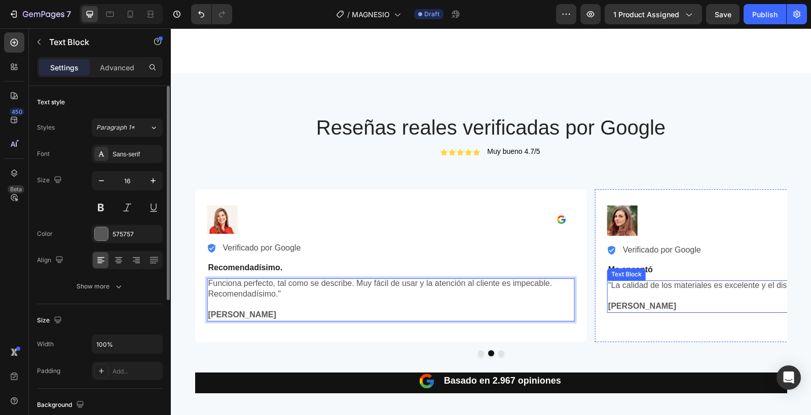
click at [632, 282] on p ""La calidad de los materiales es excelente y el diseño es muy bonito. Llegó ant…" at bounding box center [790, 286] width 365 height 11
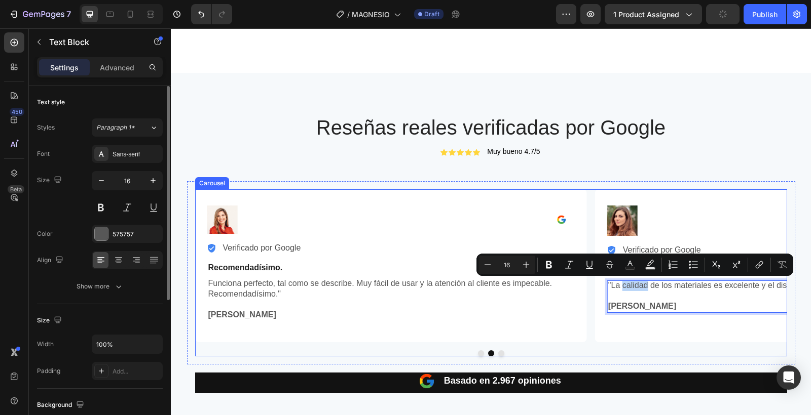
click at [500, 352] on button "Dot" at bounding box center [501, 354] width 6 height 6
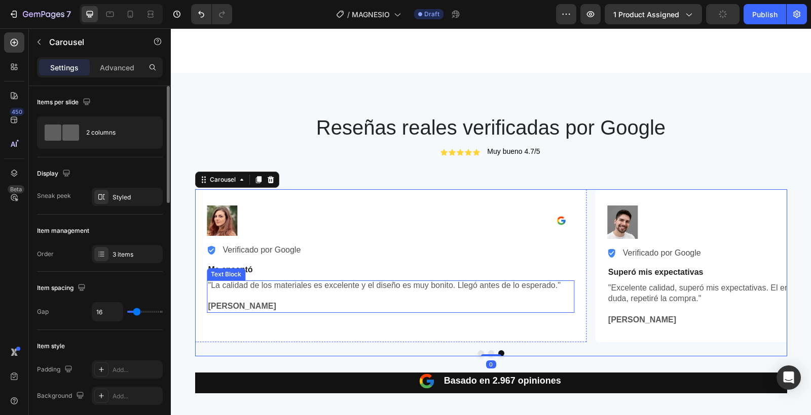
click at [425, 307] on p "[PERSON_NAME]" at bounding box center [390, 306] width 365 height 11
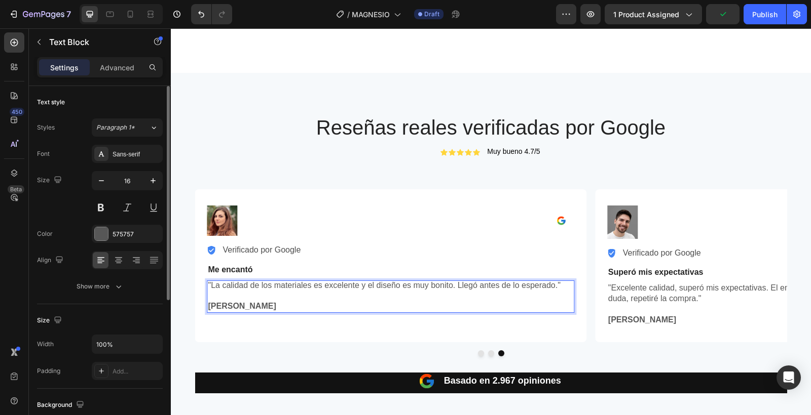
click at [563, 286] on p ""La calidad de los materiales es excelente y el diseño es muy bonito. Llegó ant…" at bounding box center [390, 286] width 365 height 11
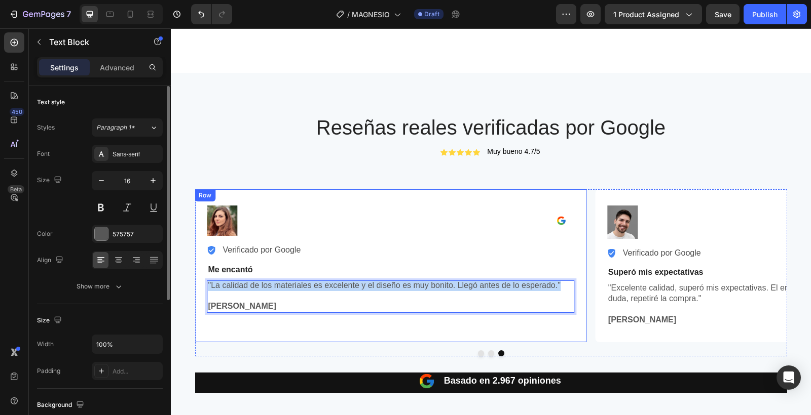
drag, startPoint x: 563, startPoint y: 288, endPoint x: 203, endPoint y: 280, distance: 360.8
click at [203, 280] on div "Image Image Row Row Image Verificado por Google Text Block Advanced List Row Me…" at bounding box center [391, 265] width 392 height 153
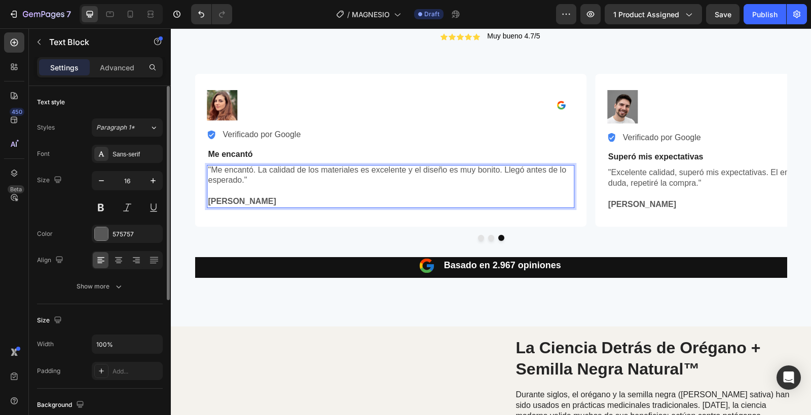
scroll to position [1157, 0]
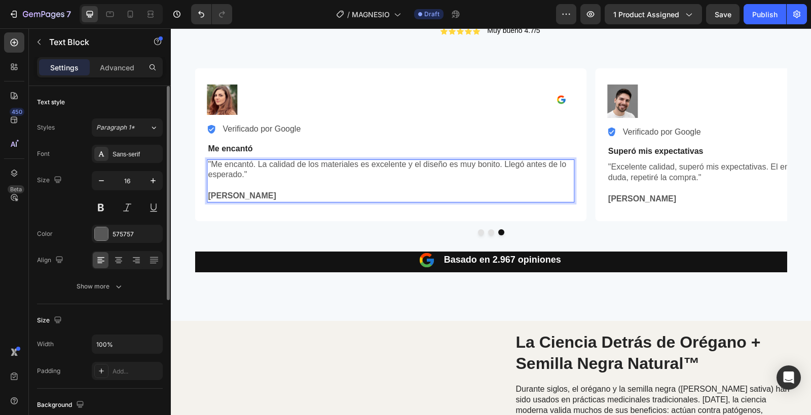
click at [358, 168] on p ""Me encantó. La calidad de los materiales es excelente y el diseño es muy bonit…" at bounding box center [390, 170] width 365 height 21
click at [428, 167] on p ""Me encantó. La calidad del producto es excelente y el diseño es muy bonito. Ll…" at bounding box center [390, 170] width 365 height 21
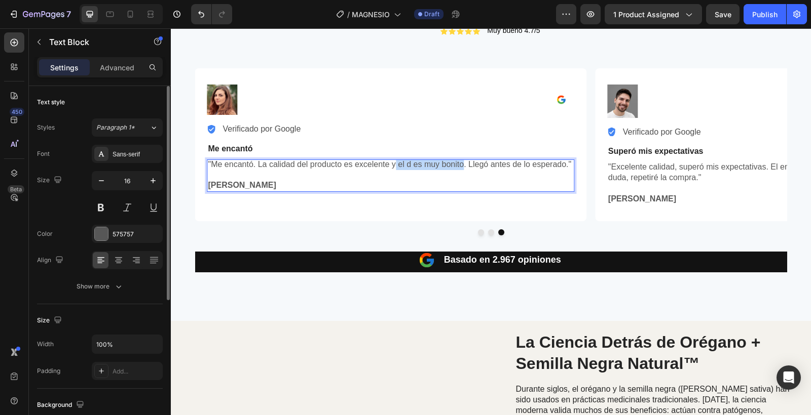
drag, startPoint x: 395, startPoint y: 165, endPoint x: 463, endPoint y: 164, distance: 67.9
click at [463, 164] on p ""Me encantó. La calidad del producto es excelente y el d es muy bonito. Llegó a…" at bounding box center [390, 165] width 365 height 11
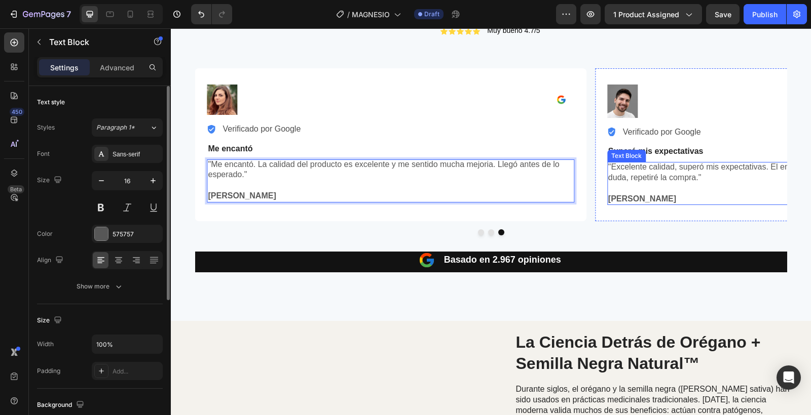
click at [630, 179] on p ""Excelente calidad, superó mis expectativas. El envío fue rápido y llegó en per…" at bounding box center [790, 172] width 365 height 21
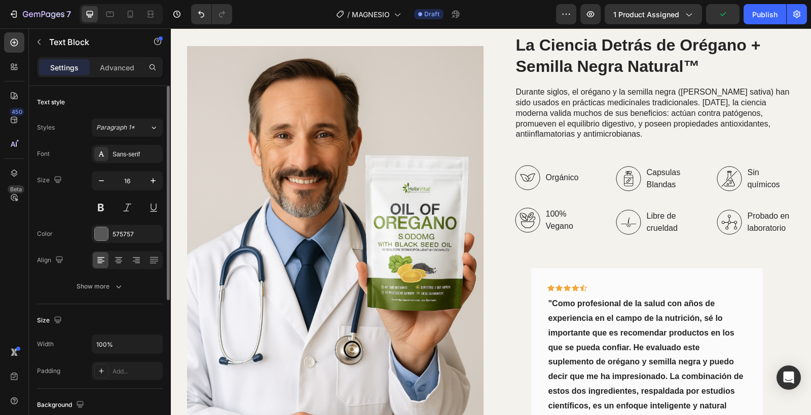
scroll to position [1497, 0]
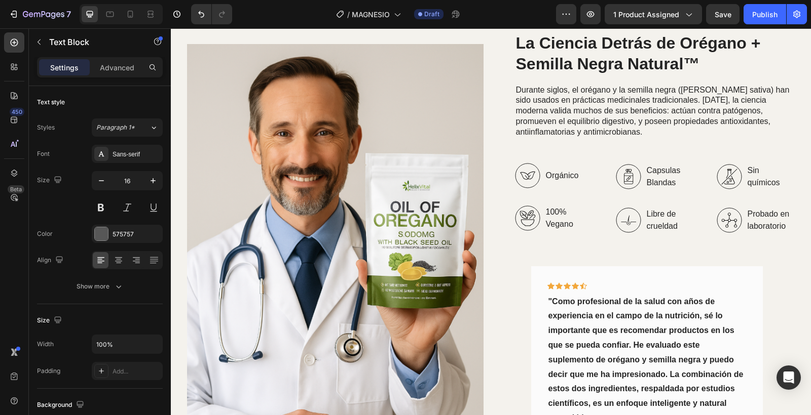
scroll to position [1453, 0]
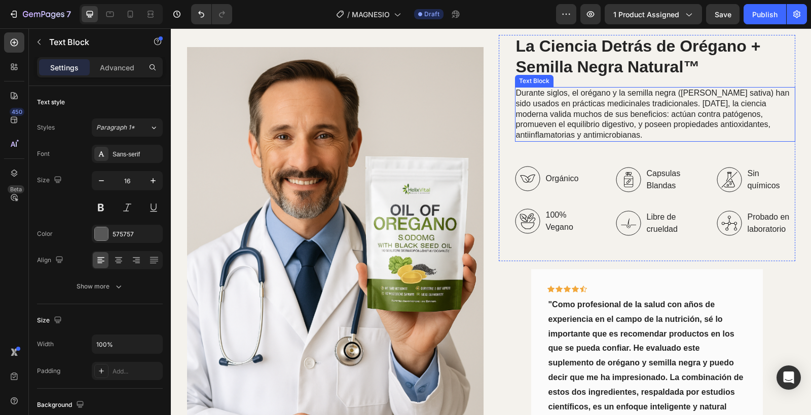
click at [545, 125] on p "Durante siglos, el orégano y la semilla negra ([PERSON_NAME] sativa) han sido u…" at bounding box center [655, 114] width 278 height 53
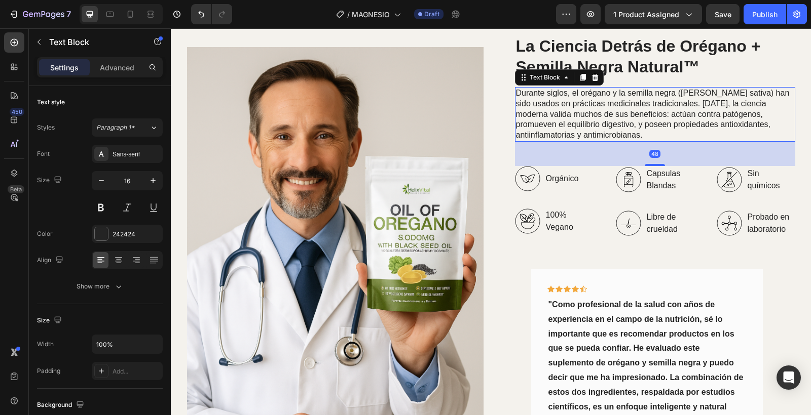
click at [548, 139] on p "Durante siglos, el orégano y la semilla negra ([PERSON_NAME] sativa) han sido u…" at bounding box center [655, 114] width 278 height 53
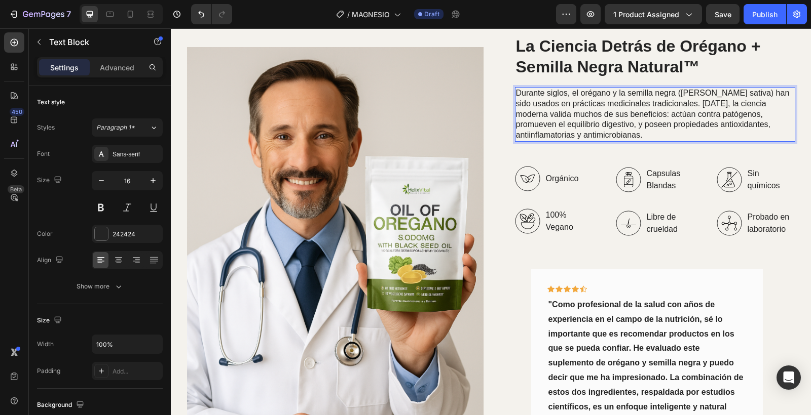
click at [572, 137] on p "Durante siglos, el orégano y la semilla negra ([PERSON_NAME] sativa) han sido u…" at bounding box center [655, 114] width 278 height 53
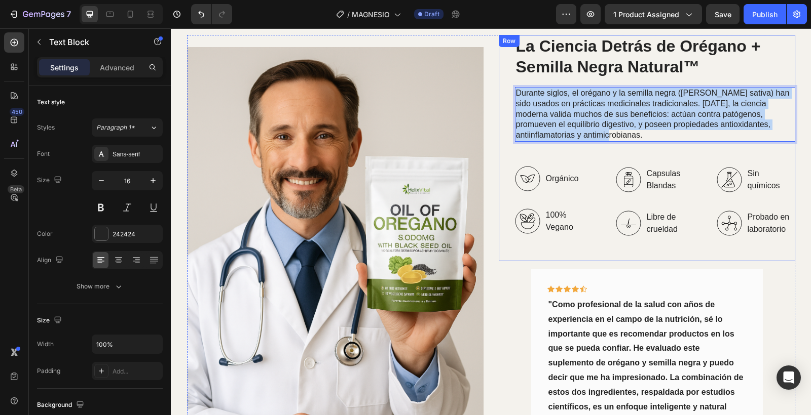
drag, startPoint x: 581, startPoint y: 136, endPoint x: 507, endPoint y: 87, distance: 88.4
click at [507, 87] on div "La Ciencia Detrás de Orégano + Semilla Negra Natural™ Heading Durante siglos, e…" at bounding box center [647, 148] width 296 height 226
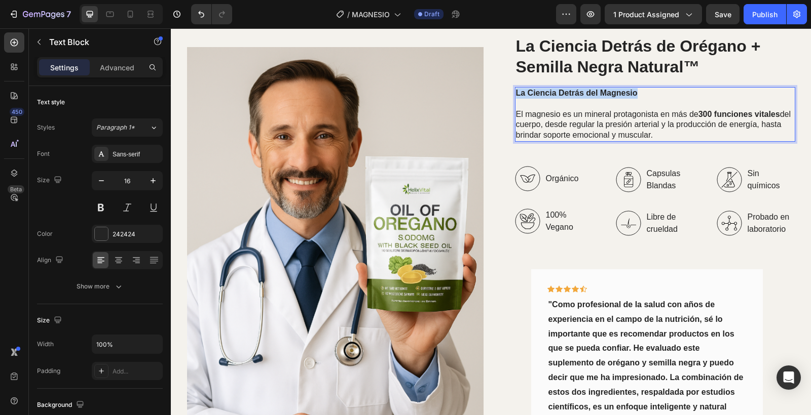
drag, startPoint x: 645, startPoint y: 94, endPoint x: 501, endPoint y: 93, distance: 144.4
click at [501, 93] on div "La Ciencia Detrás de Orégano + Semilla Negra Natural™ Heading La Ciencia Detrás…" at bounding box center [647, 148] width 296 height 226
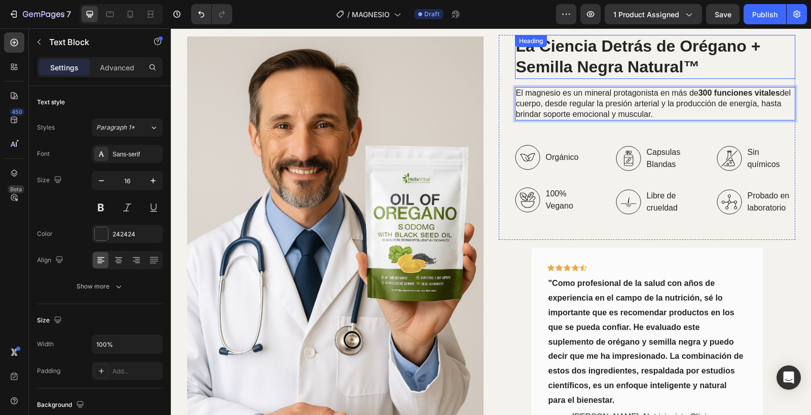
click at [553, 62] on strong "La Ciencia Detrás de Orégano + Semilla Negra Natural™" at bounding box center [638, 57] width 245 height 40
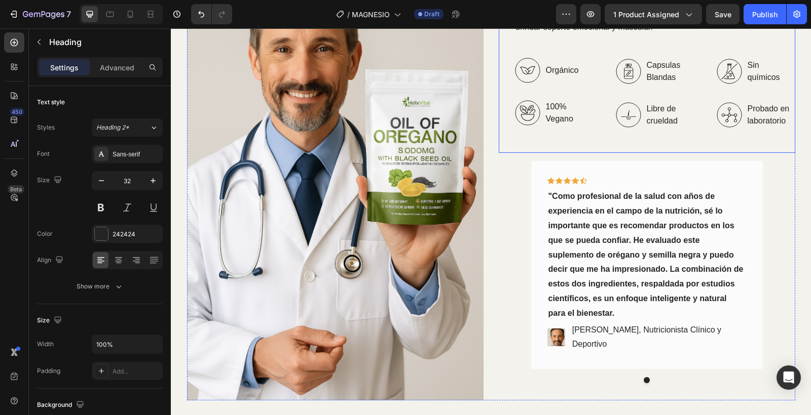
scroll to position [1559, 0]
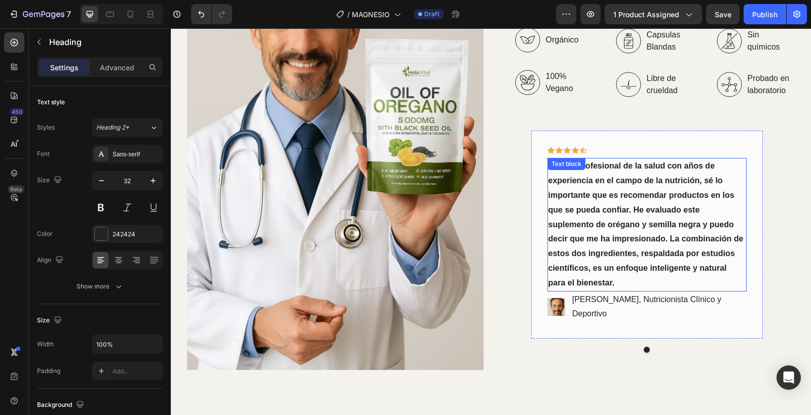
click at [586, 205] on strong ""Como profesional de la salud con años de experiencia en el campo de la nutrici…" at bounding box center [645, 224] width 195 height 125
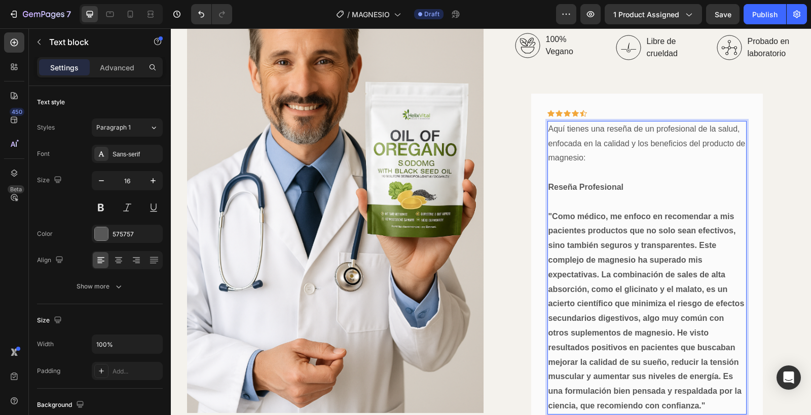
scroll to position [1591, 0]
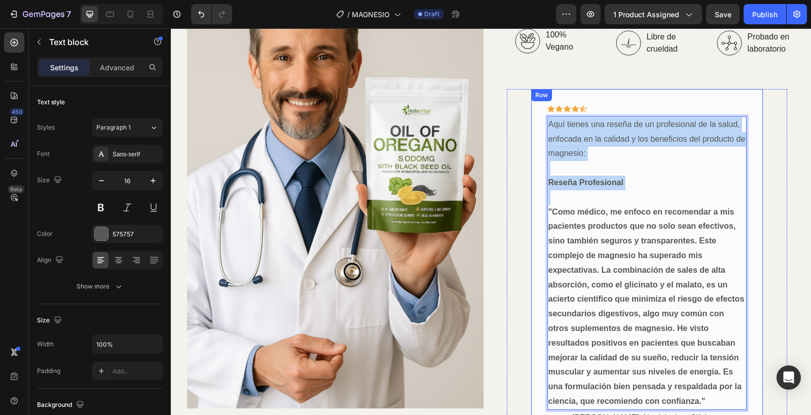
drag, startPoint x: 650, startPoint y: 192, endPoint x: 544, endPoint y: 114, distance: 131.2
click at [544, 114] on div "Icon Icon Icon Icon Icon Row Aquí tienes una reseña de un profesional de la sal…" at bounding box center [647, 273] width 232 height 369
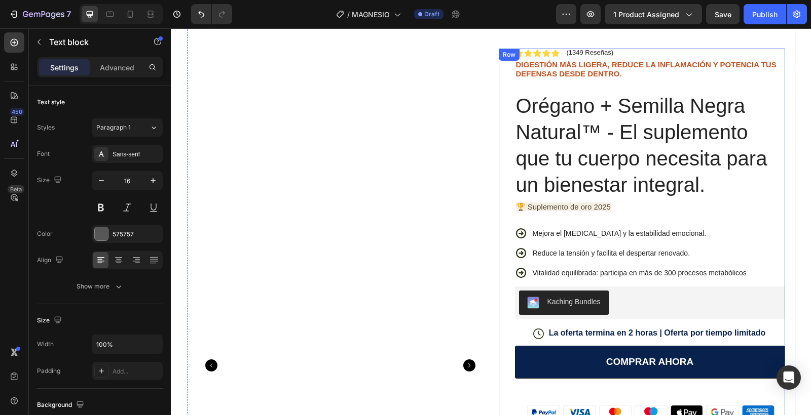
scroll to position [24, 0]
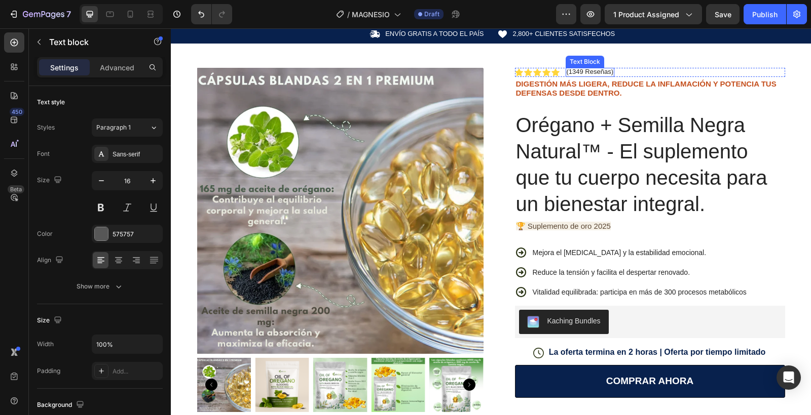
click at [593, 74] on p "(1349 Reseñas)" at bounding box center [589, 72] width 47 height 8
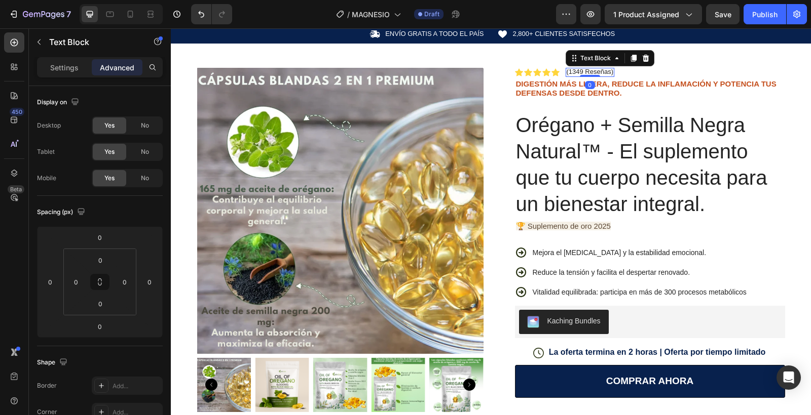
click at [611, 72] on p "(1349 Reseñas)" at bounding box center [589, 72] width 47 height 8
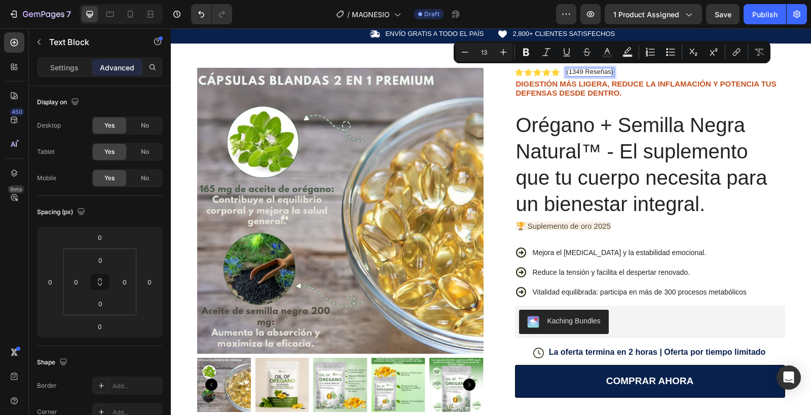
click at [614, 73] on div "Icon Icon Icon Icon Icon Icon List (1349 Reseñas) Text Block 0 Row" at bounding box center [650, 72] width 270 height 9
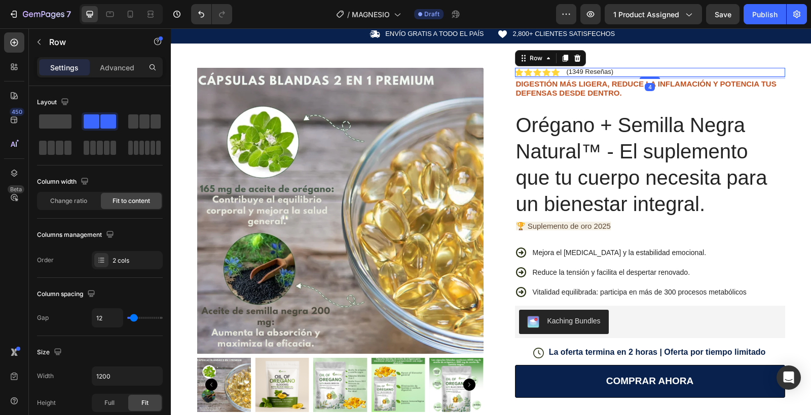
click at [614, 73] on div "Icon Icon Icon Icon Icon Icon List (1349 Reseñas) Text Block Row 4" at bounding box center [650, 72] width 270 height 9
click at [611, 69] on p "(1349 Reseñas)" at bounding box center [589, 72] width 47 height 8
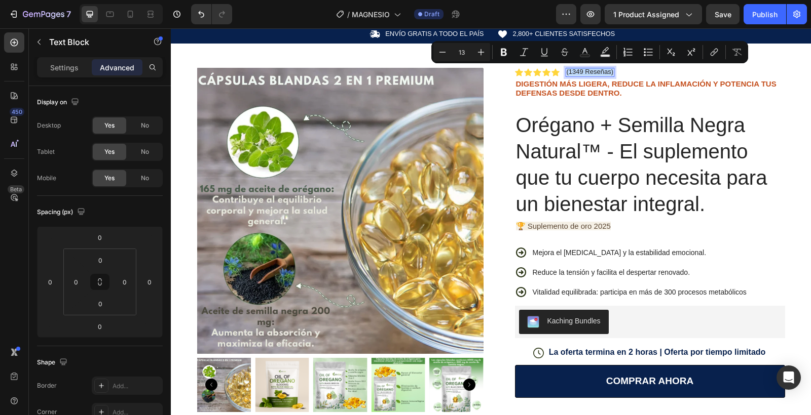
copy p "(1349 Reseñas)"
click at [546, 224] on span "🏆 Suplemento de oro 2025" at bounding box center [563, 226] width 95 height 9
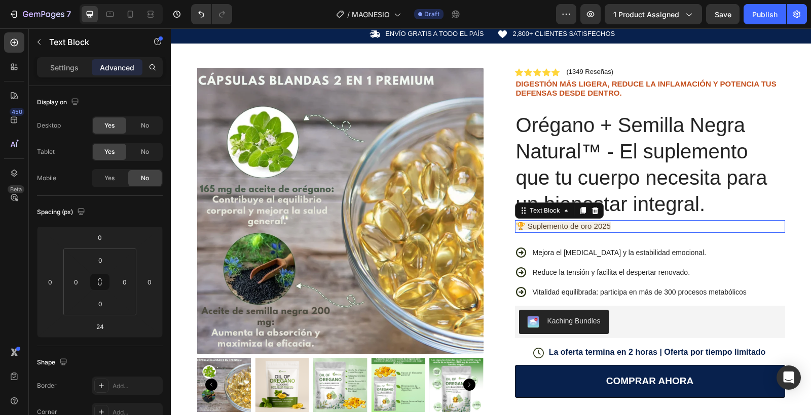
click at [546, 224] on span "🏆 Suplemento de oro 2025" at bounding box center [563, 226] width 95 height 9
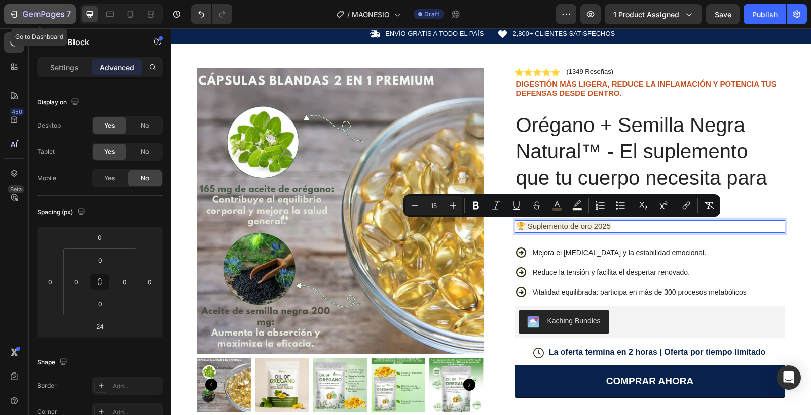
click at [23, 17] on icon "button" at bounding box center [44, 15] width 42 height 9
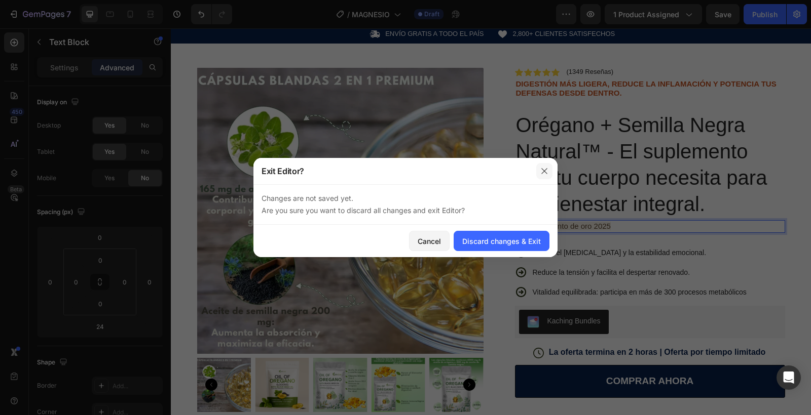
click at [540, 177] on button "button" at bounding box center [544, 171] width 16 height 16
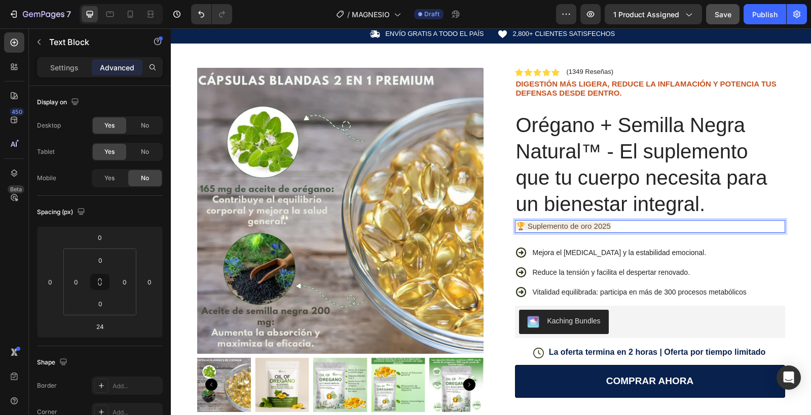
click at [730, 15] on span "Save" at bounding box center [722, 14] width 17 height 9
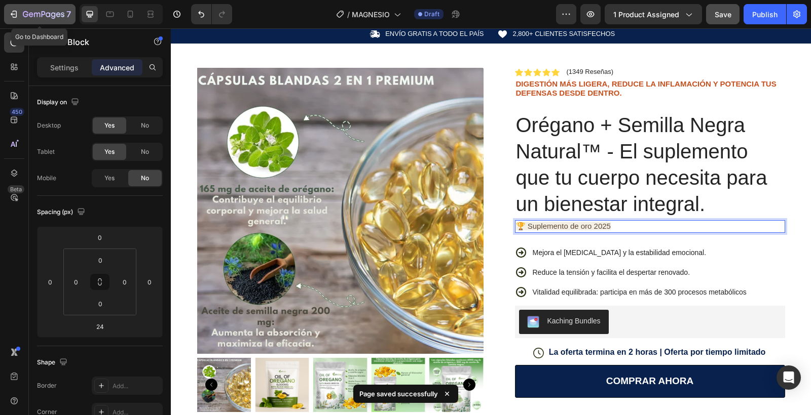
click at [13, 15] on icon "button" at bounding box center [14, 14] width 10 height 10
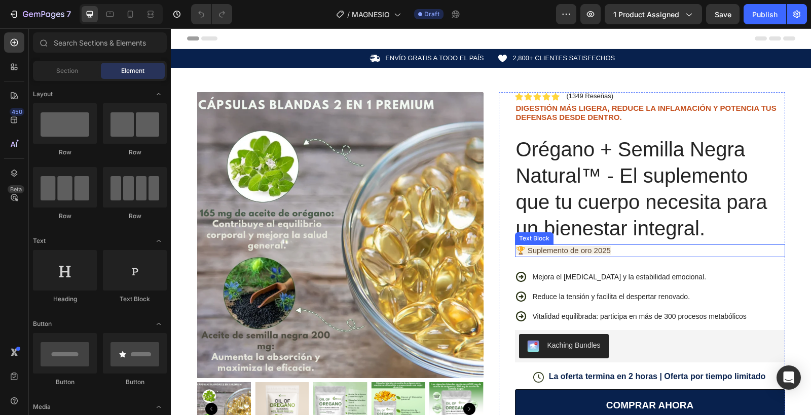
click at [607, 252] on span "🏆 Suplemento de oro 2025" at bounding box center [563, 250] width 95 height 9
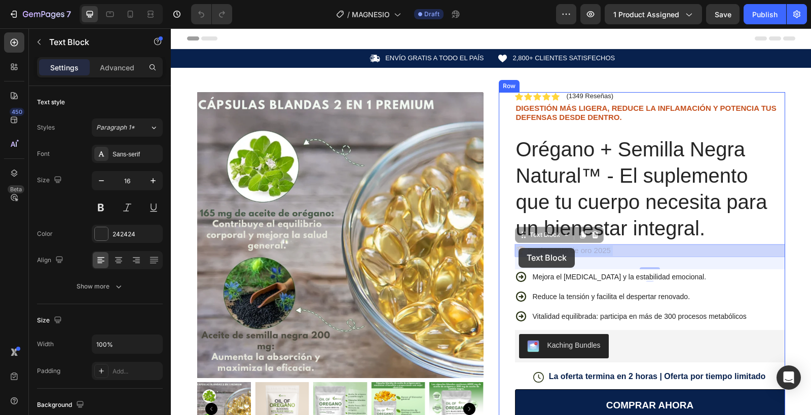
drag, startPoint x: 614, startPoint y: 252, endPoint x: 517, endPoint y: 248, distance: 96.4
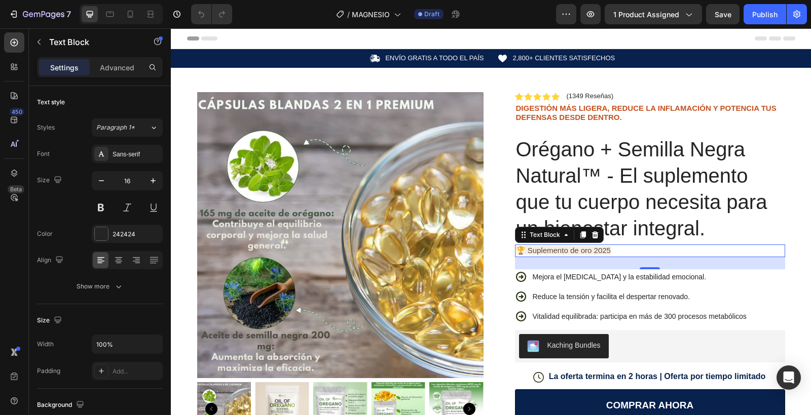
click at [547, 248] on span "🏆 Suplemento de oro 2025" at bounding box center [563, 250] width 95 height 9
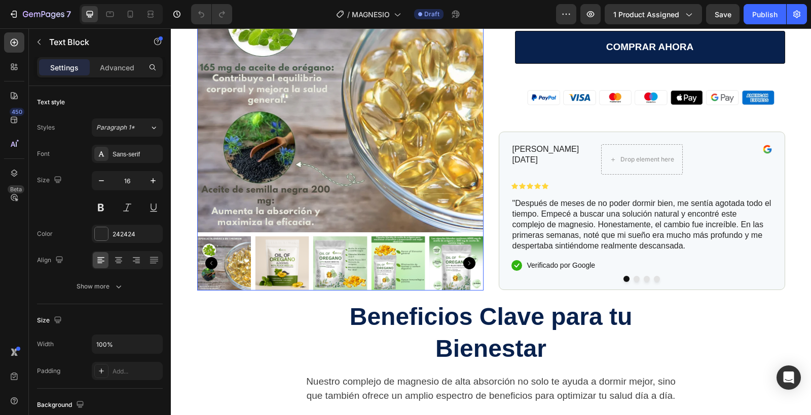
scroll to position [462, 0]
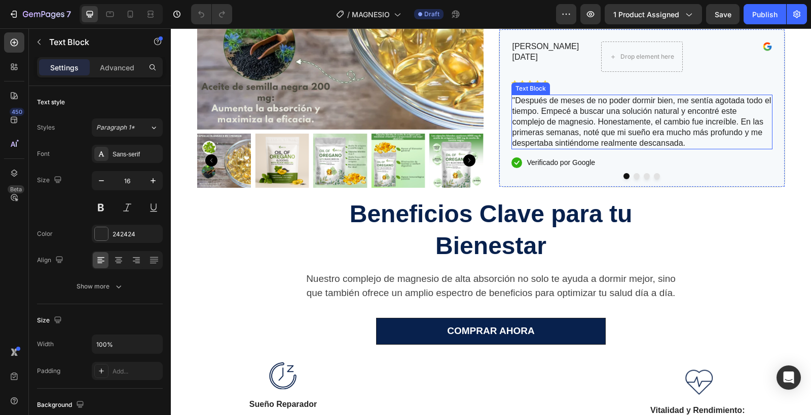
click at [556, 123] on p ""Después de meses de no poder dormir bien, me sentía agotada todo el tiempo. Em…" at bounding box center [641, 122] width 259 height 53
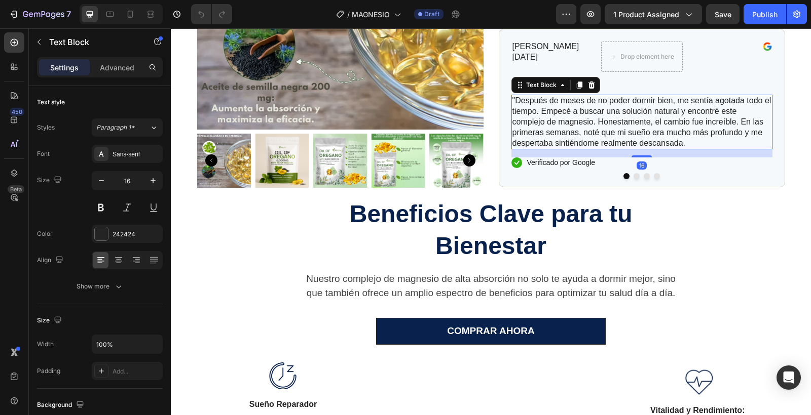
click at [556, 123] on p ""Después de meses de no poder dormir bien, me sentía agotada todo el tiempo. Em…" at bounding box center [641, 122] width 259 height 53
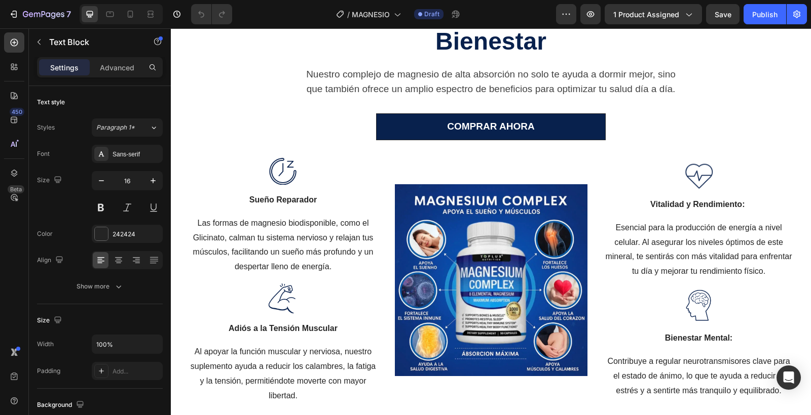
scroll to position [669, 0]
